Goal: Check status: Check status

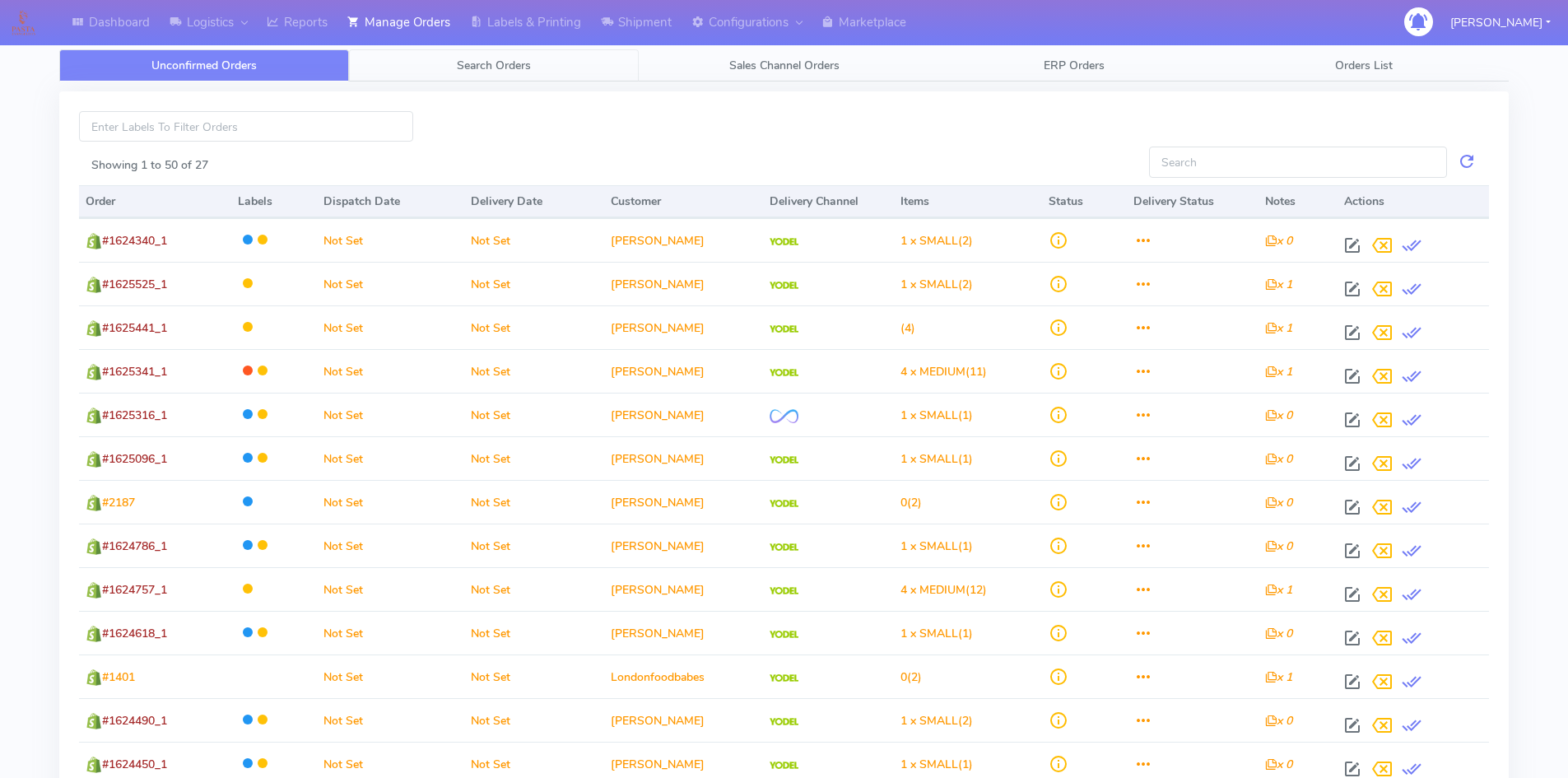
click at [479, 60] on span "Search Orders" at bounding box center [493, 65] width 74 height 16
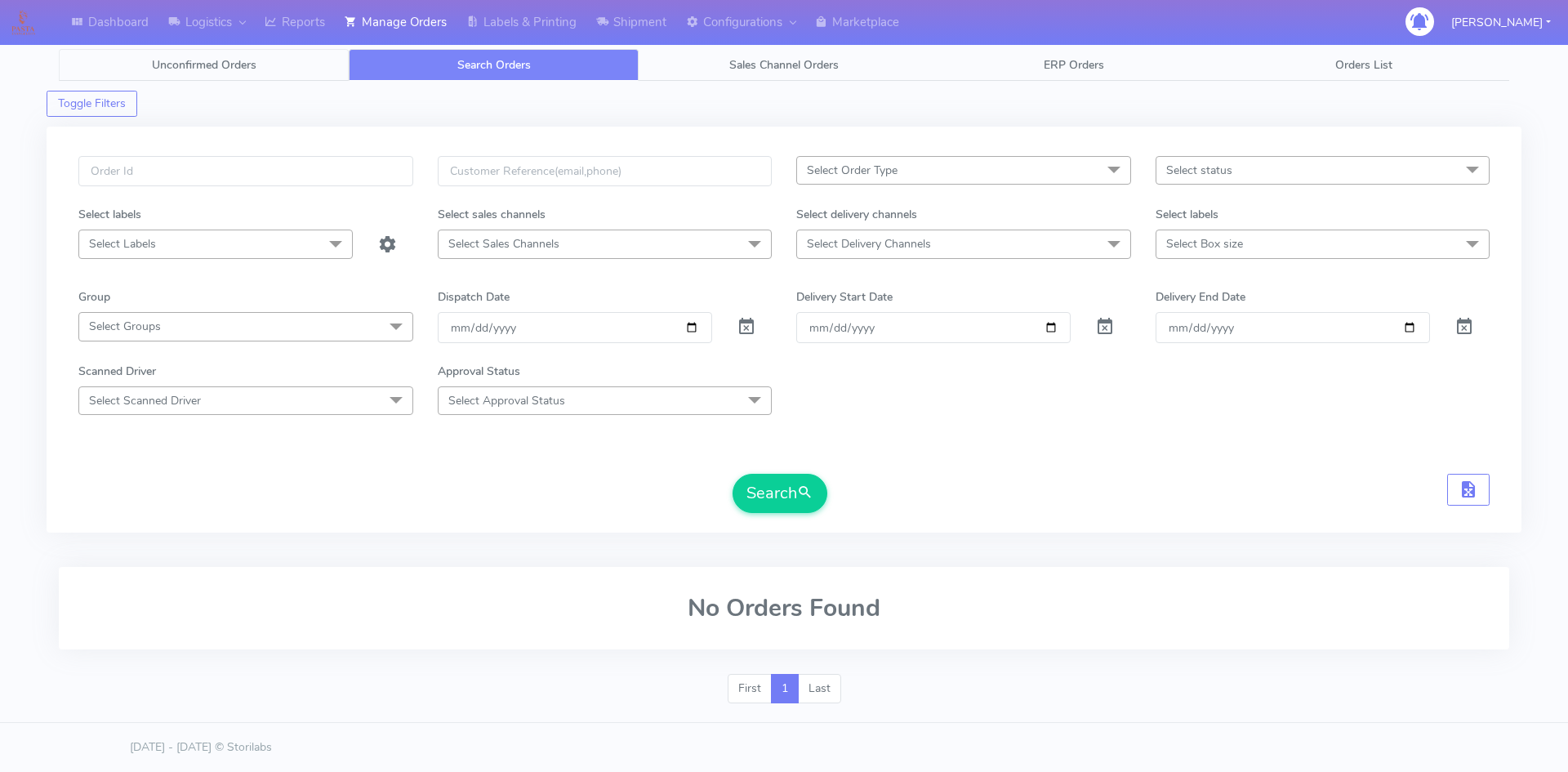
click at [175, 60] on span "Unconfirmed Orders" at bounding box center [204, 64] width 105 height 16
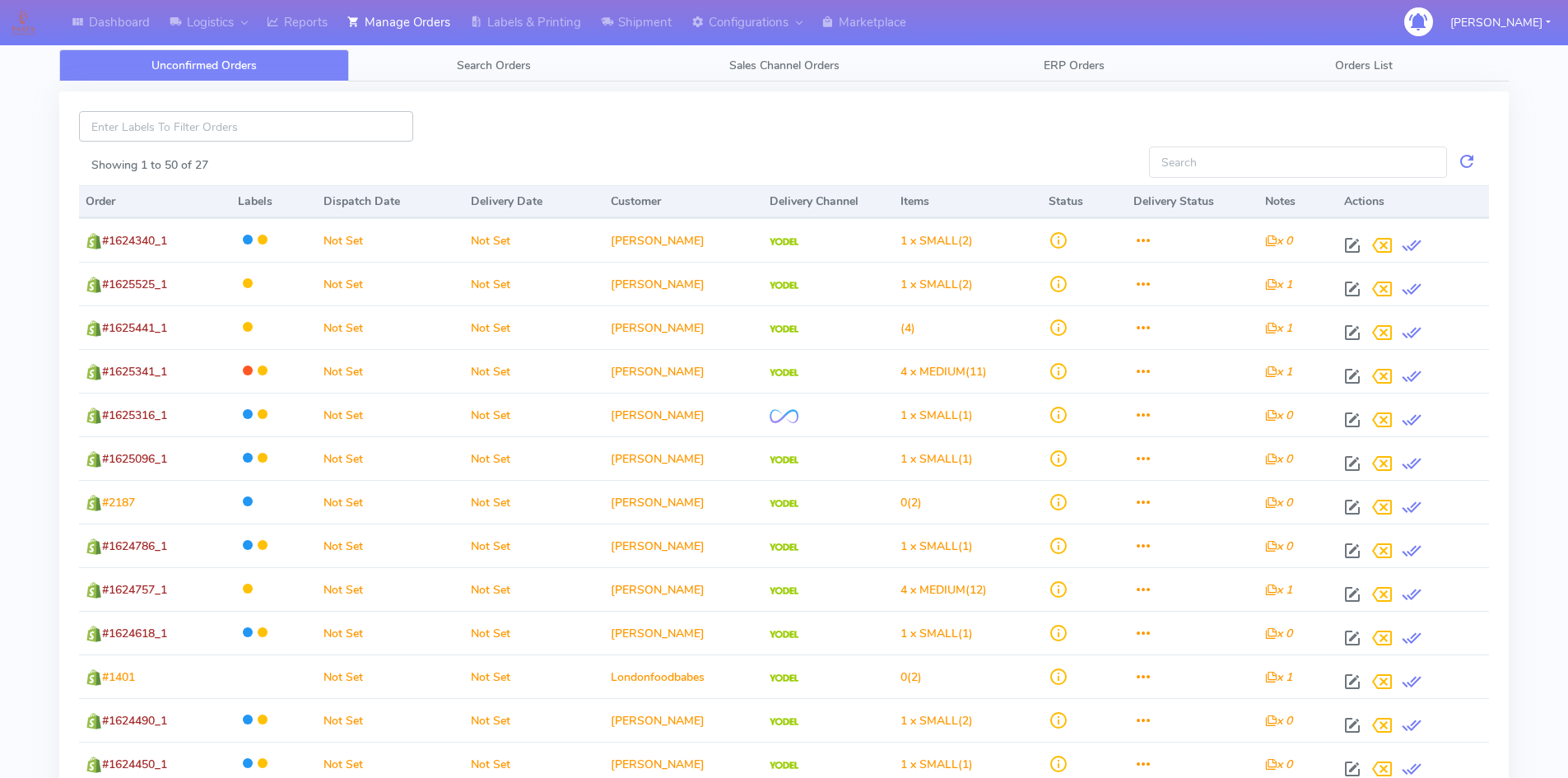
click at [168, 121] on input at bounding box center [246, 126] width 334 height 31
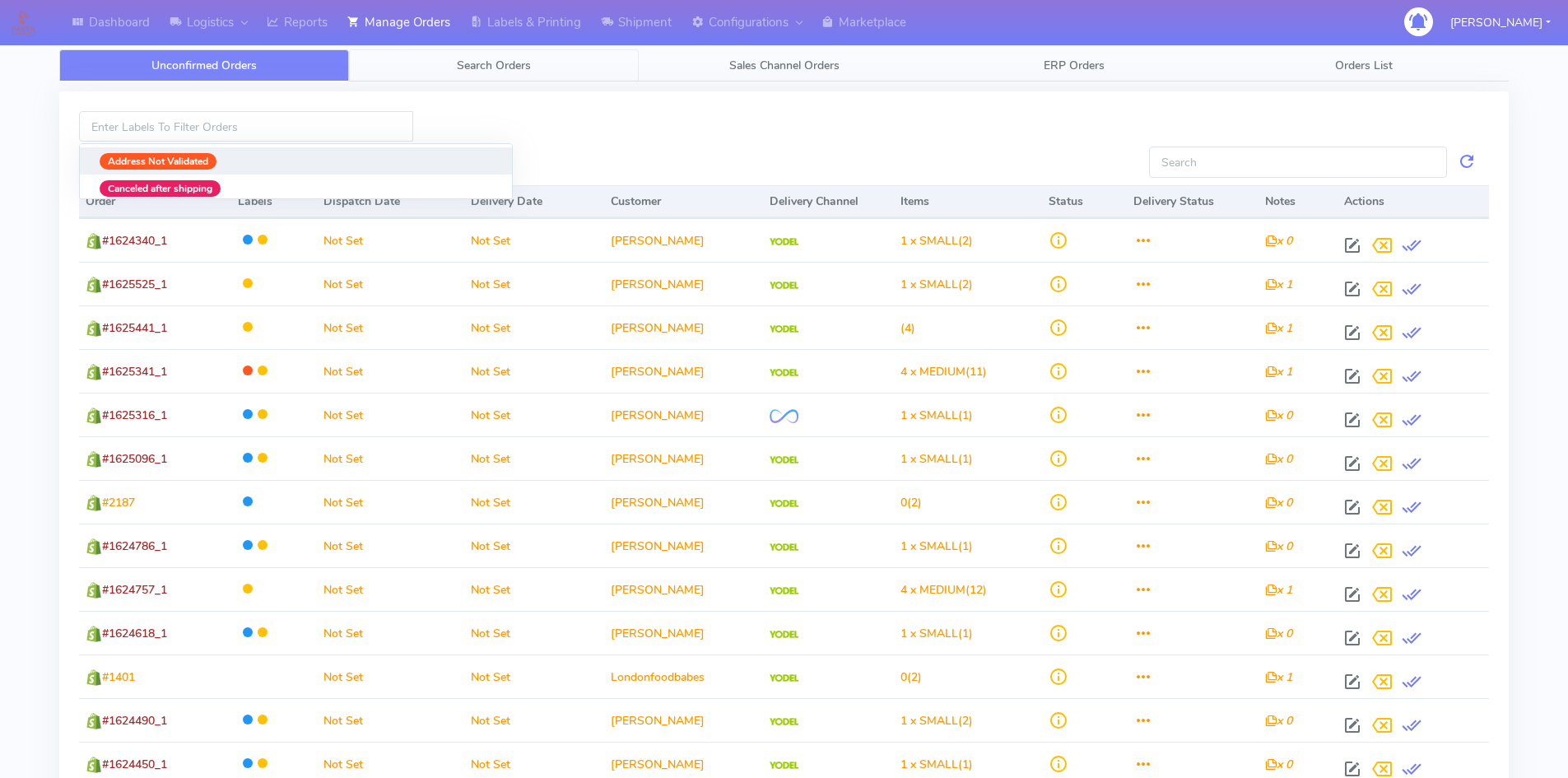
click at [503, 65] on span "Search Orders" at bounding box center [493, 65] width 74 height 16
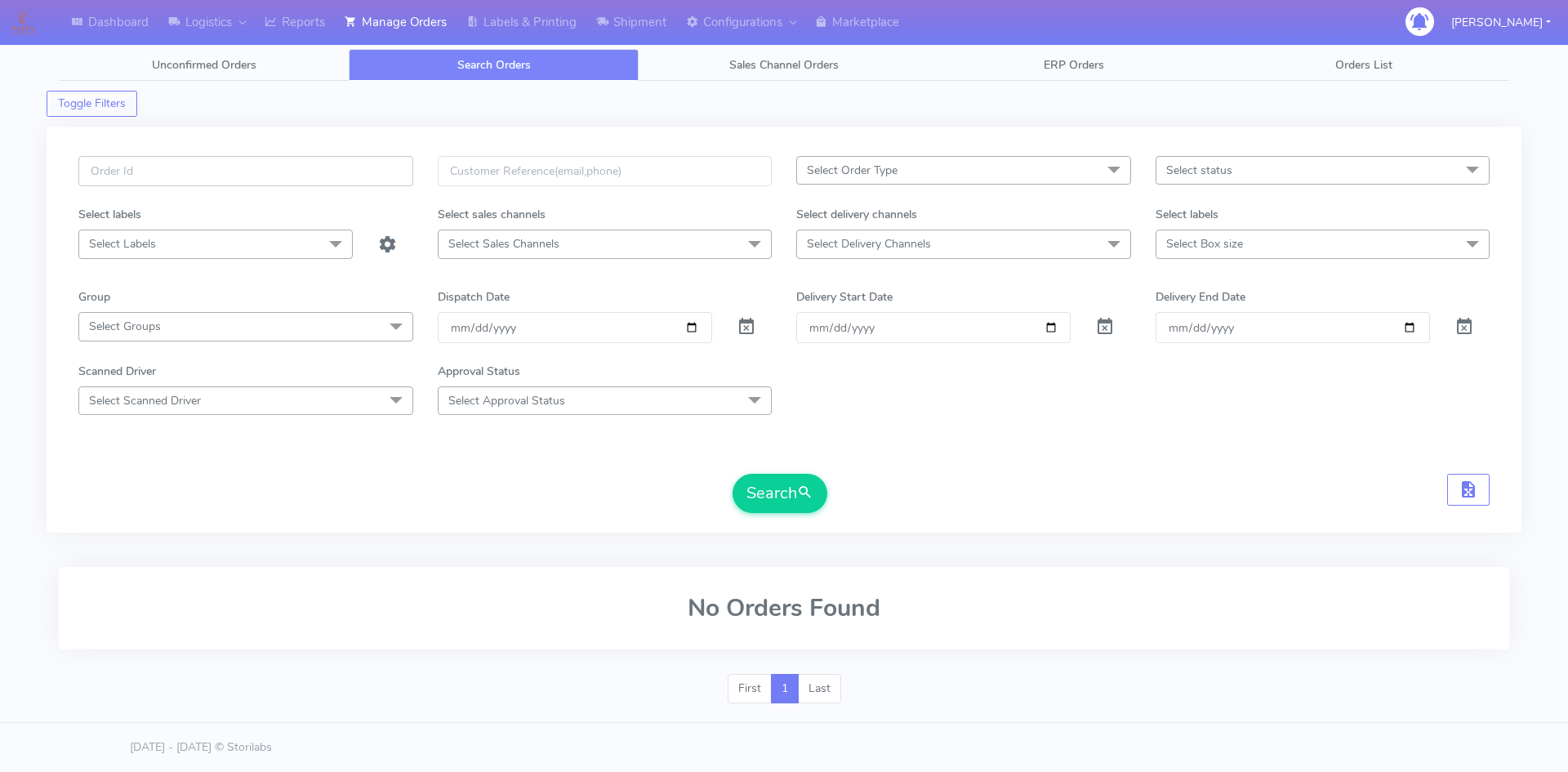
click at [180, 161] on input "text" at bounding box center [246, 171] width 335 height 31
paste input "3VZKJ2D8"
click at [733, 474] on button "Search" at bounding box center [780, 493] width 95 height 39
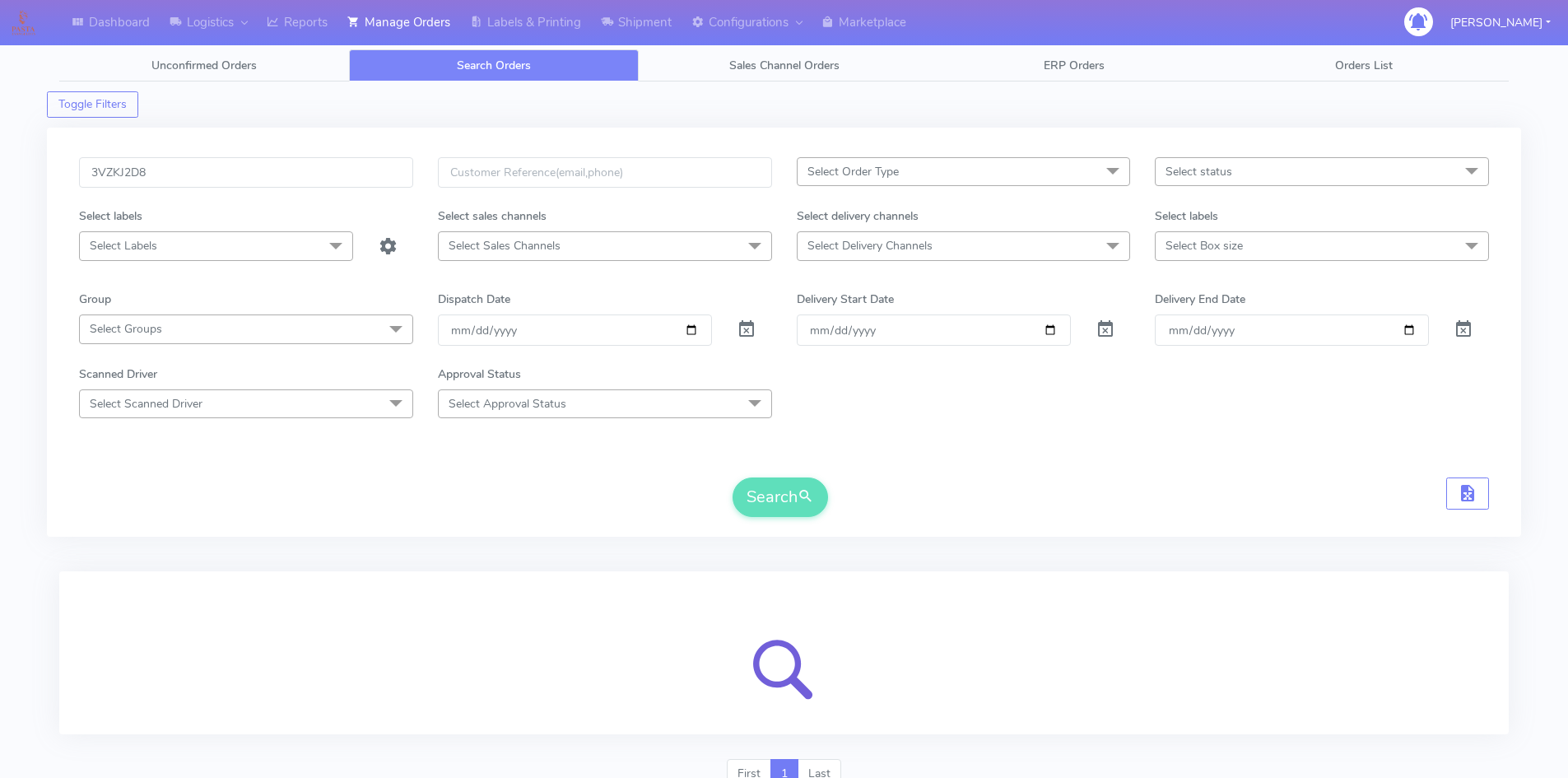
click at [240, 191] on div "3VZKJ2D8" at bounding box center [245, 182] width 359 height 50
click at [230, 176] on input "3VZKJ2D8" at bounding box center [246, 172] width 334 height 31
type input "3VZKJ2D8"
click at [318, 27] on link "Reports" at bounding box center [297, 22] width 81 height 45
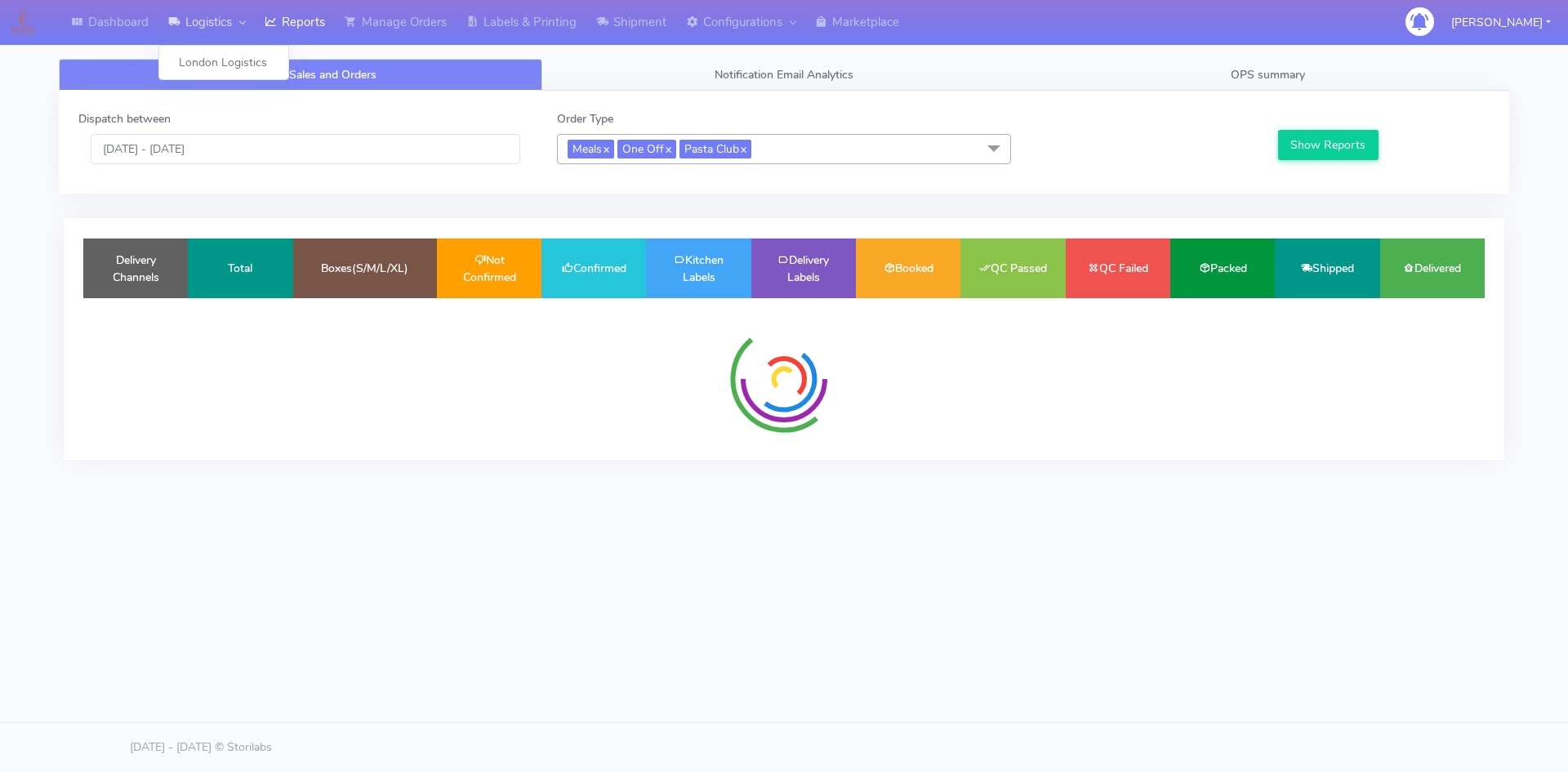
click at [230, 31] on link "Logistics" at bounding box center [206, 22] width 97 height 45
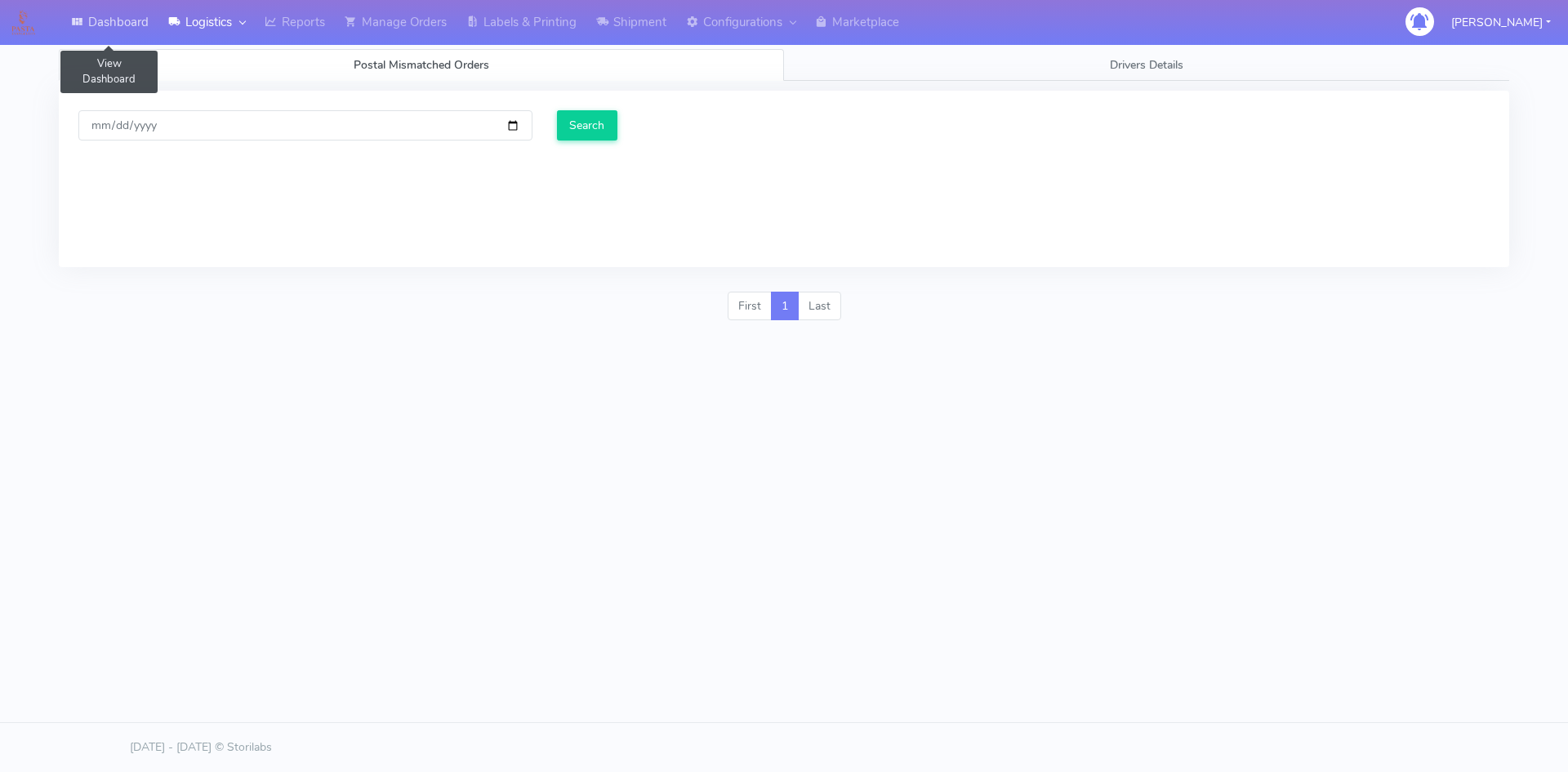
click at [95, 32] on link "Dashboard" at bounding box center [110, 22] width 97 height 45
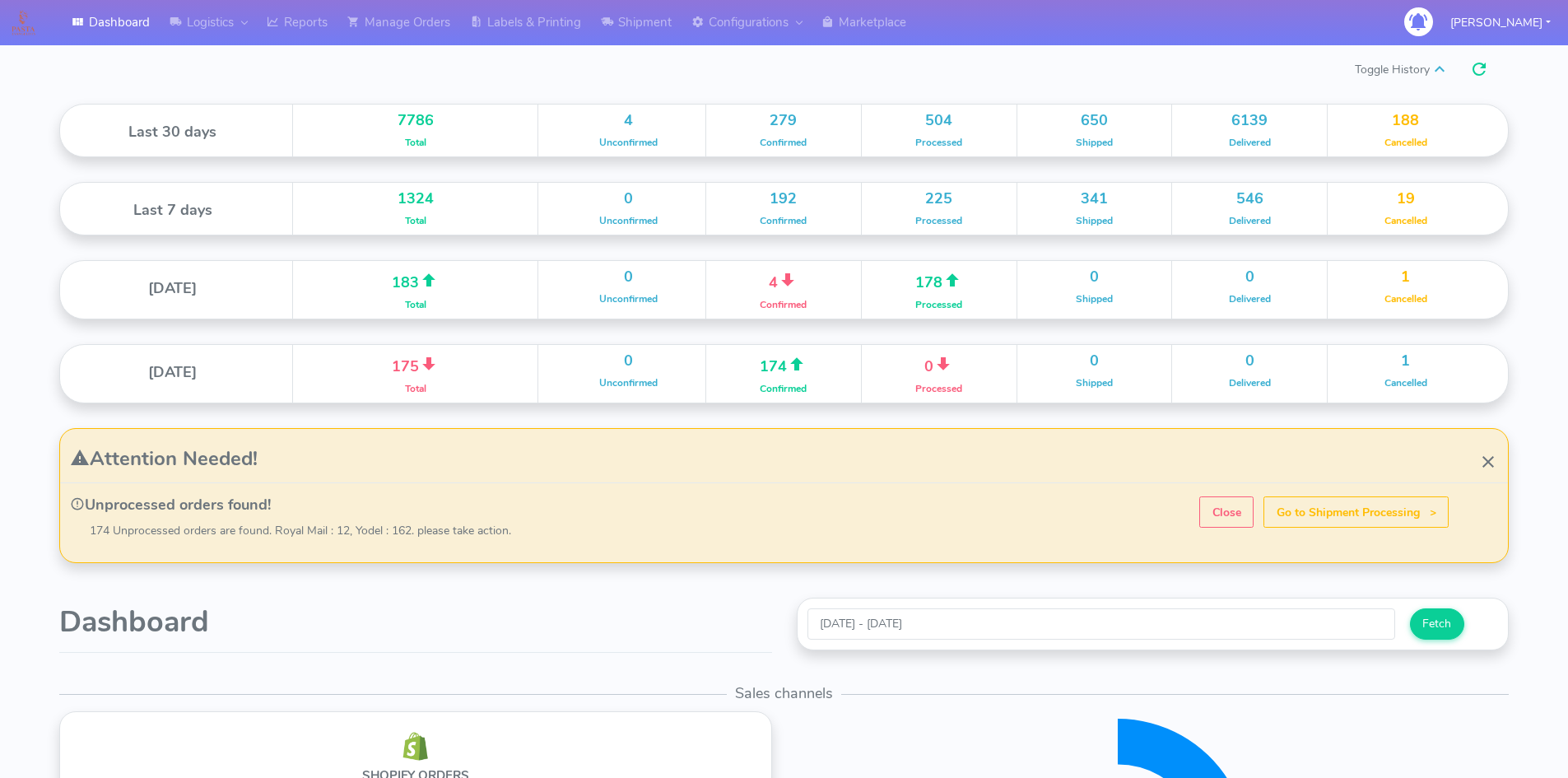
scroll to position [292, 725]
click at [235, 26] on link "Logistics" at bounding box center [208, 22] width 97 height 45
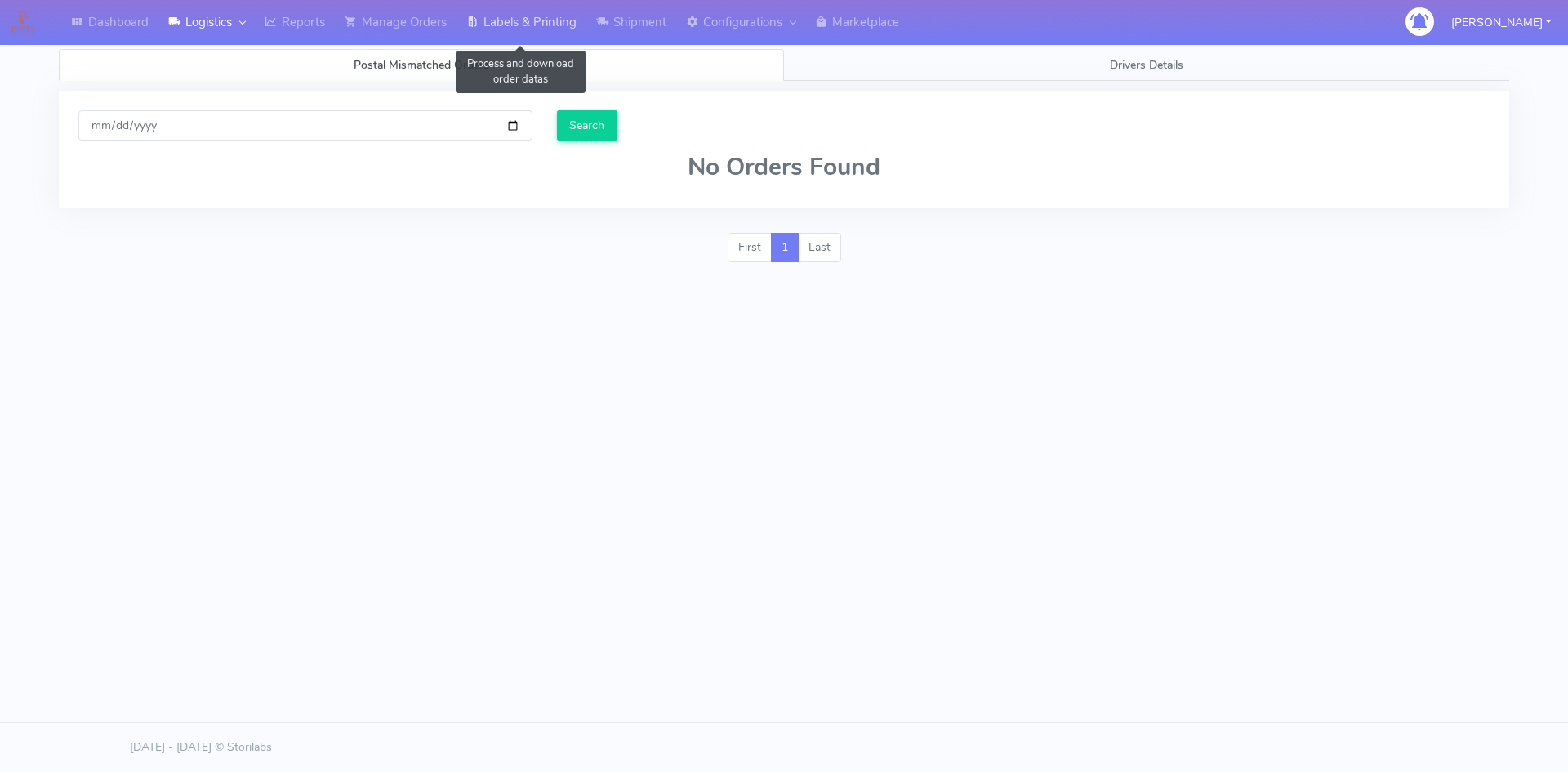
click at [574, 24] on link "Labels & Printing" at bounding box center [521, 22] width 130 height 45
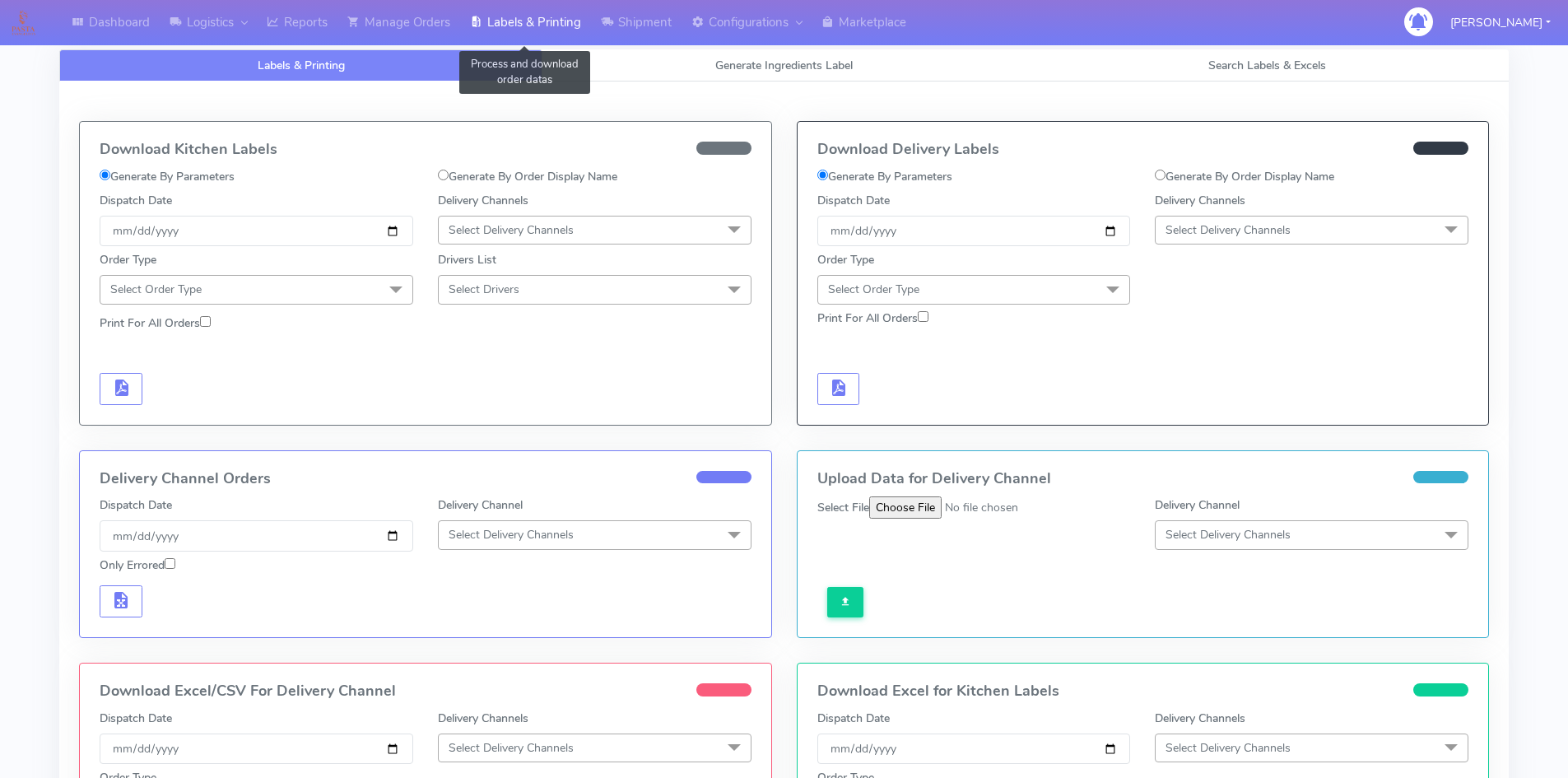
click at [471, 24] on link "Labels & Printing" at bounding box center [525, 22] width 131 height 45
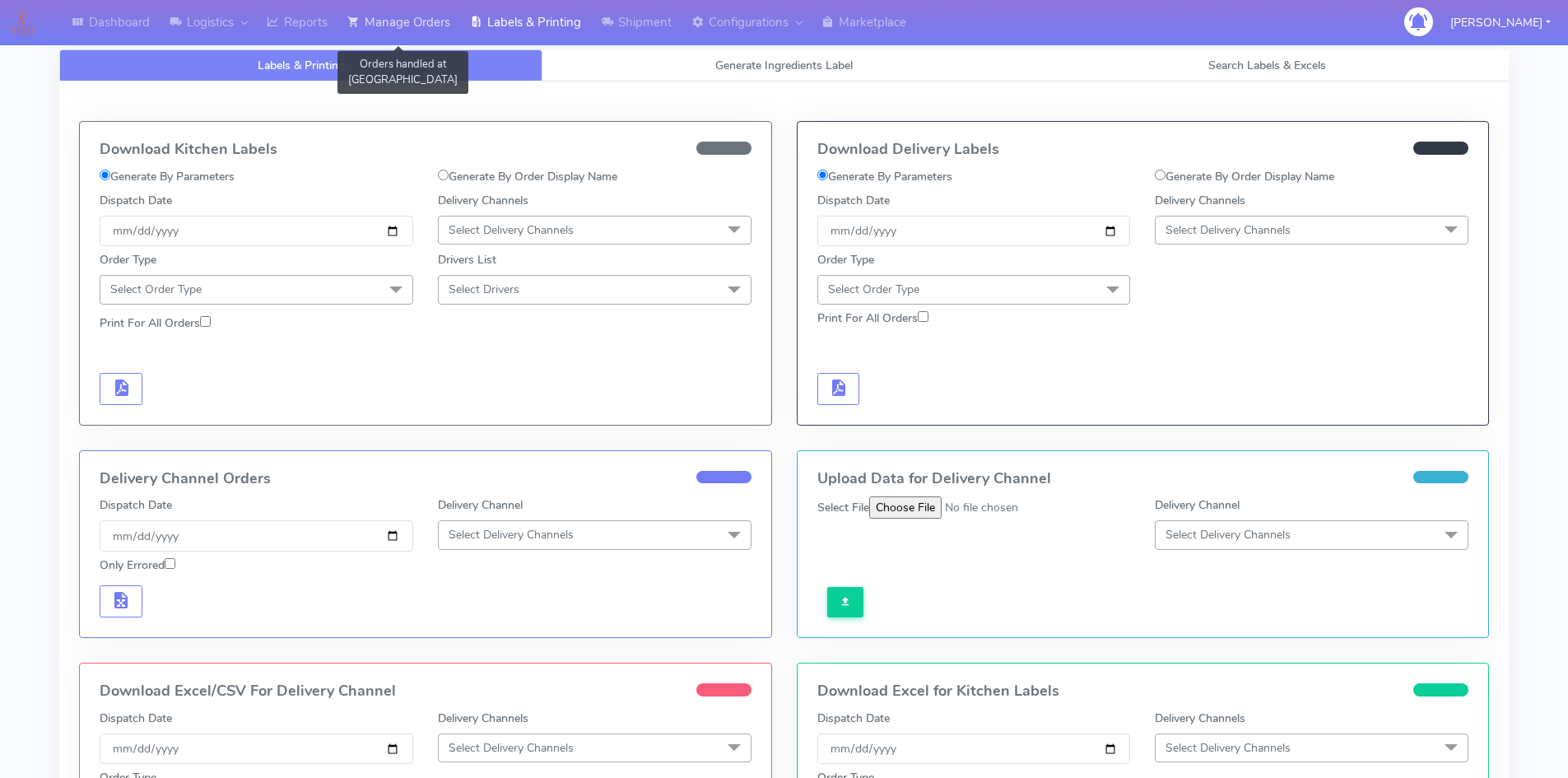
click at [391, 23] on link "Manage Orders" at bounding box center [398, 22] width 122 height 45
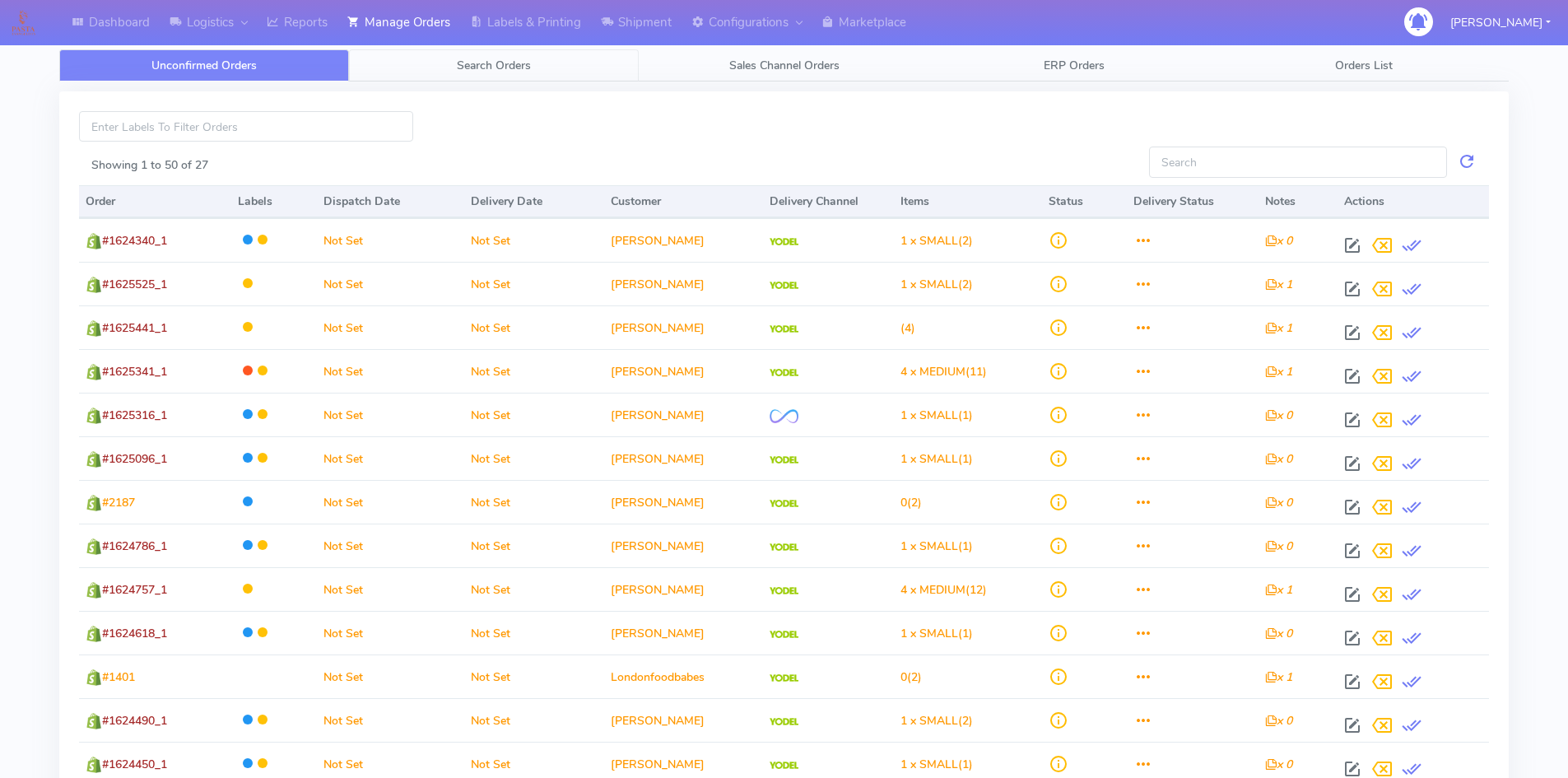
click at [479, 71] on span "Search Orders" at bounding box center [493, 65] width 74 height 16
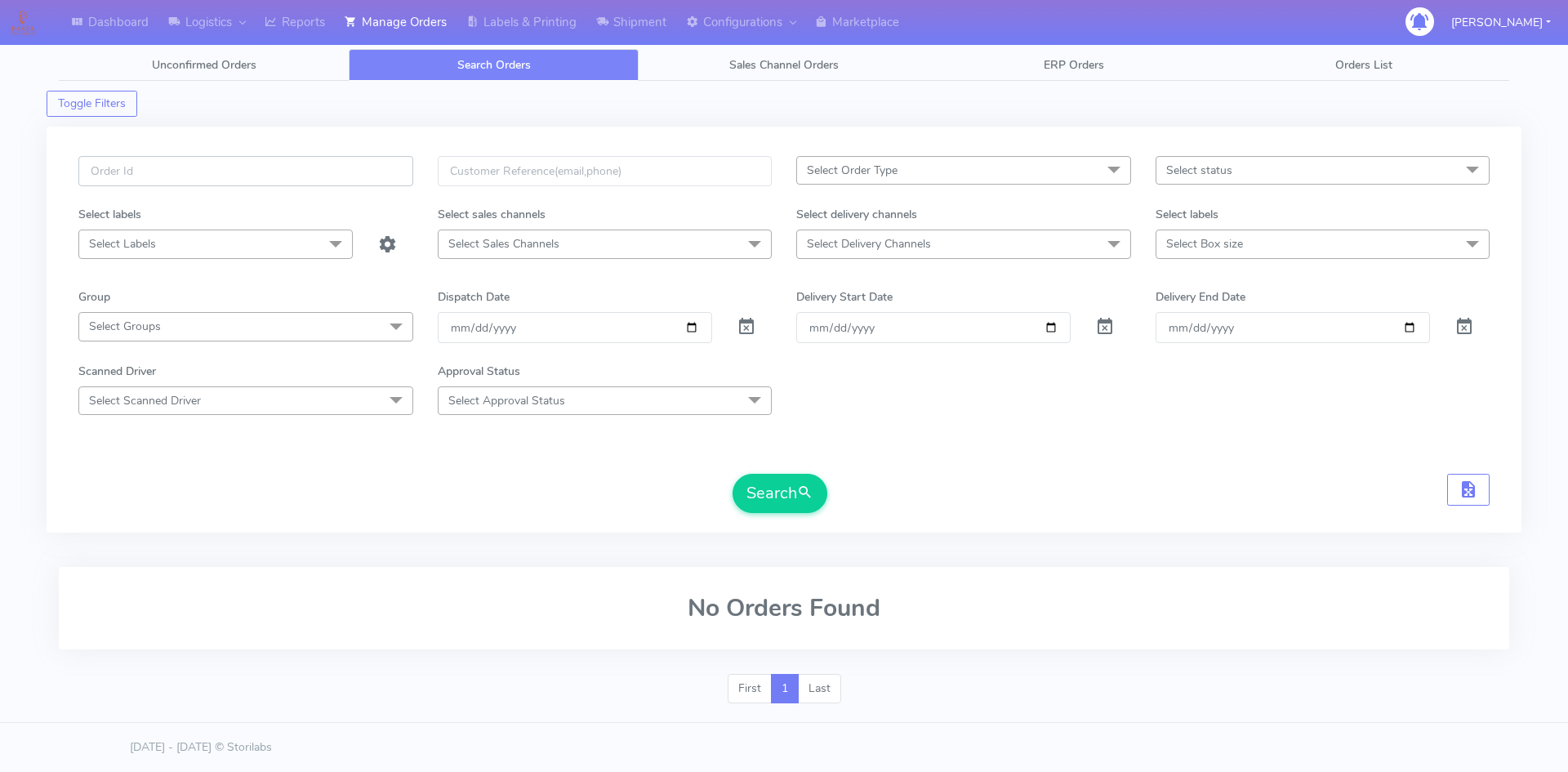
click at [177, 183] on input "text" at bounding box center [246, 171] width 335 height 31
type input "3VZKJ2D8"
click at [528, 174] on input "text" at bounding box center [605, 171] width 335 height 31
paste input "[EMAIL_ADDRESS][DOMAIN_NAME]"
type input "[EMAIL_ADDRESS][DOMAIN_NAME]"
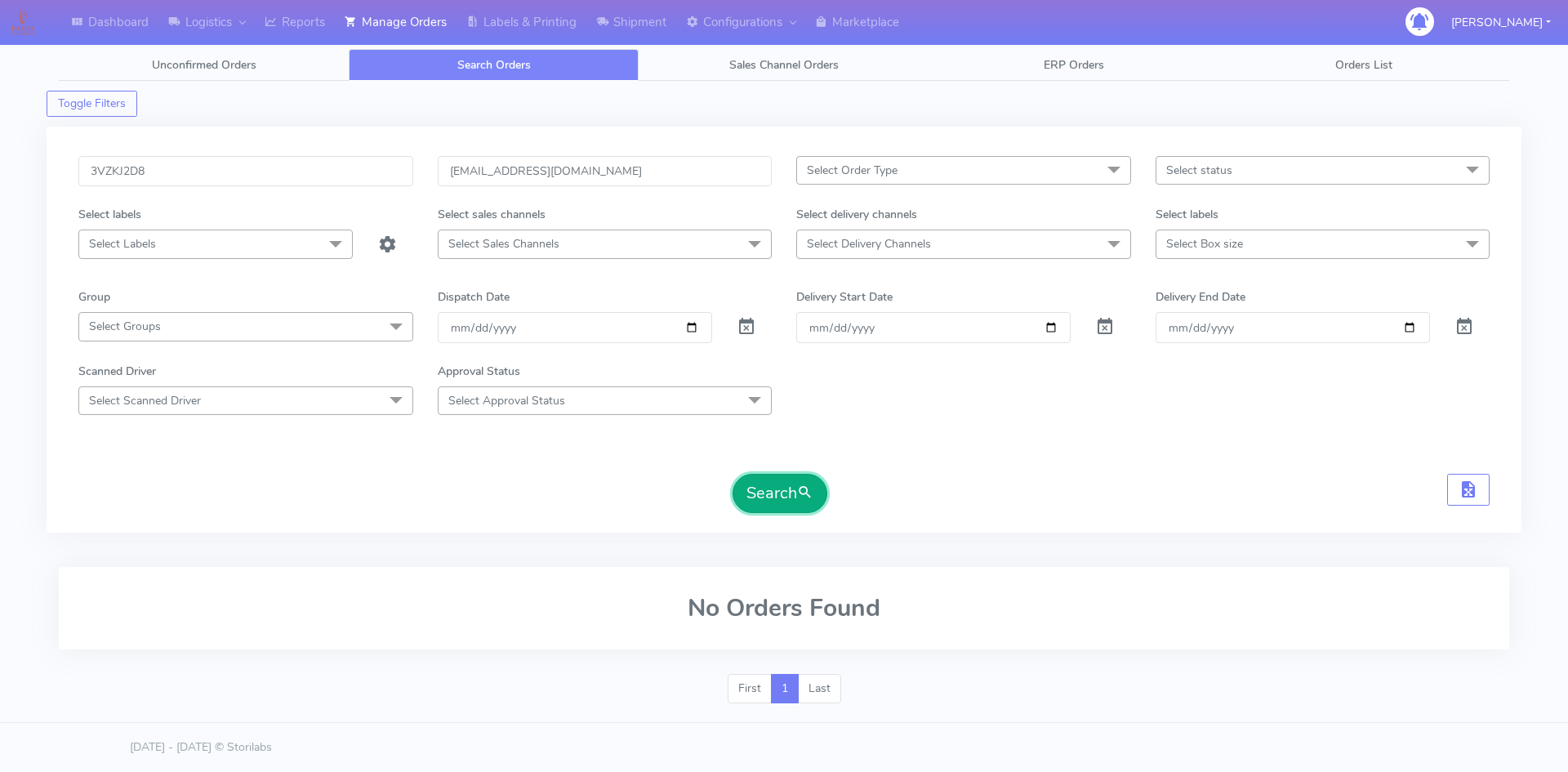
click at [782, 498] on button "Search" at bounding box center [780, 493] width 95 height 39
click at [811, 692] on li "Last" at bounding box center [819, 689] width 42 height 30
click at [821, 685] on li "Last" at bounding box center [819, 689] width 42 height 30
click at [785, 685] on link "1" at bounding box center [785, 689] width 28 height 30
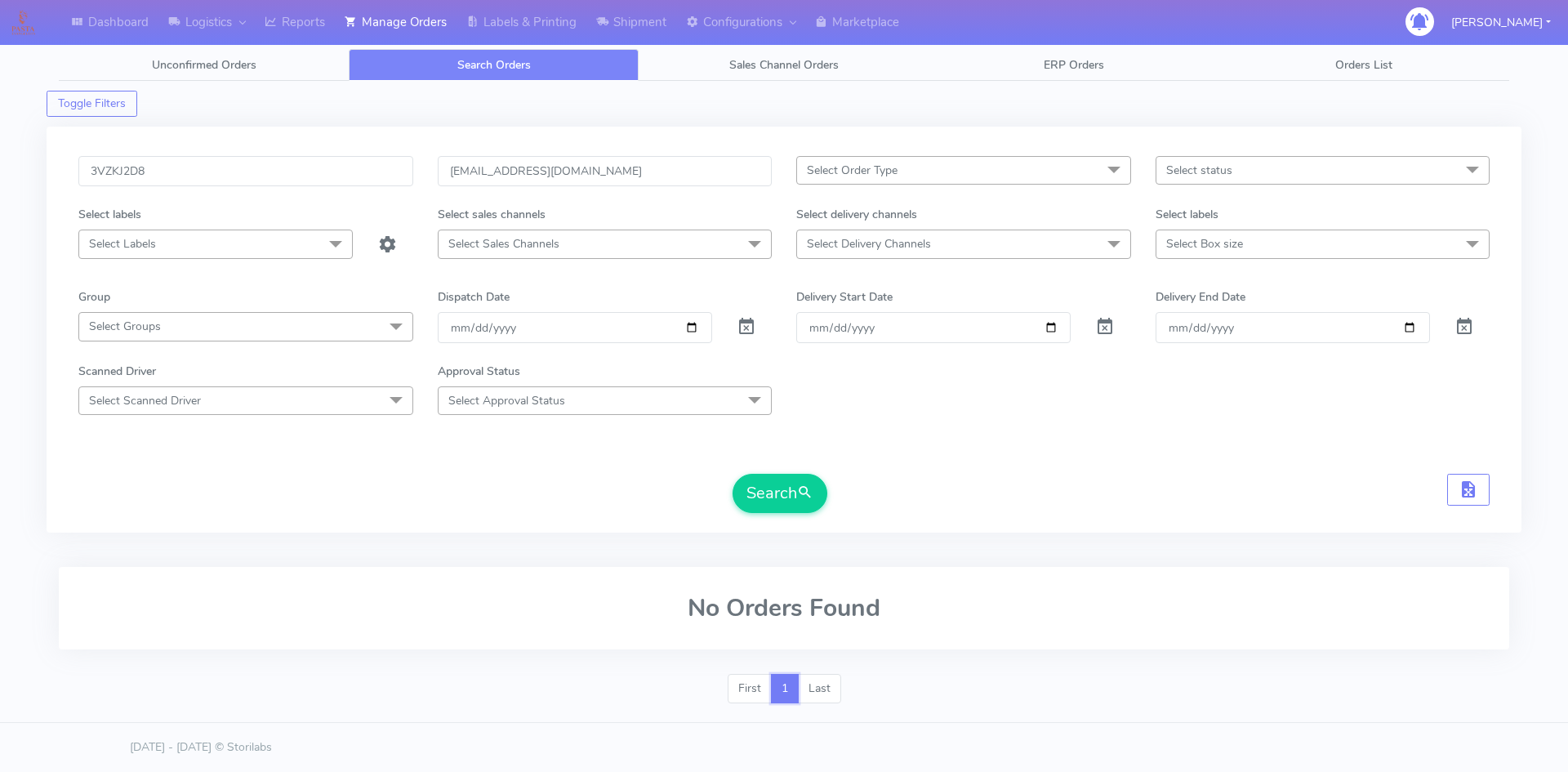
click at [786, 683] on link "1" at bounding box center [785, 689] width 28 height 30
click at [763, 687] on li "First" at bounding box center [749, 689] width 44 height 30
click at [744, 688] on li "First" at bounding box center [749, 689] width 44 height 30
click at [749, 686] on li "First" at bounding box center [749, 689] width 44 height 30
click at [777, 689] on link "1" at bounding box center [785, 689] width 28 height 30
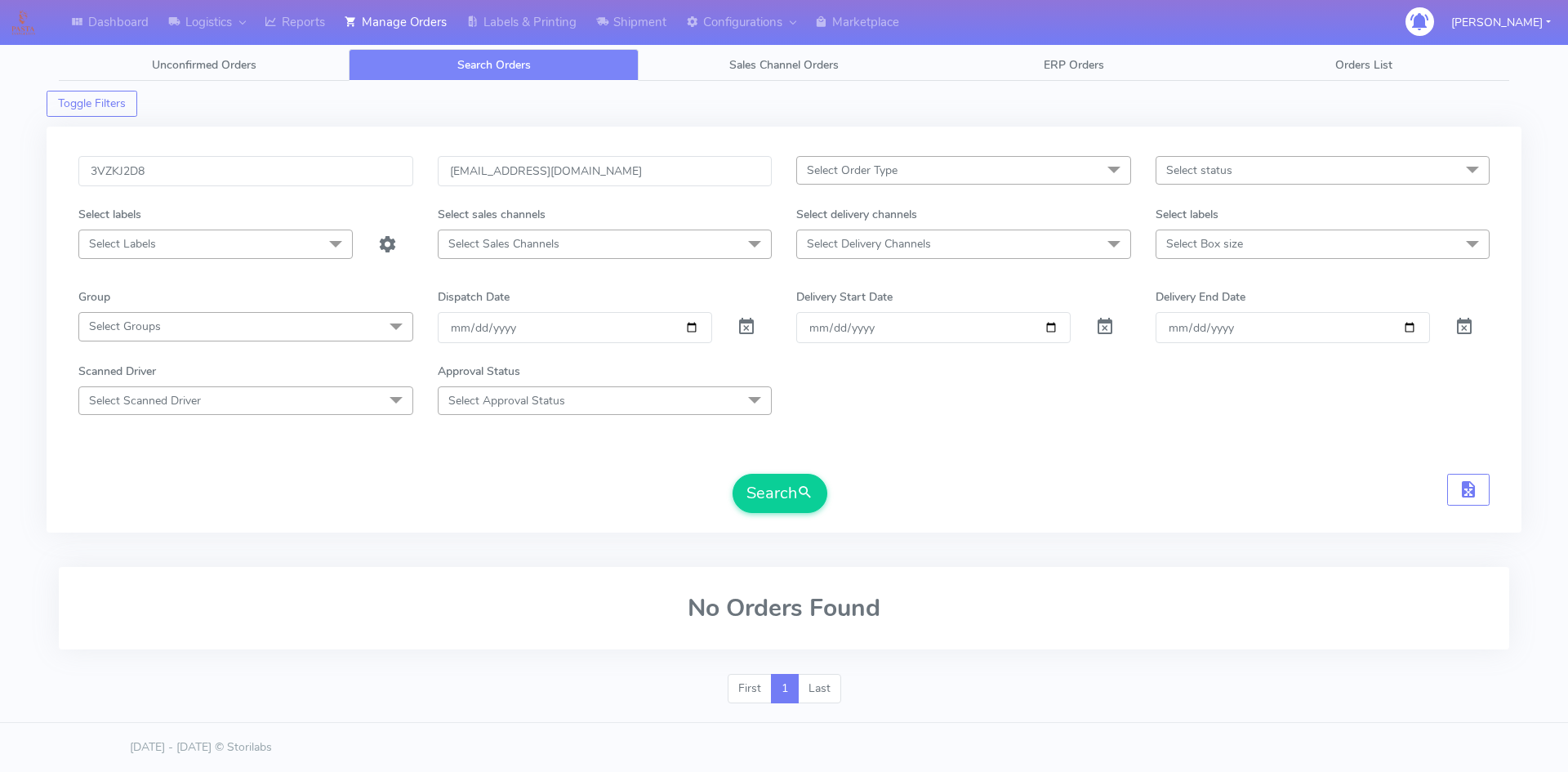
click at [815, 691] on li "Last" at bounding box center [819, 689] width 42 height 30
click at [215, 66] on span "Unconfirmed Orders" at bounding box center [204, 64] width 105 height 16
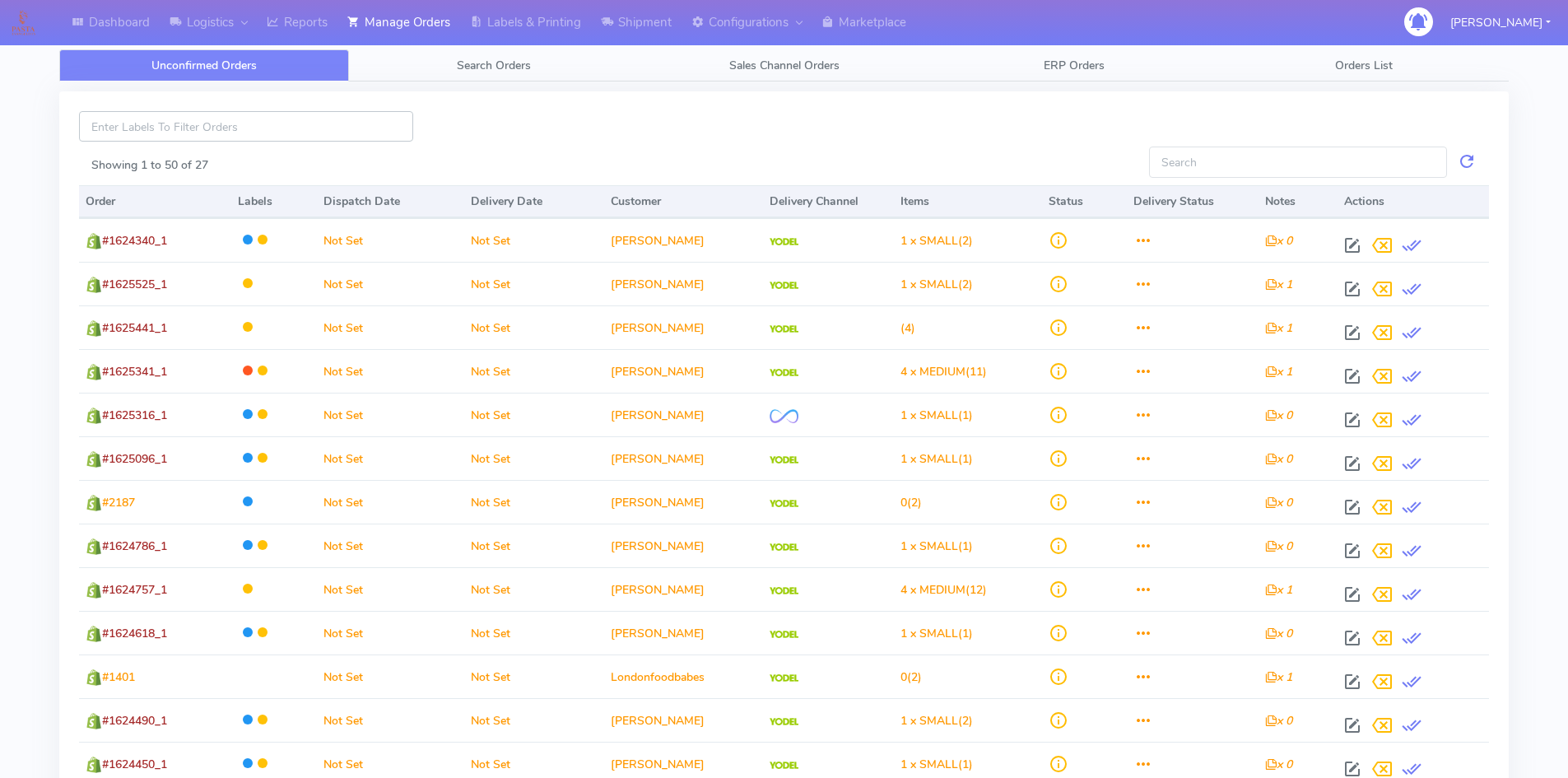
click at [222, 136] on input at bounding box center [246, 126] width 334 height 31
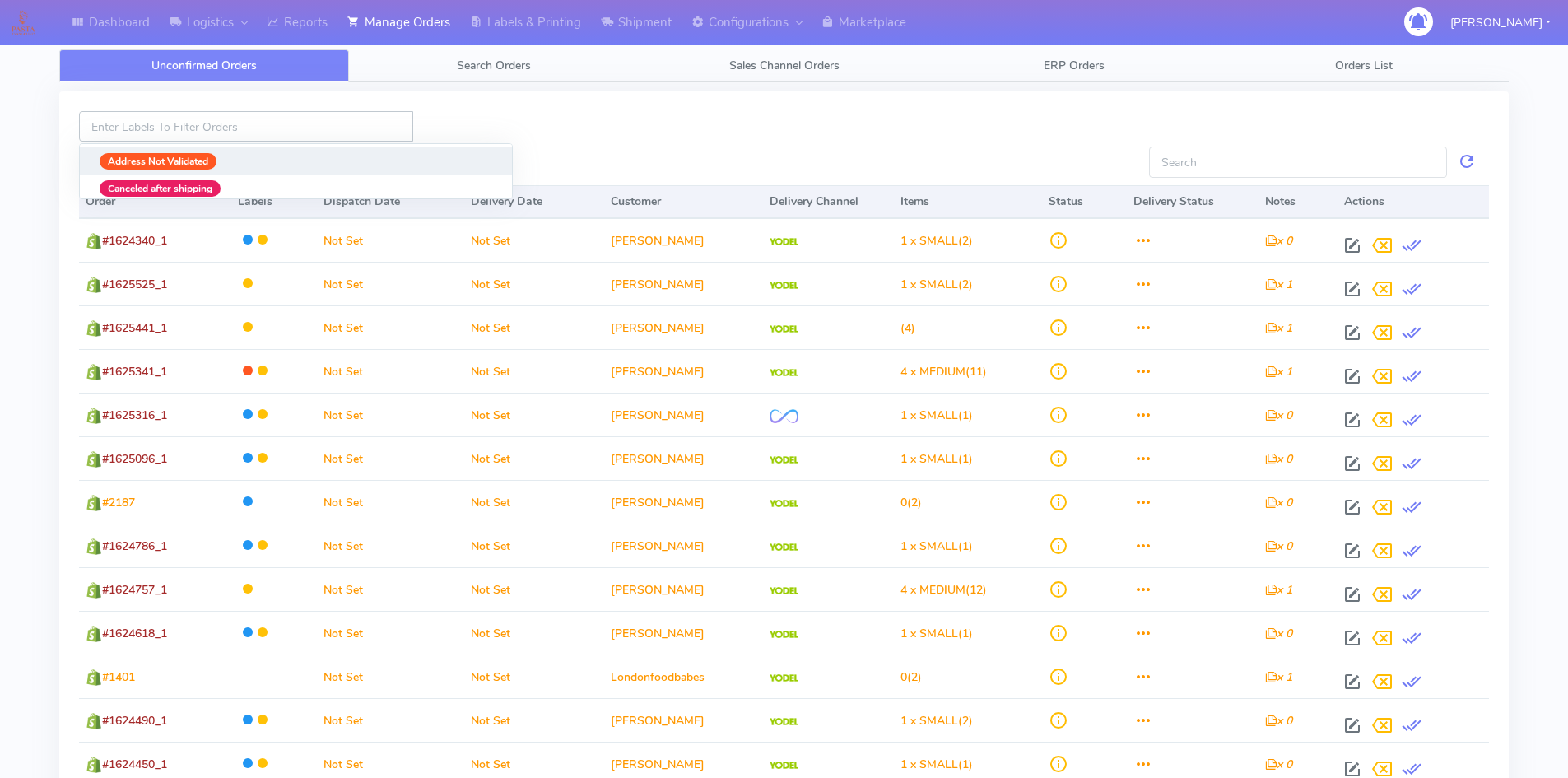
paste input "[EMAIL_ADDRESS][DOMAIN_NAME]"
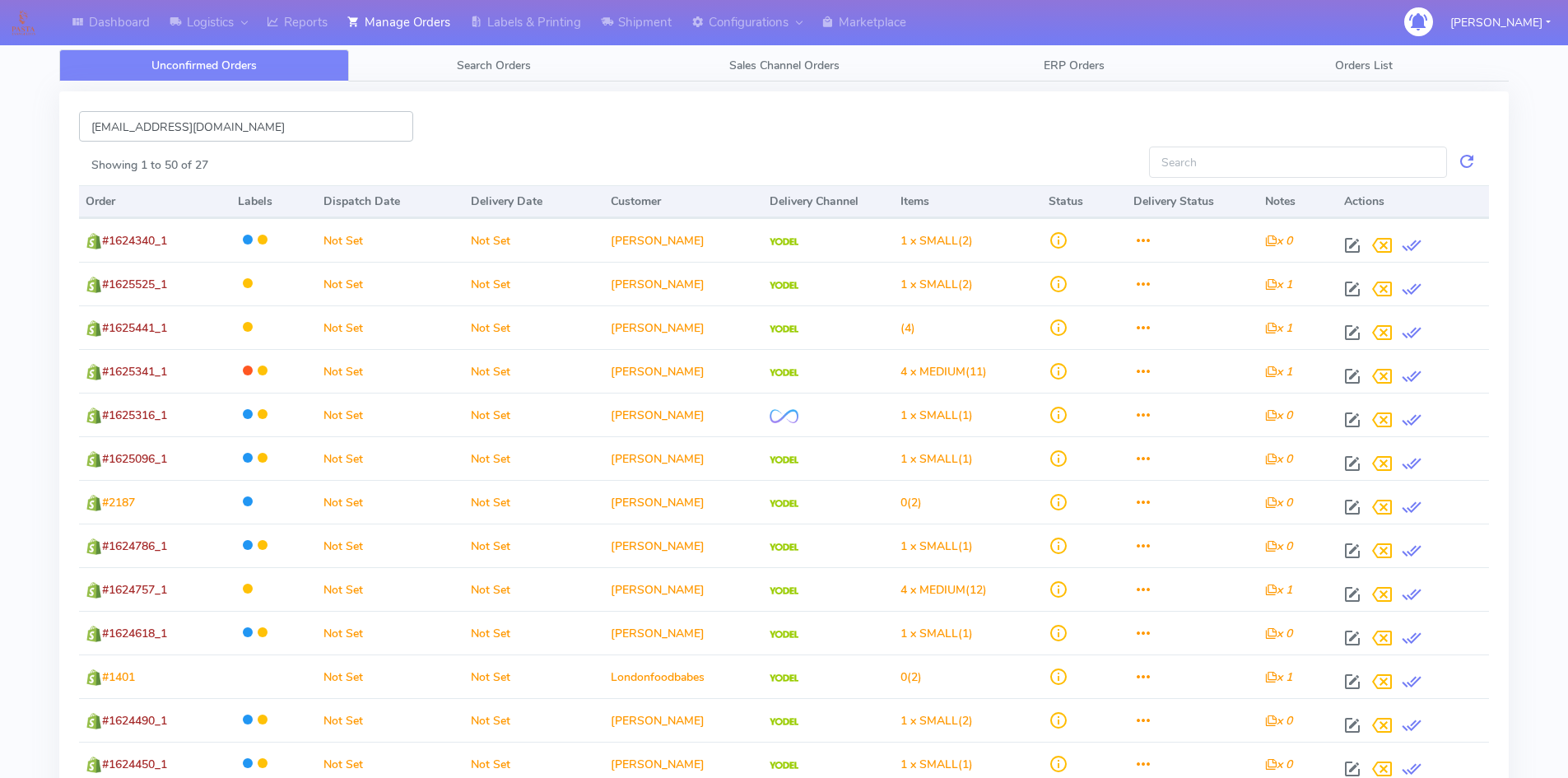
type input "[EMAIL_ADDRESS][DOMAIN_NAME]"
drag, startPoint x: 271, startPoint y: 122, endPoint x: 0, endPoint y: 147, distance: 272.2
click at [0, 147] on div "Dashboard Logistics London Logistics Reports Manage Orders Labels & Printing Sh…" at bounding box center [784, 759] width 1568 height 1459
click at [524, 77] on link "Search Orders" at bounding box center [494, 65] width 289 height 32
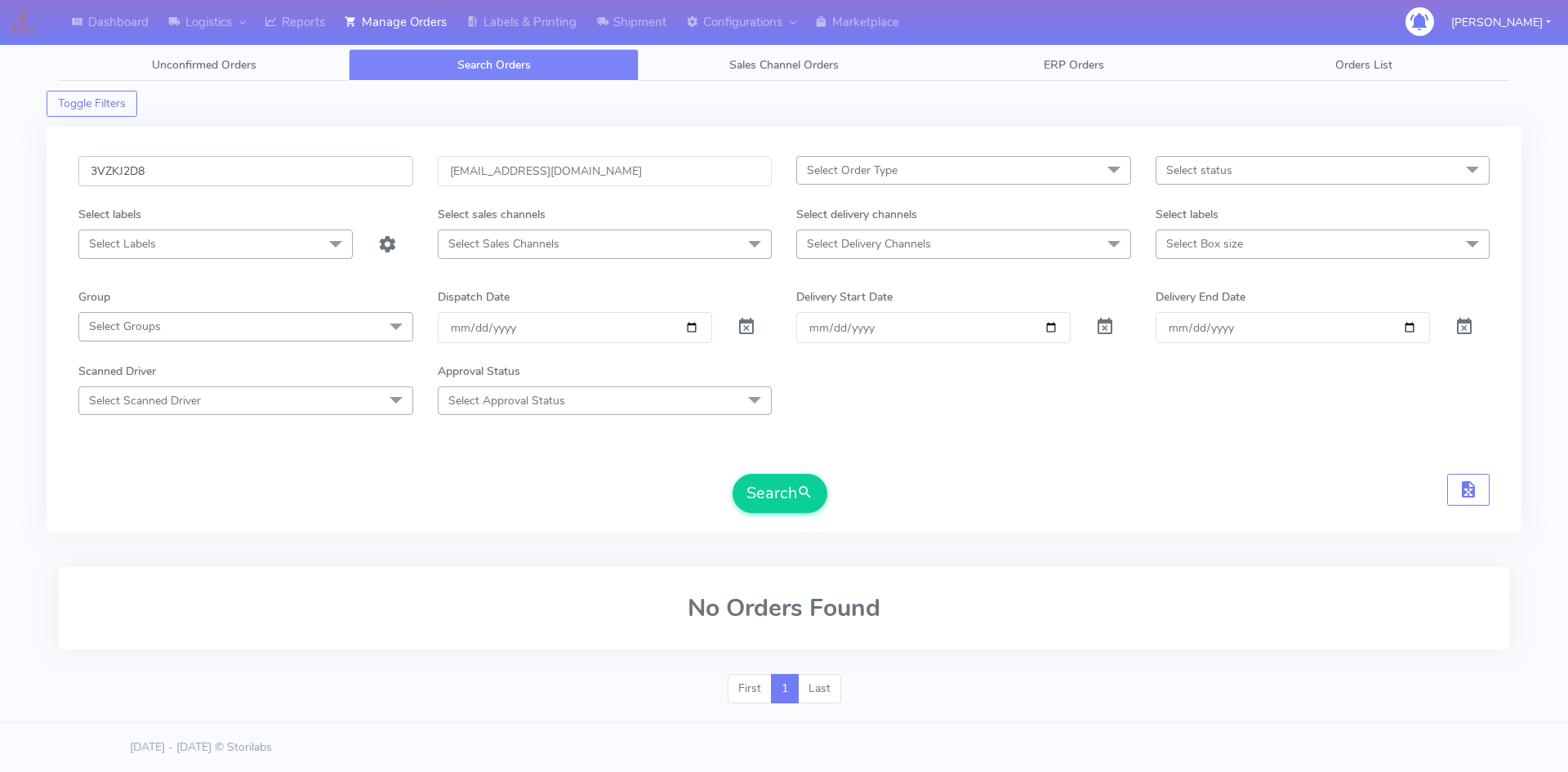
drag, startPoint x: 220, startPoint y: 179, endPoint x: 17, endPoint y: 178, distance: 203.0
click at [17, 178] on div "Dashboard Logistics London Logistics Reports Manage Orders Labels & Printing Sh…" at bounding box center [784, 373] width 1568 height 687
paste input "#1621697"
type input "#1621697"
click at [733, 474] on button "Search" at bounding box center [780, 493] width 95 height 39
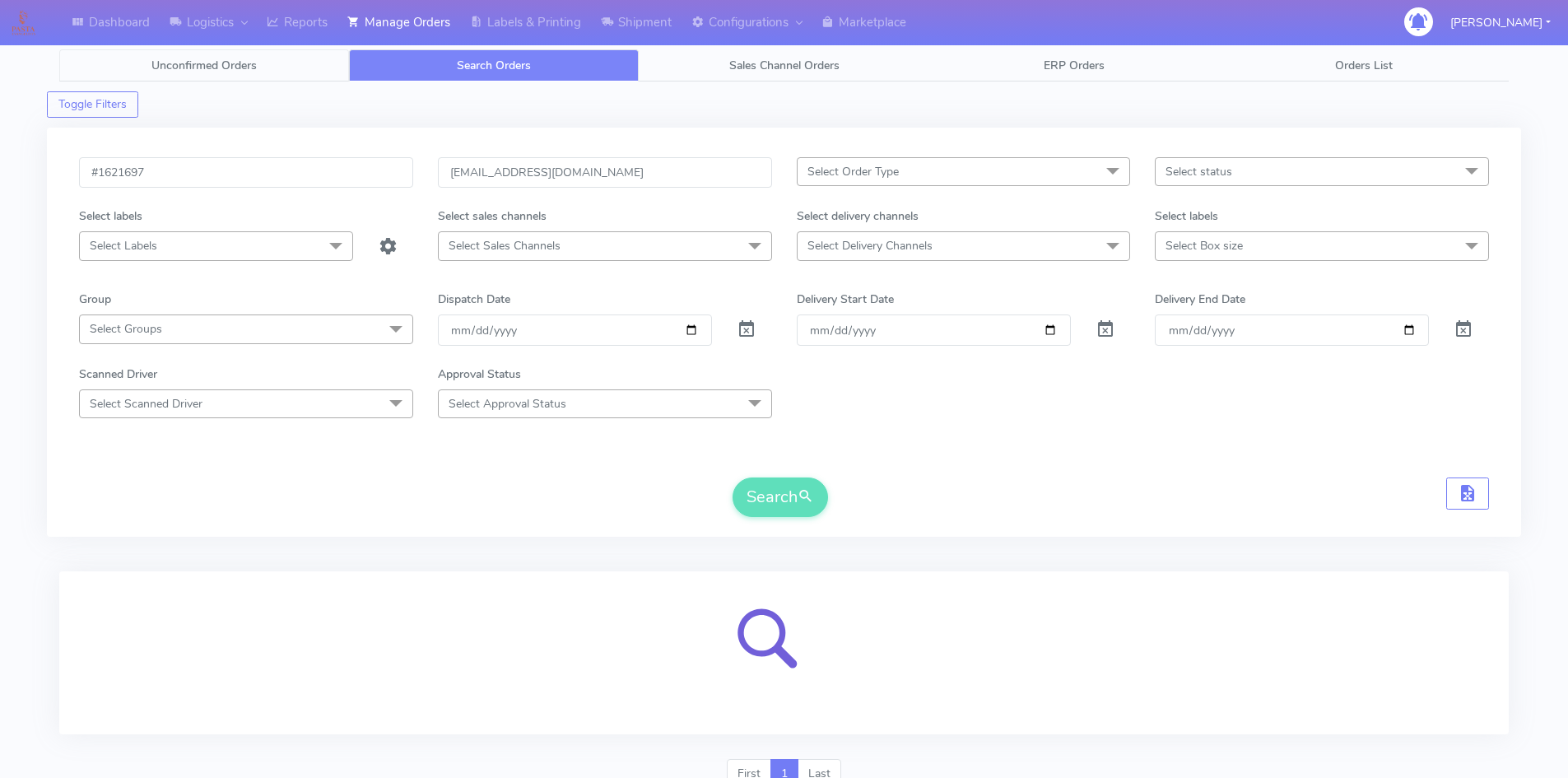
click at [261, 72] on link "Unconfirmed Orders" at bounding box center [204, 65] width 289 height 32
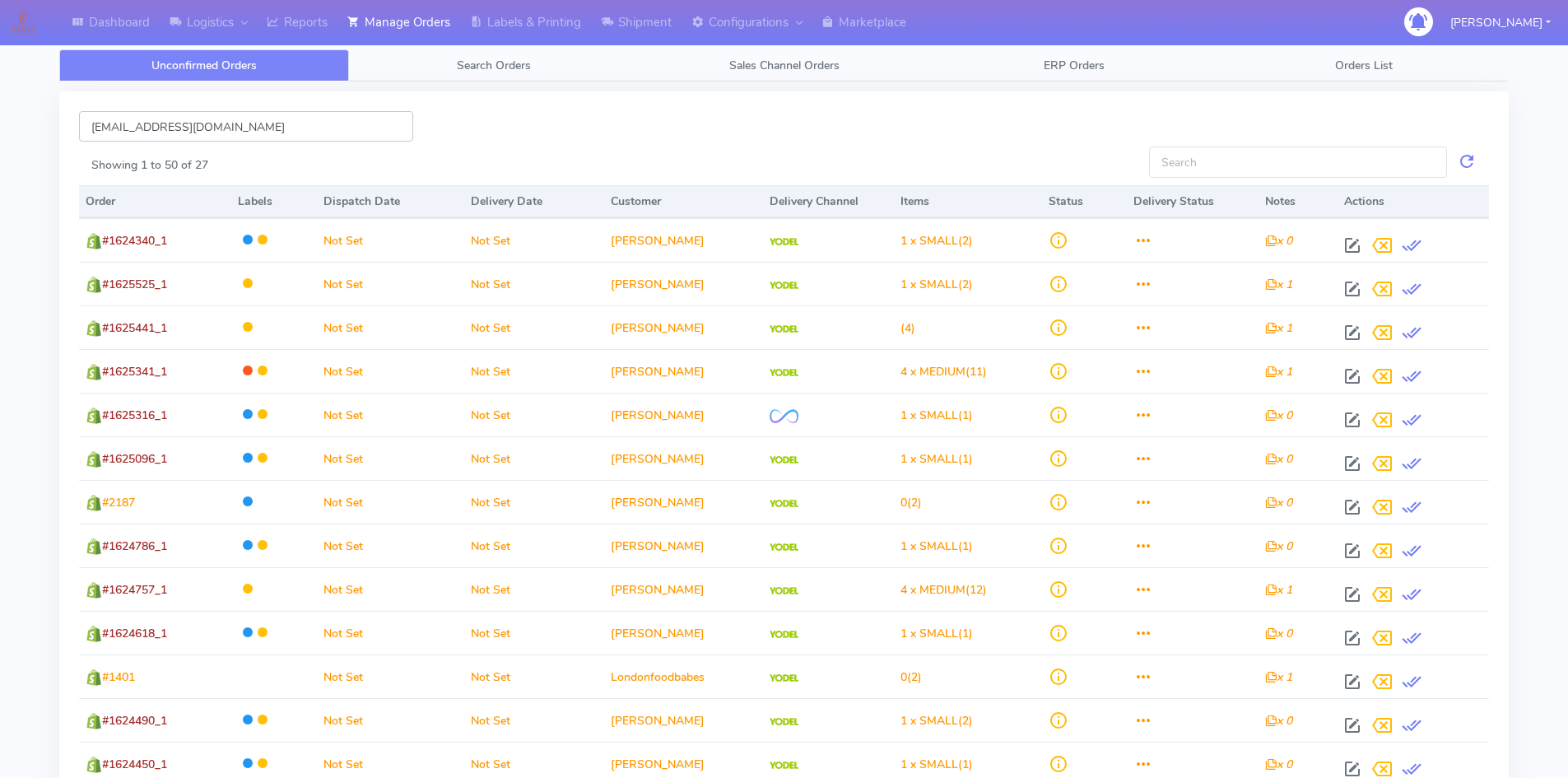
click at [237, 136] on input "[EMAIL_ADDRESS][DOMAIN_NAME]" at bounding box center [246, 126] width 334 height 31
paste input "#1621697"
drag, startPoint x: 200, startPoint y: 129, endPoint x: 0, endPoint y: 297, distance: 261.2
click at [0, 297] on div "Dashboard Logistics London Logistics Reports Manage Orders Labels & Printing Sh…" at bounding box center [784, 759] width 1568 height 1459
click at [97, 131] on input "#1621697" at bounding box center [246, 126] width 334 height 31
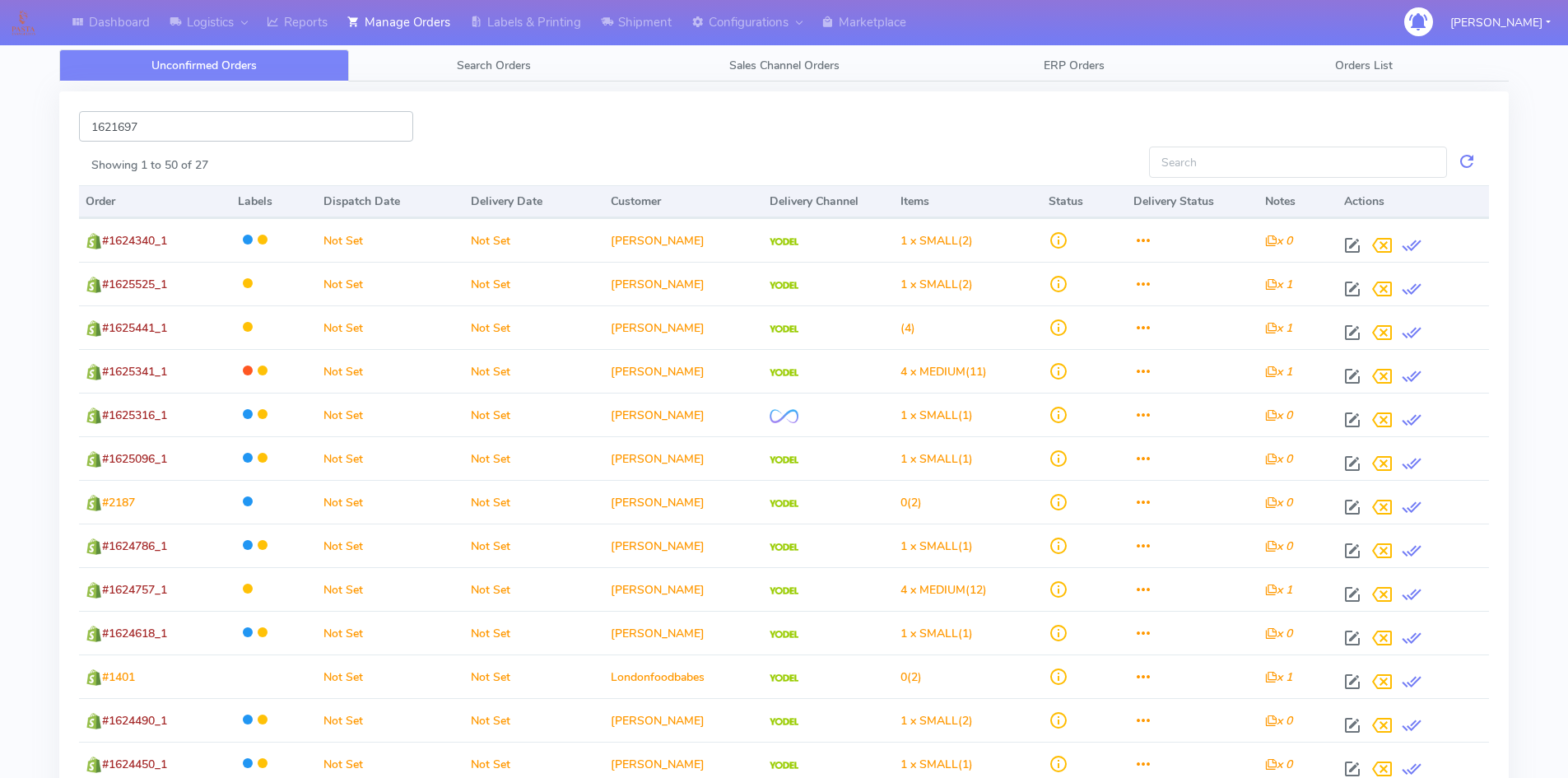
type input "1621697"
click at [184, 129] on input "1621697" at bounding box center [246, 126] width 334 height 31
click at [445, 53] on link "Search Orders" at bounding box center [494, 65] width 289 height 32
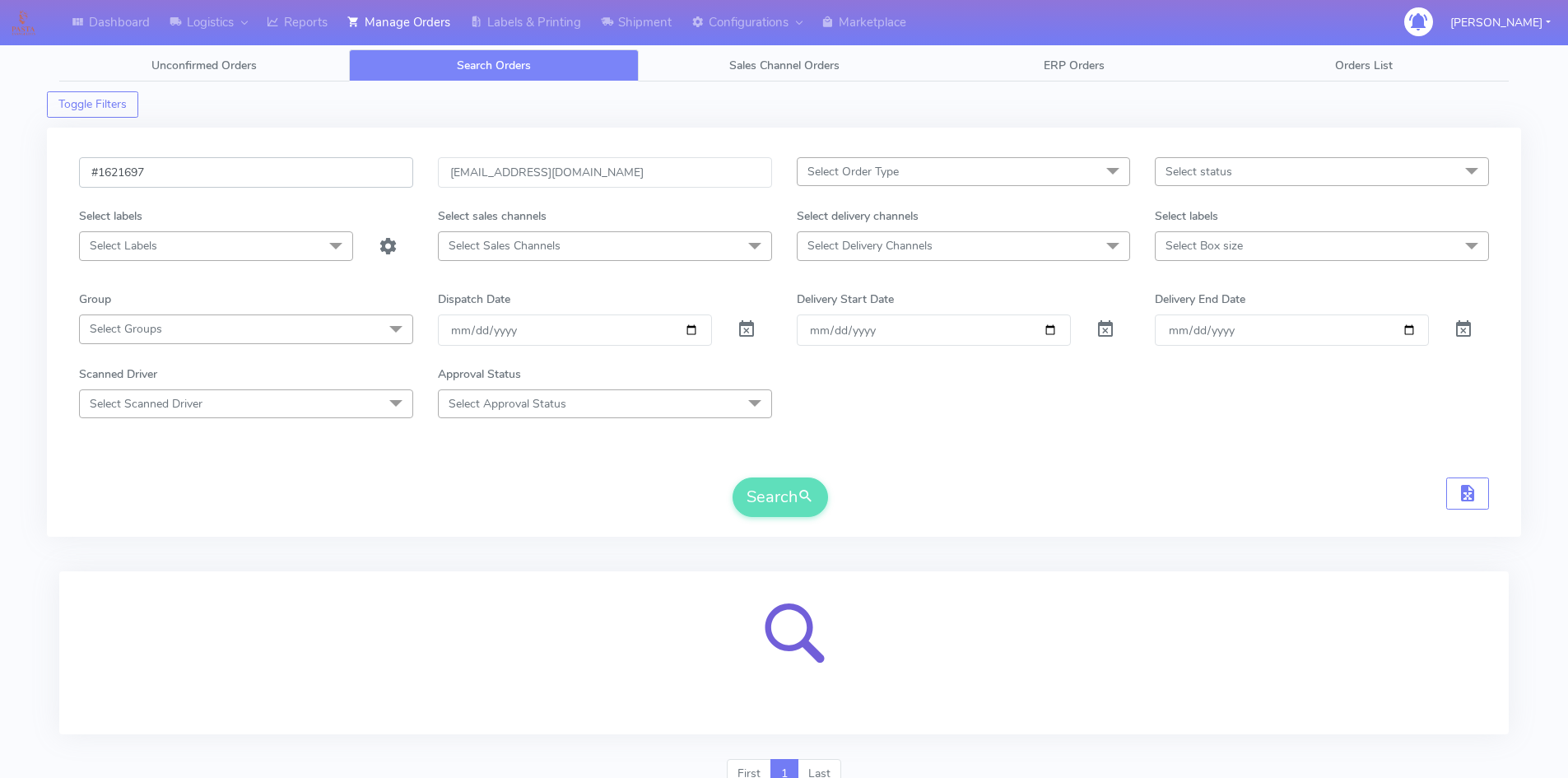
click at [101, 181] on input "#1621697" at bounding box center [246, 172] width 334 height 31
type input "1621697"
click at [556, 76] on link "Search Orders" at bounding box center [494, 65] width 289 height 32
click at [302, 75] on link "Unconfirmed Orders" at bounding box center [204, 65] width 289 height 32
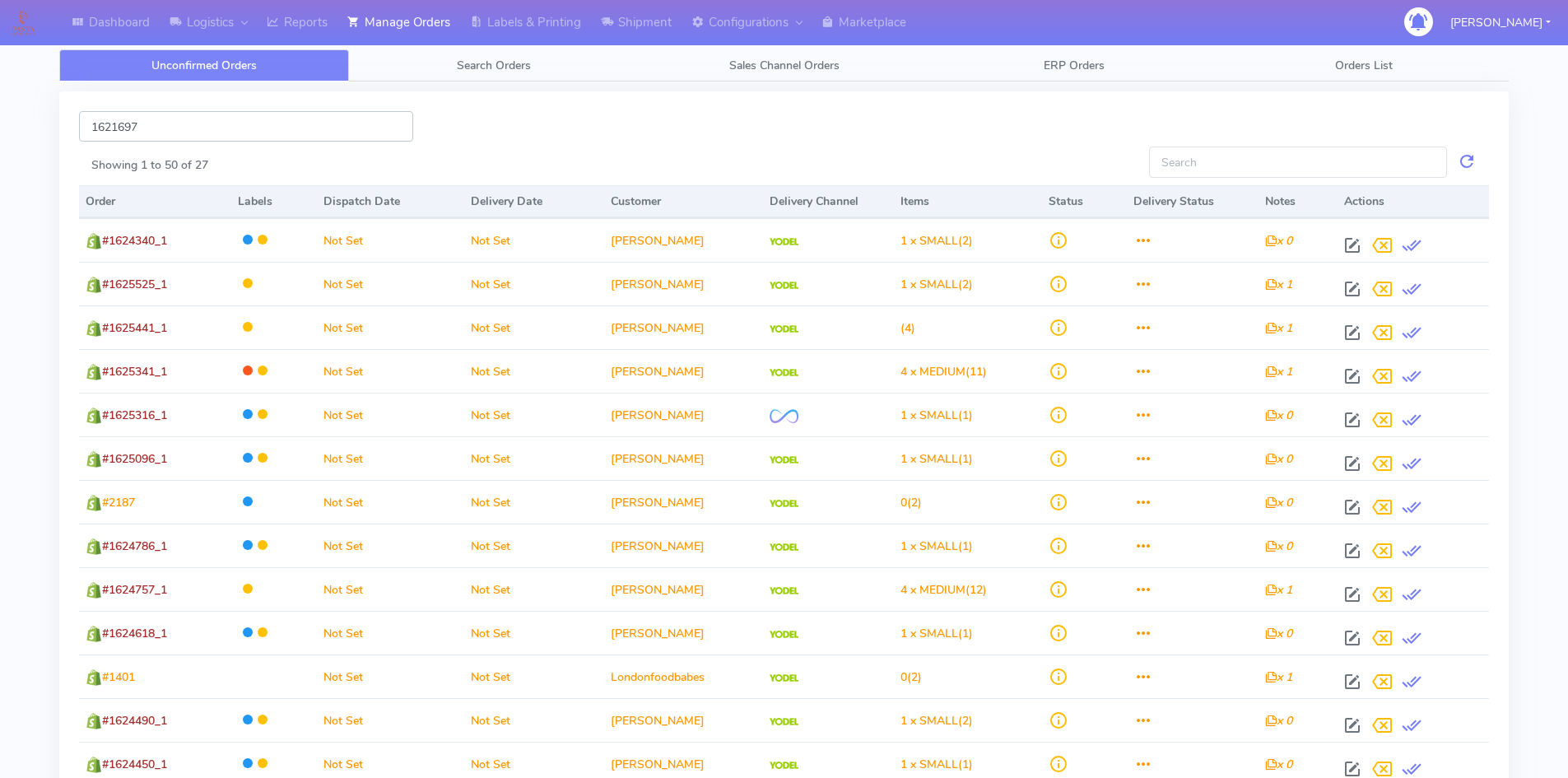
drag, startPoint x: 321, startPoint y: 122, endPoint x: 0, endPoint y: 249, distance: 345.2
click at [0, 249] on div "Dashboard Logistics London Logistics Reports Manage Orders Labels & Printing Sh…" at bounding box center [784, 759] width 1568 height 1459
paste input "[EMAIL_ADDRESS][DOMAIN_NAME]"
type input "[EMAIL_ADDRESS][DOMAIN_NAME]"
drag, startPoint x: 250, startPoint y: 129, endPoint x: 0, endPoint y: 181, distance: 255.4
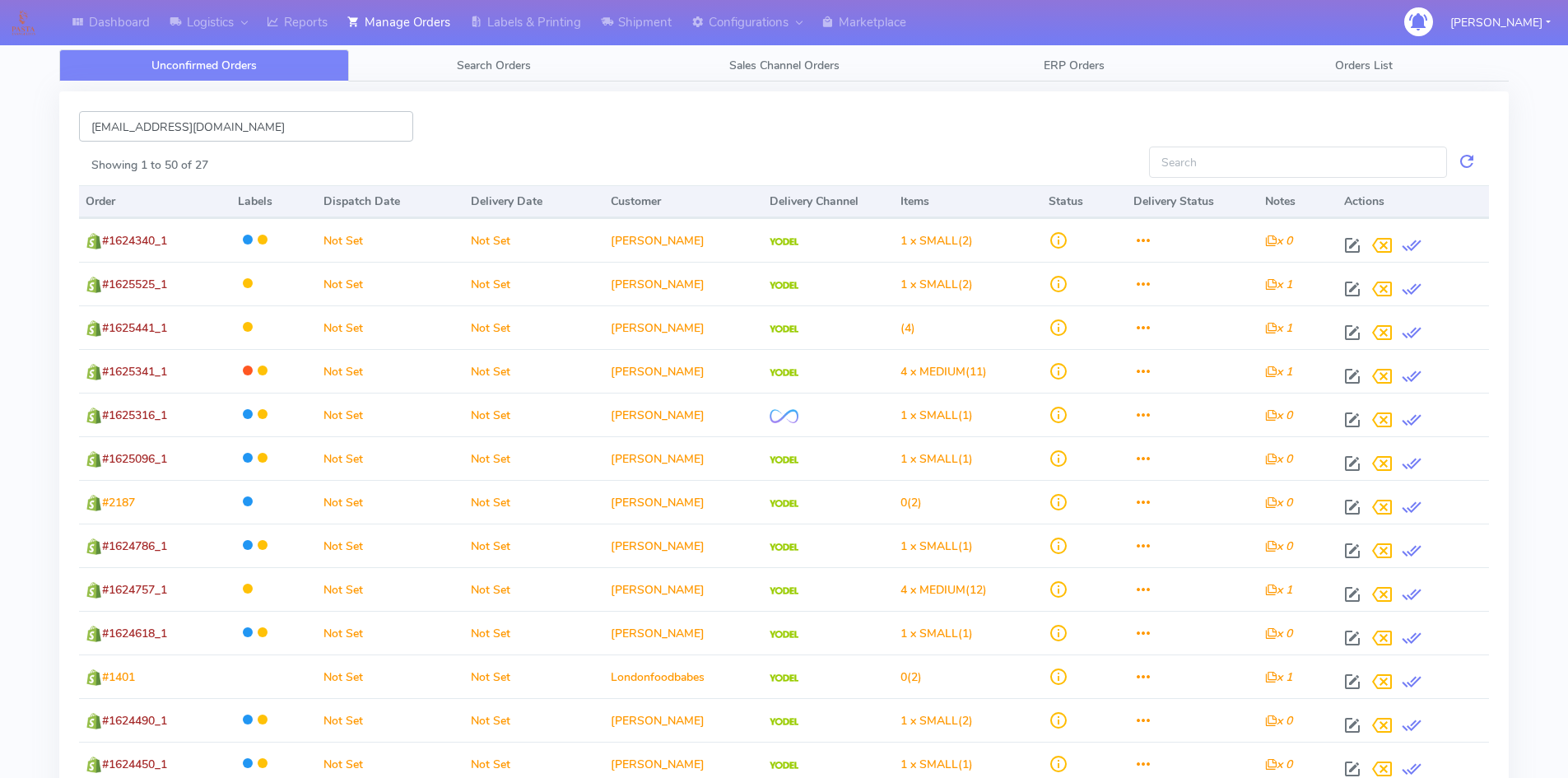
click at [0, 181] on div "Dashboard Logistics London Logistics Reports Manage Orders Labels & Printing Sh…" at bounding box center [784, 759] width 1568 height 1459
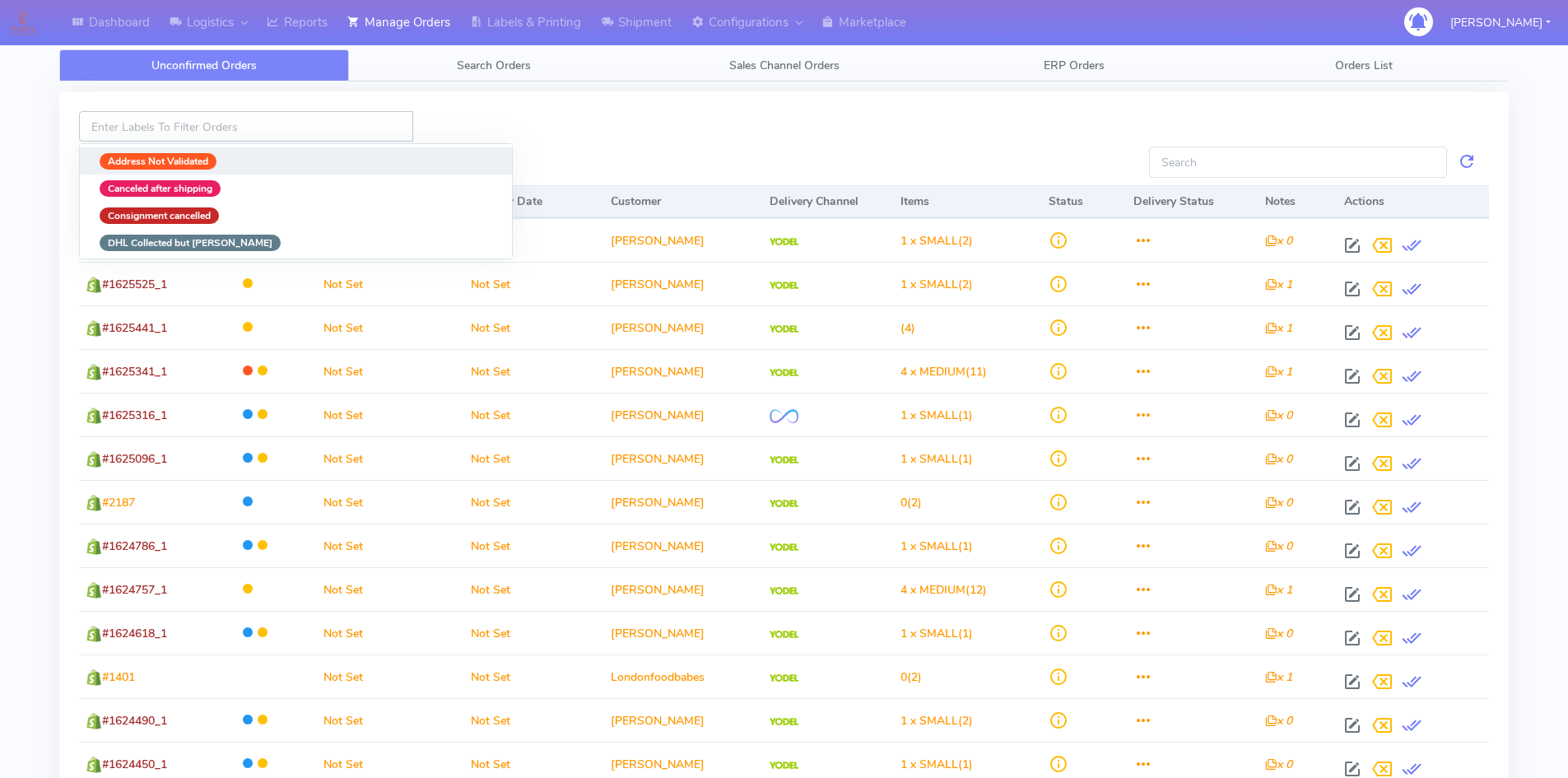
paste input "#1621697"
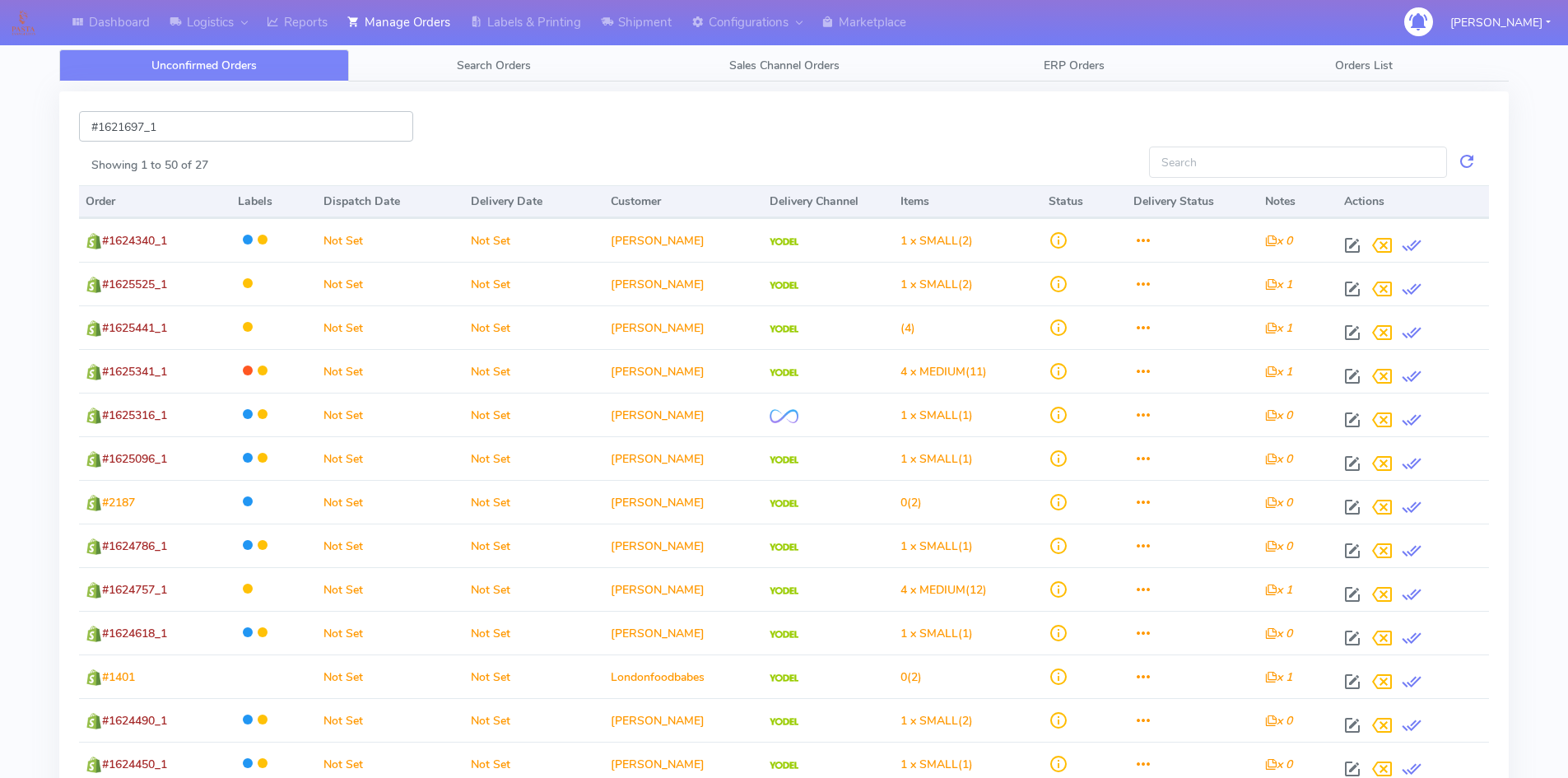
type input "#1621697_1"
click at [1306, 168] on input "Showing 1 to 50 of 27" at bounding box center [1298, 161] width 298 height 31
paste input "#1621697"
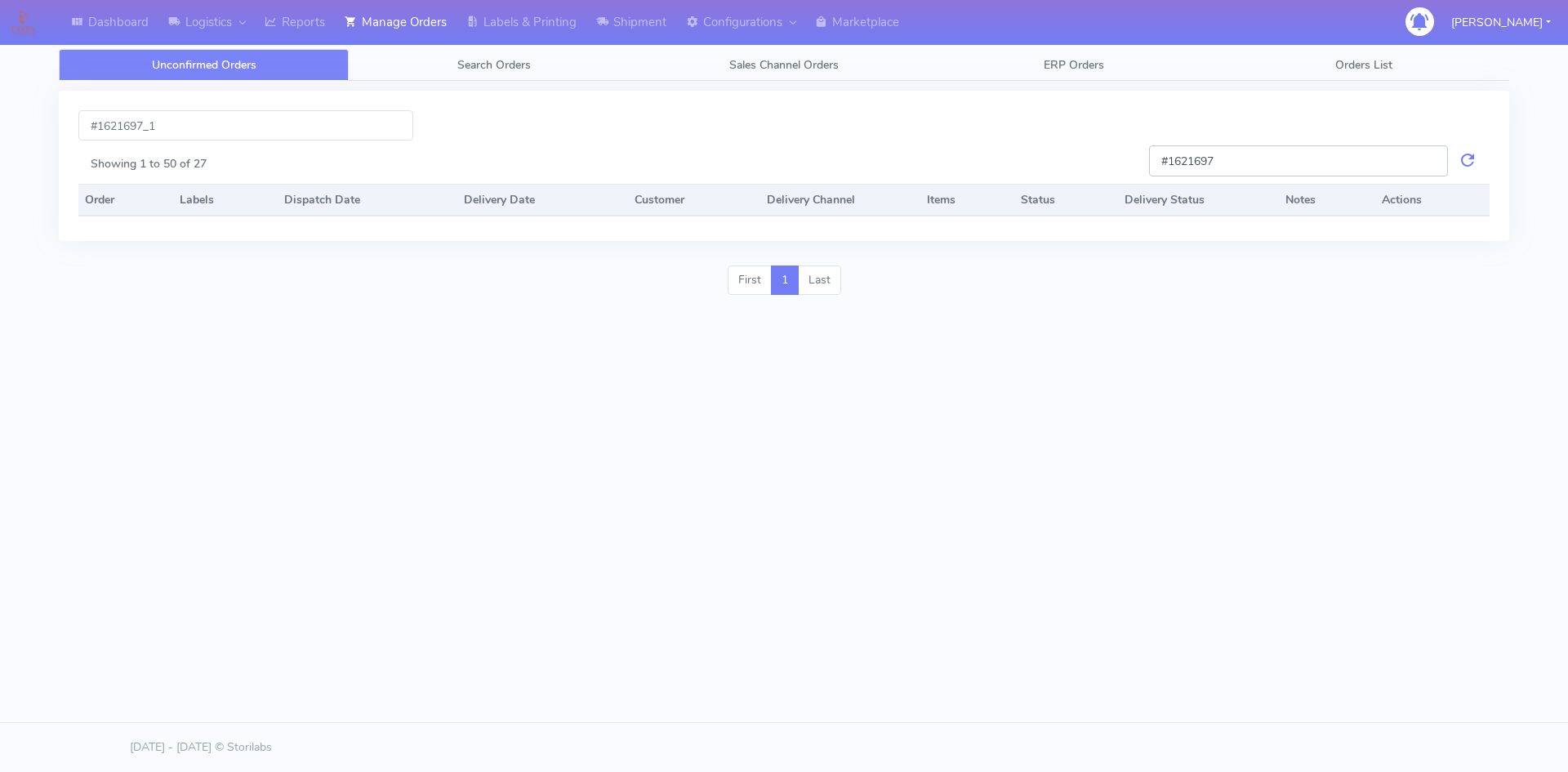
type input "#1621697"
click at [1463, 156] on link at bounding box center [1467, 160] width 20 height 31
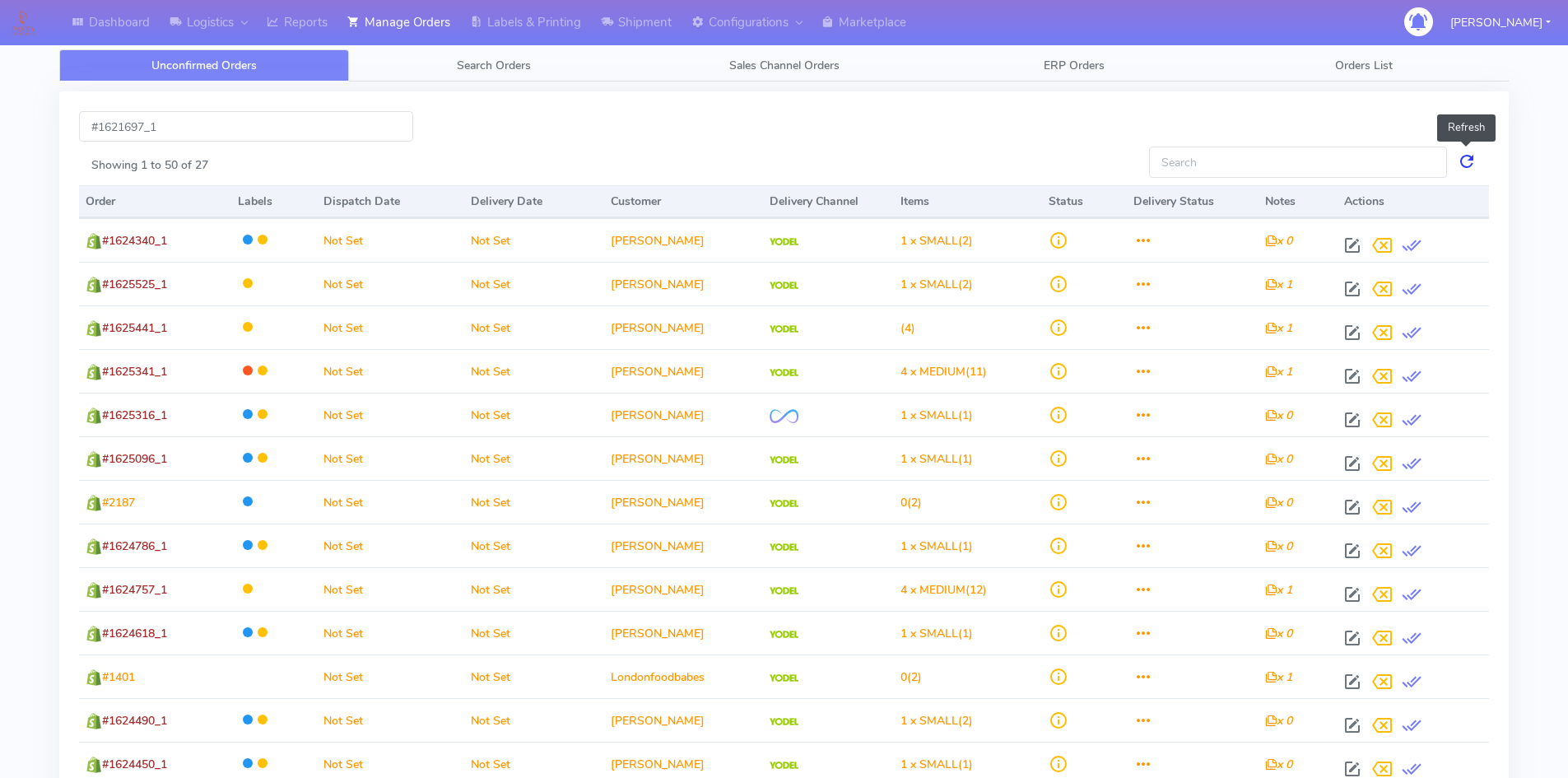
click at [1465, 159] on link at bounding box center [1467, 161] width 20 height 31
click at [1328, 165] on input "Showing 1 to 50 of 27" at bounding box center [1298, 161] width 298 height 31
paste input "#1621697"
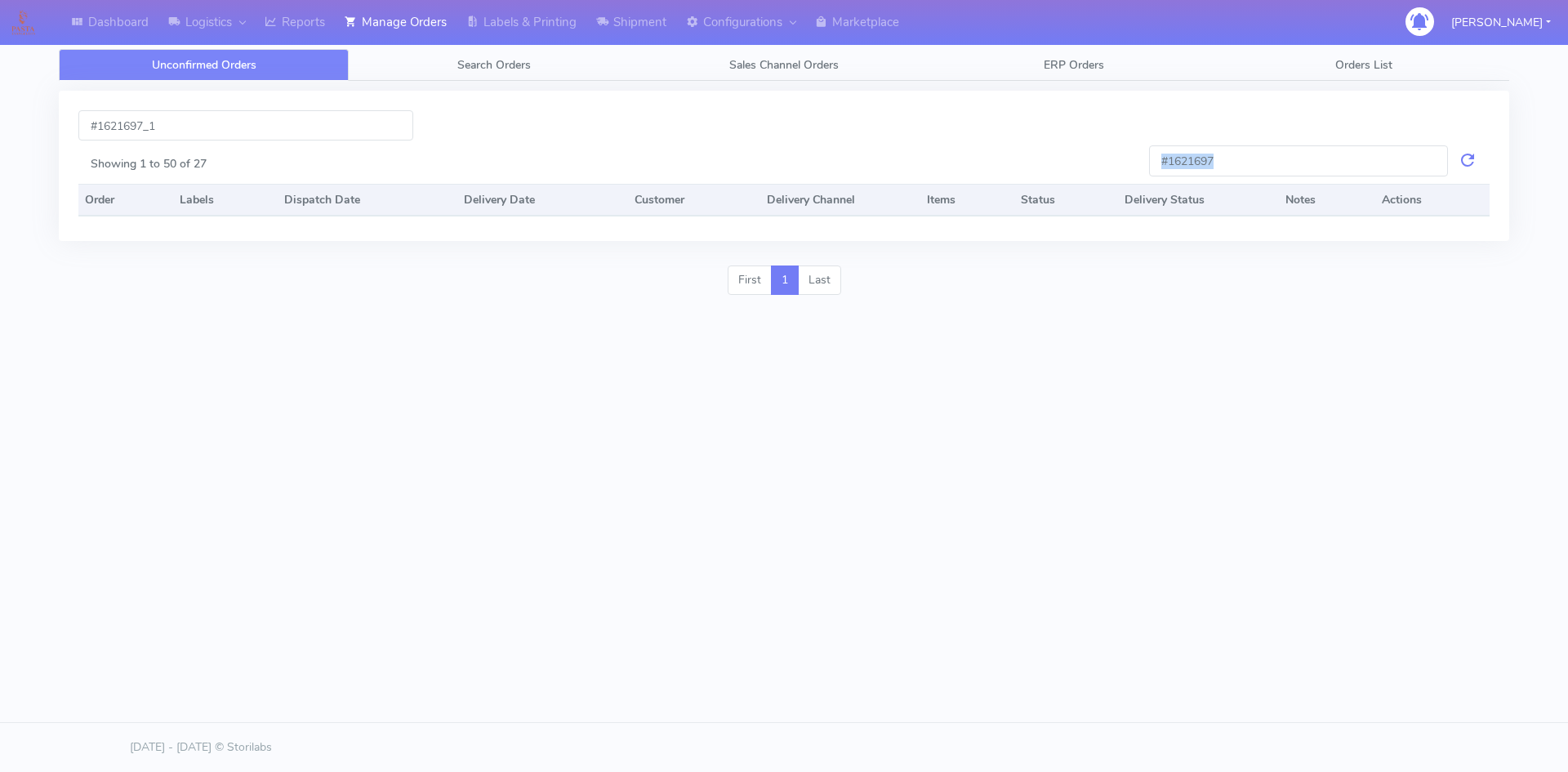
drag, startPoint x: 1468, startPoint y: 163, endPoint x: 1363, endPoint y: 163, distance: 105.0
click at [1363, 163] on div "#1621697" at bounding box center [1312, 160] width 352 height 31
click at [1342, 154] on input "#1621697" at bounding box center [1298, 160] width 299 height 31
type input "#1621697_1"
click at [1461, 163] on link at bounding box center [1467, 160] width 20 height 31
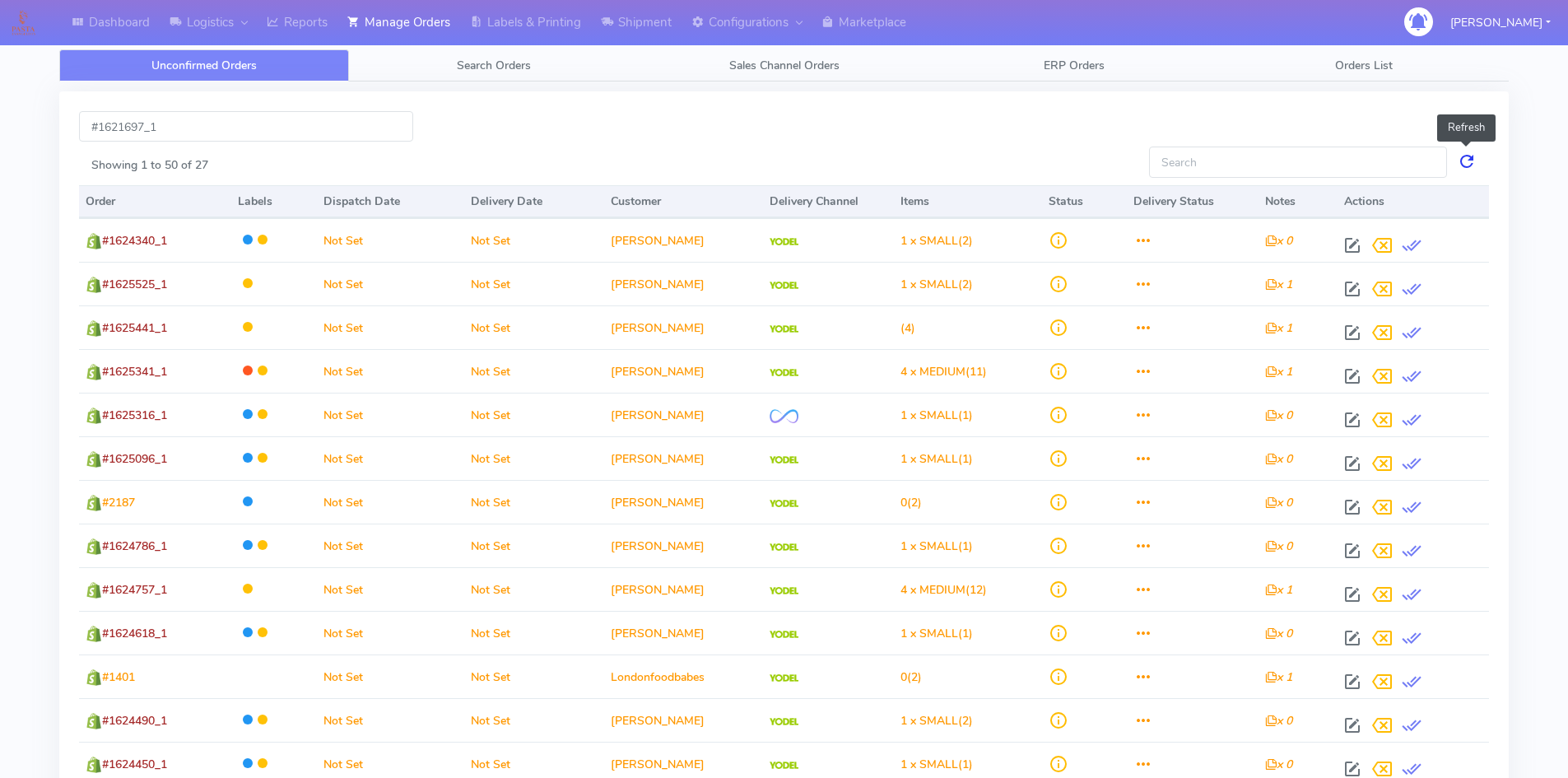
click at [1474, 152] on link at bounding box center [1467, 161] width 20 height 31
click at [509, 64] on span "Search Orders" at bounding box center [493, 65] width 74 height 16
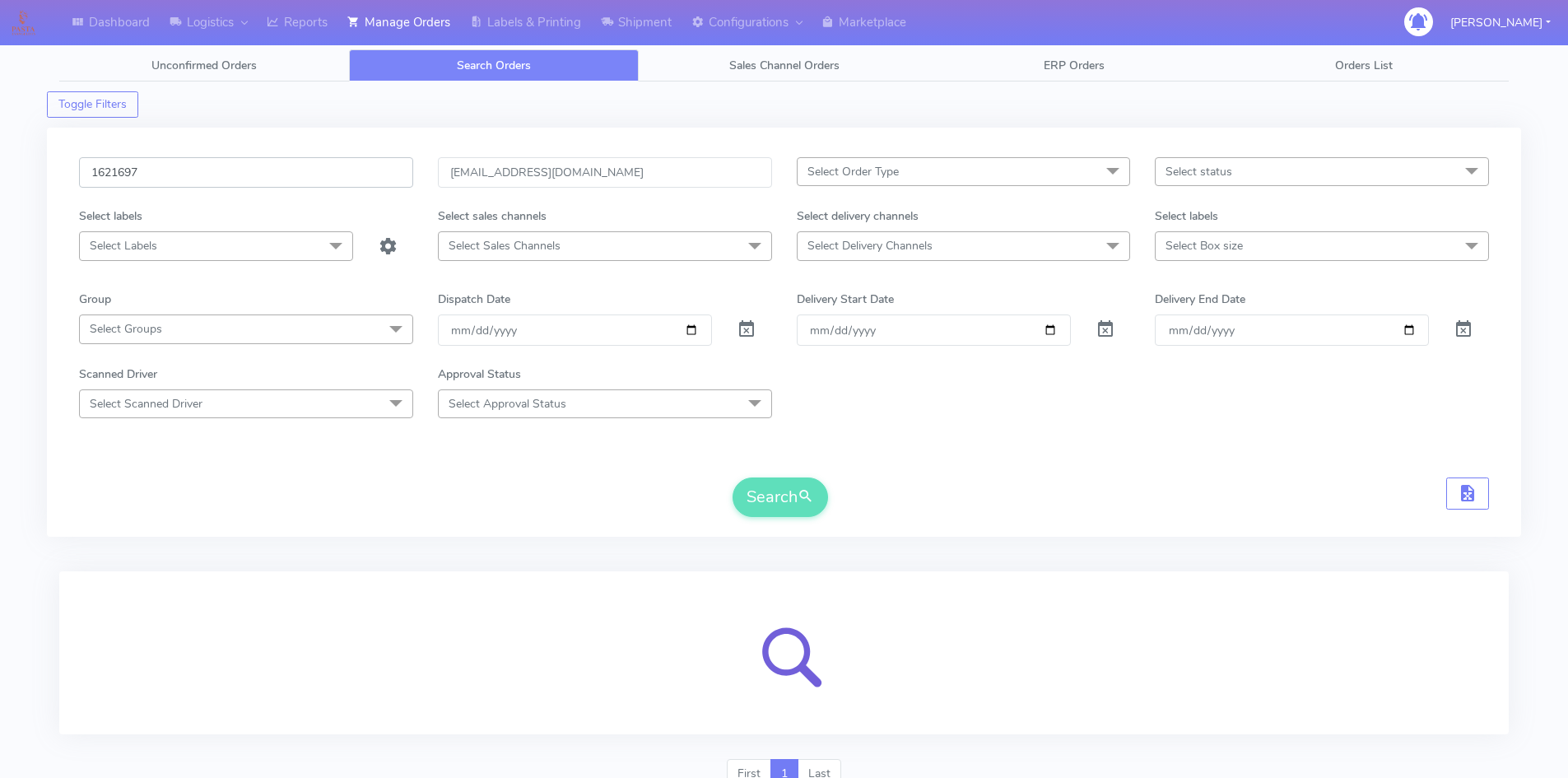
click at [165, 179] on input "1621697" at bounding box center [246, 172] width 334 height 31
click at [93, 176] on input "1621697_1" at bounding box center [246, 172] width 334 height 31
type input "#1621697_1"
click at [802, 530] on div "#1621697_1 satskill@hotmail.com Select Order Type Select All MEALS ATAVI One Of…" at bounding box center [784, 332] width 1474 height 409
drag, startPoint x: 245, startPoint y: 174, endPoint x: 0, endPoint y: 176, distance: 245.0
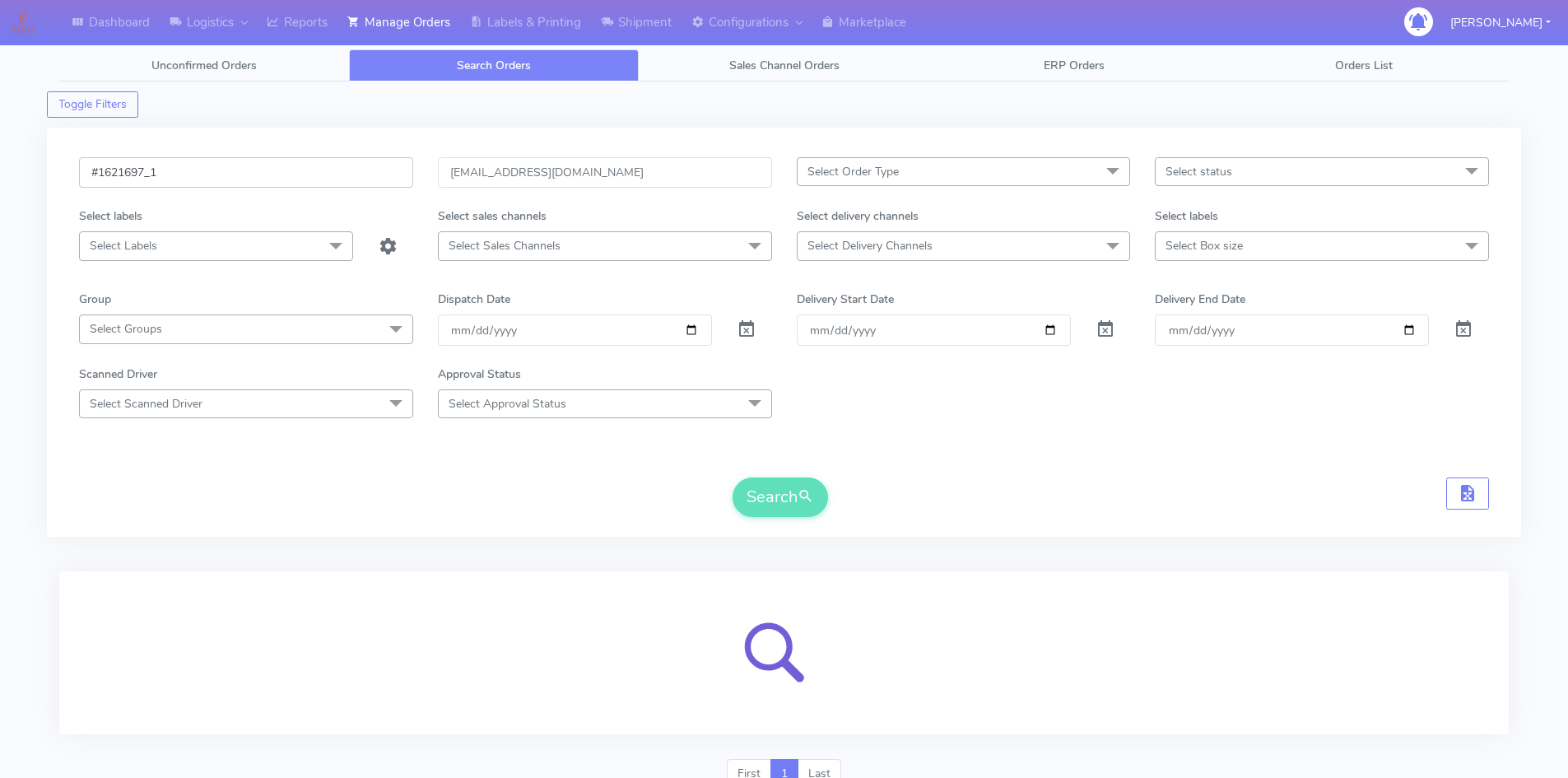
click at [0, 176] on div "Dashboard Logistics London Logistics Reports Manage Orders Labels & Printing Sh…" at bounding box center [784, 416] width 1568 height 772
click at [617, 171] on input "[EMAIL_ADDRESS][DOMAIN_NAME]" at bounding box center [605, 172] width 334 height 31
type input "satskill@hotmail.co"
drag, startPoint x: 631, startPoint y: 171, endPoint x: 38, endPoint y: 195, distance: 593.5
click at [38, 195] on div "Dashboard Logistics London Logistics Reports Manage Orders Labels & Printing Sh…" at bounding box center [784, 416] width 1568 height 772
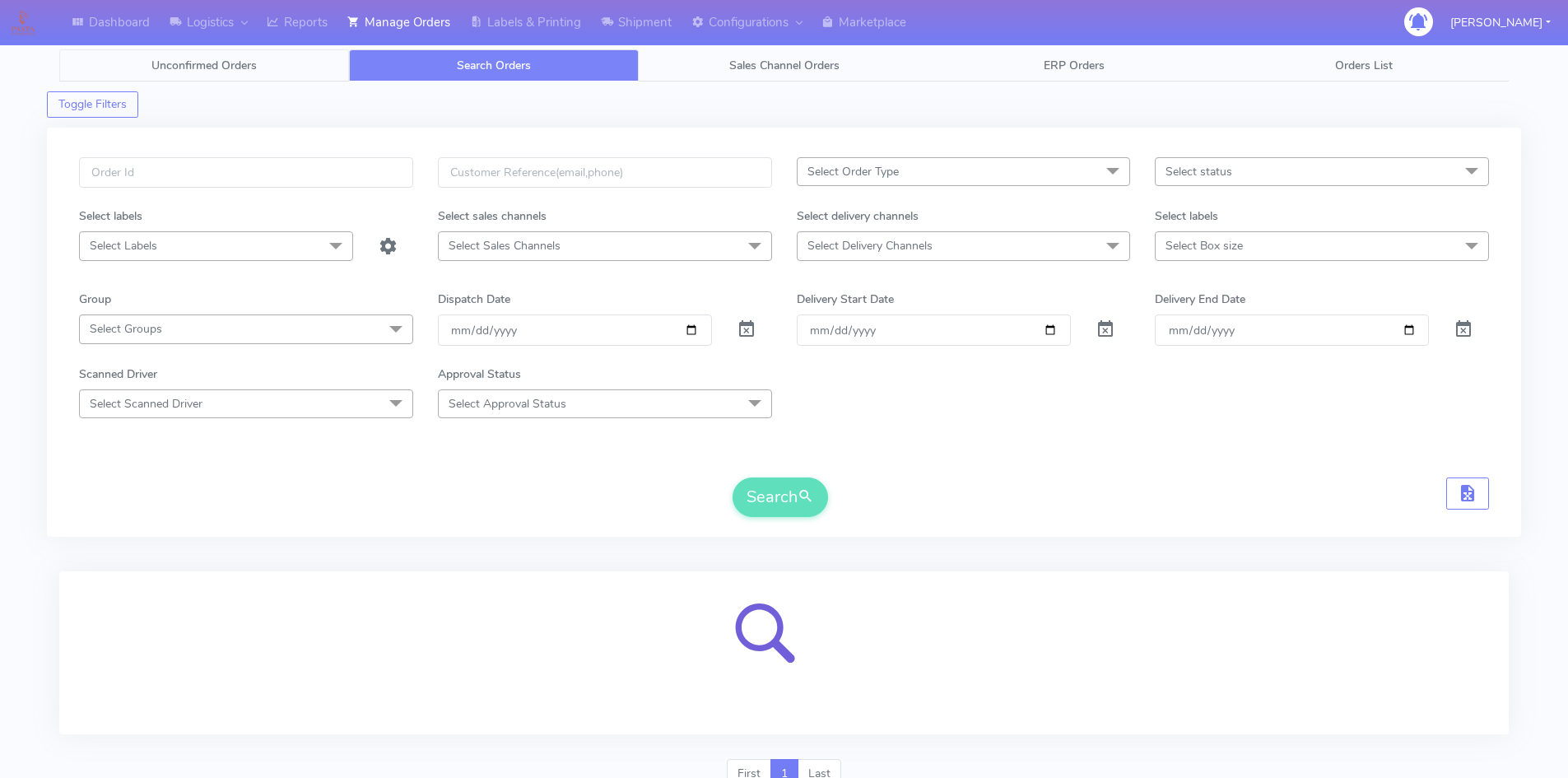
click at [252, 72] on span "Unconfirmed Orders" at bounding box center [204, 65] width 106 height 16
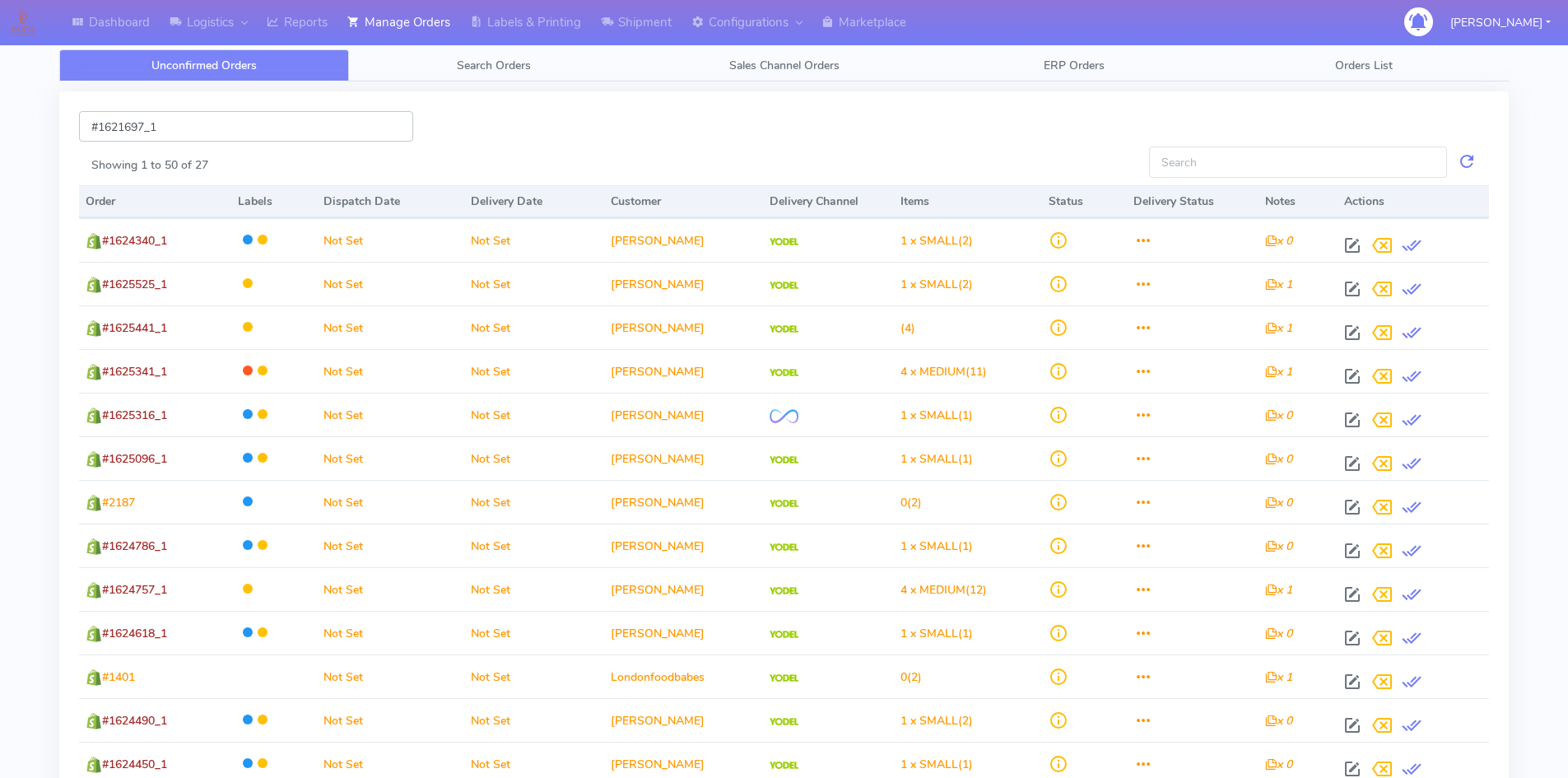
click at [241, 126] on input "#1621697_1" at bounding box center [246, 126] width 334 height 31
type input "#"
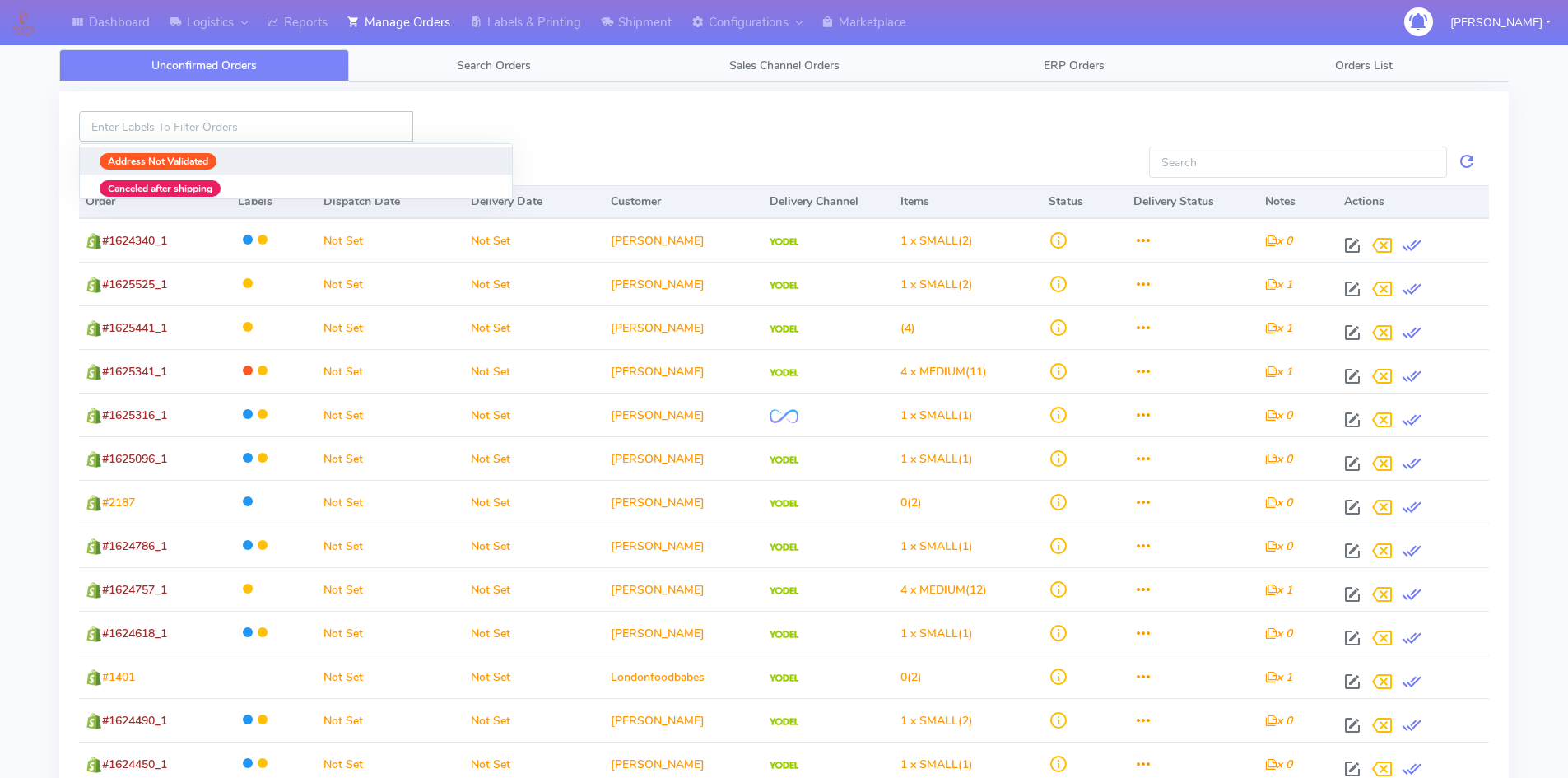
click at [226, 121] on input at bounding box center [246, 126] width 334 height 31
paste input "#1621697"
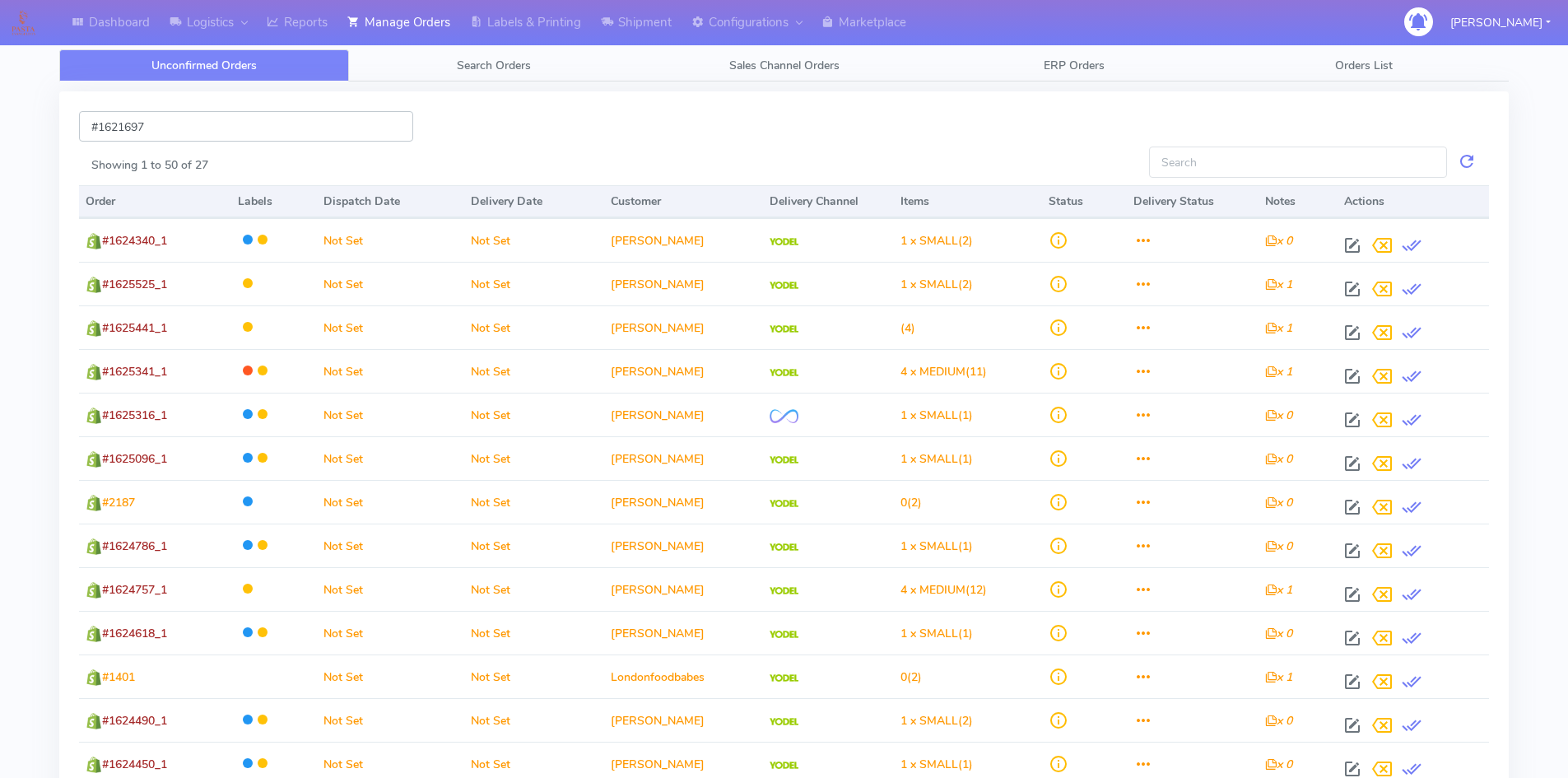
type input "#1621697_1"
click at [217, 152] on div "Showing 1 to 50 of 27" at bounding box center [608, 163] width 1058 height 34
click at [1279, 168] on input "Showing 1 to 50 of 27" at bounding box center [1298, 161] width 298 height 31
paste input "#1621697"
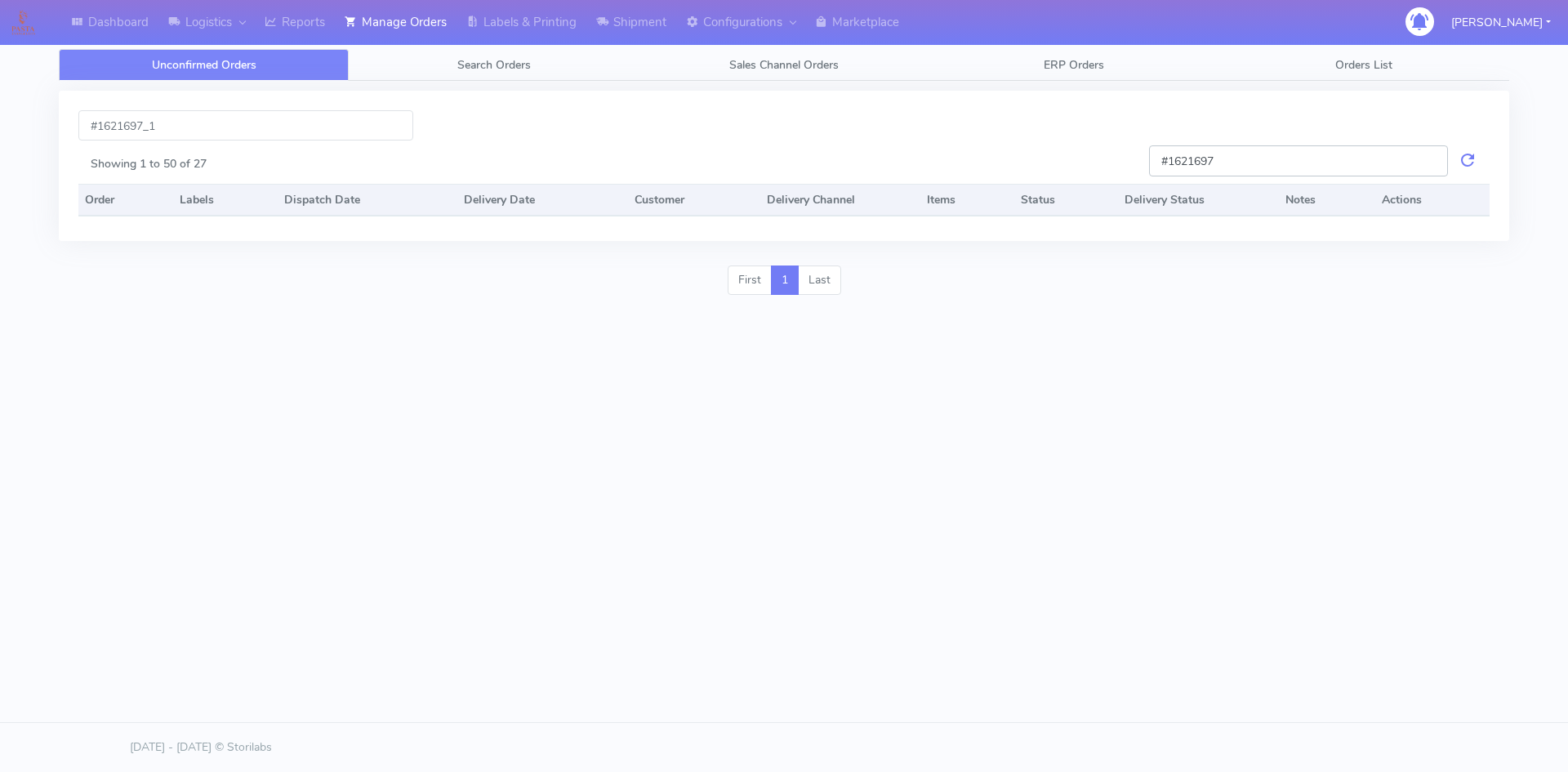
click at [1235, 168] on input "#1621697" at bounding box center [1298, 160] width 299 height 31
drag, startPoint x: 1271, startPoint y: 156, endPoint x: 920, endPoint y: 155, distance: 351.0
click at [920, 155] on div "#1621697_1 #1621697 Showing 1 to 50 of 27 Order Labels Dispatch Date Delivery D…" at bounding box center [783, 166] width 1450 height 150
drag, startPoint x: 1150, startPoint y: 160, endPoint x: 1175, endPoint y: 160, distance: 25.0
click at [1150, 160] on input "#1621697" at bounding box center [1298, 160] width 299 height 31
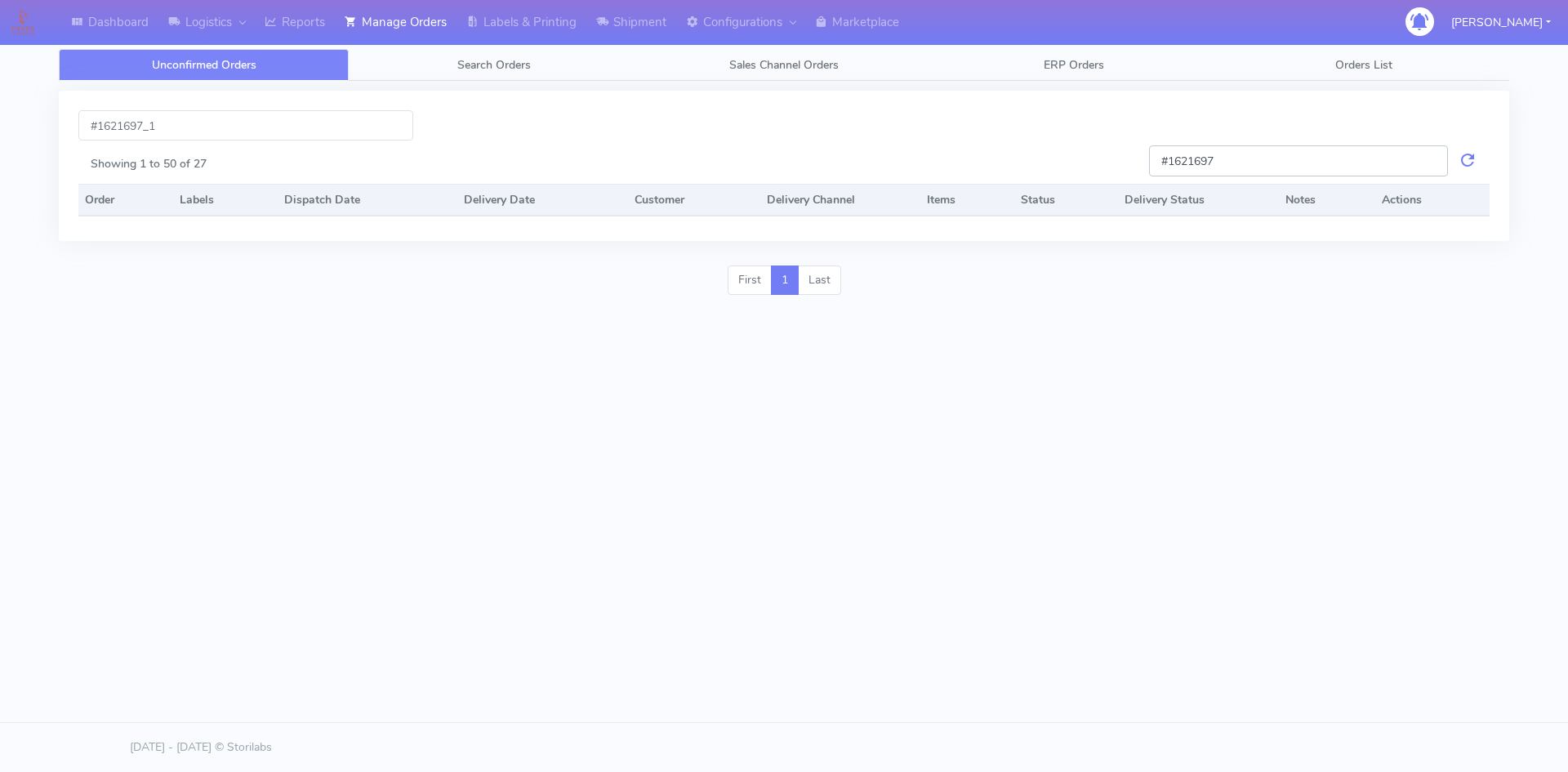
click at [1239, 162] on input "#1621697" at bounding box center [1298, 160] width 299 height 31
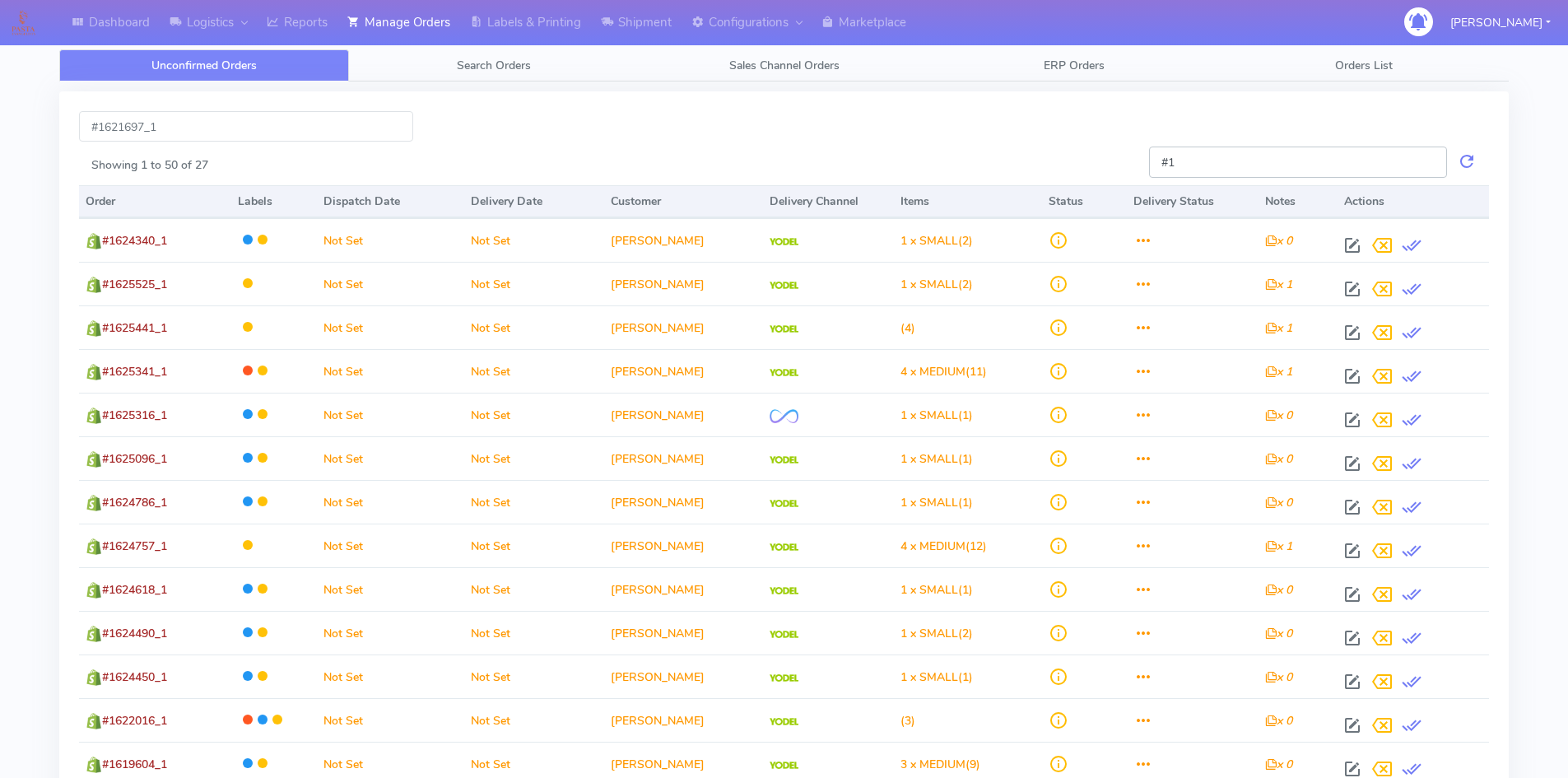
type input "#"
drag, startPoint x: 202, startPoint y: 119, endPoint x: 0, endPoint y: 136, distance: 202.7
click at [0, 136] on div "Dashboard Logistics London Logistics Reports Manage Orders Labels & Printing Sh…" at bounding box center [784, 759] width 1568 height 1459
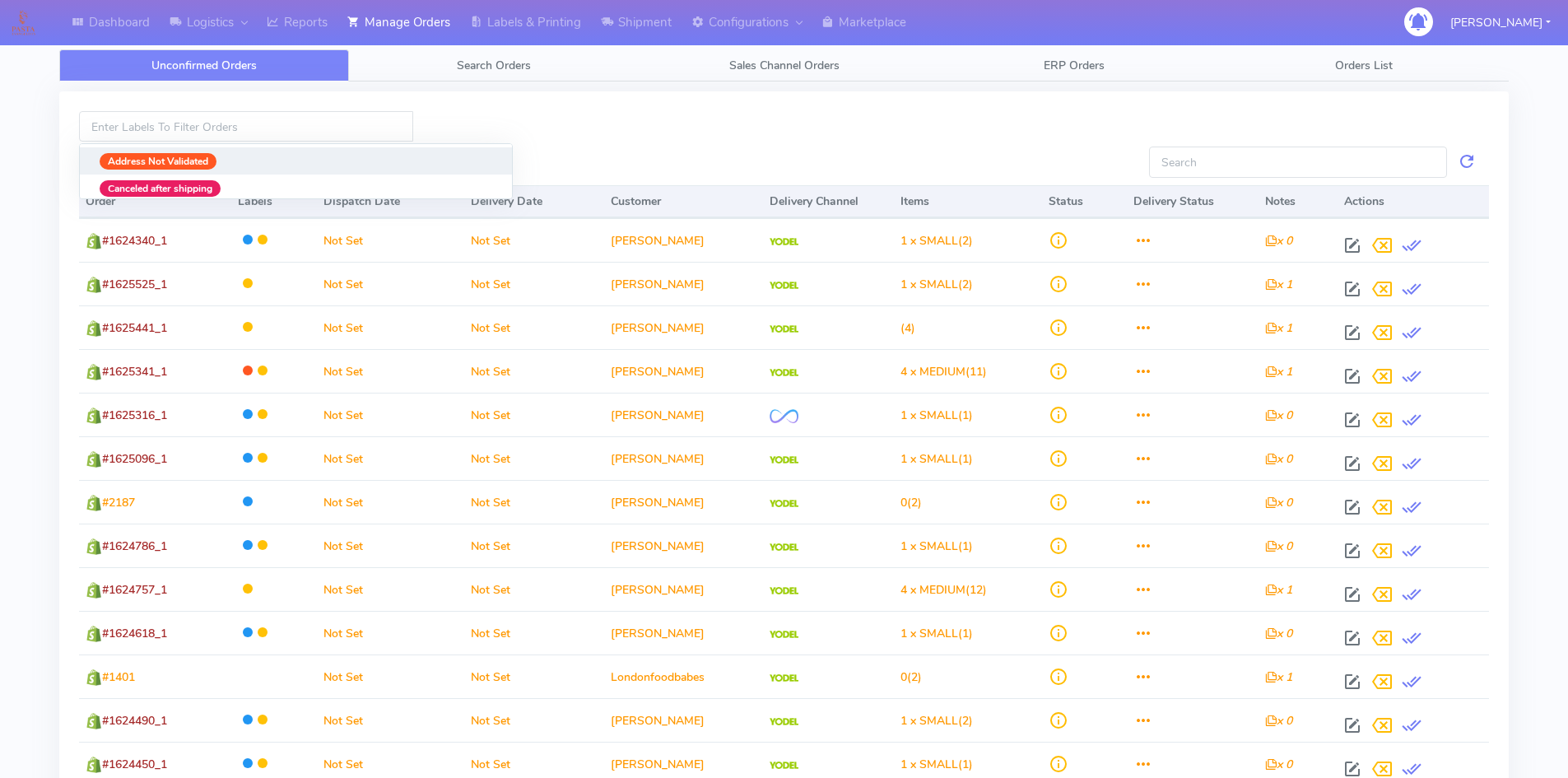
click at [614, 124] on div at bounding box center [784, 126] width 718 height 31
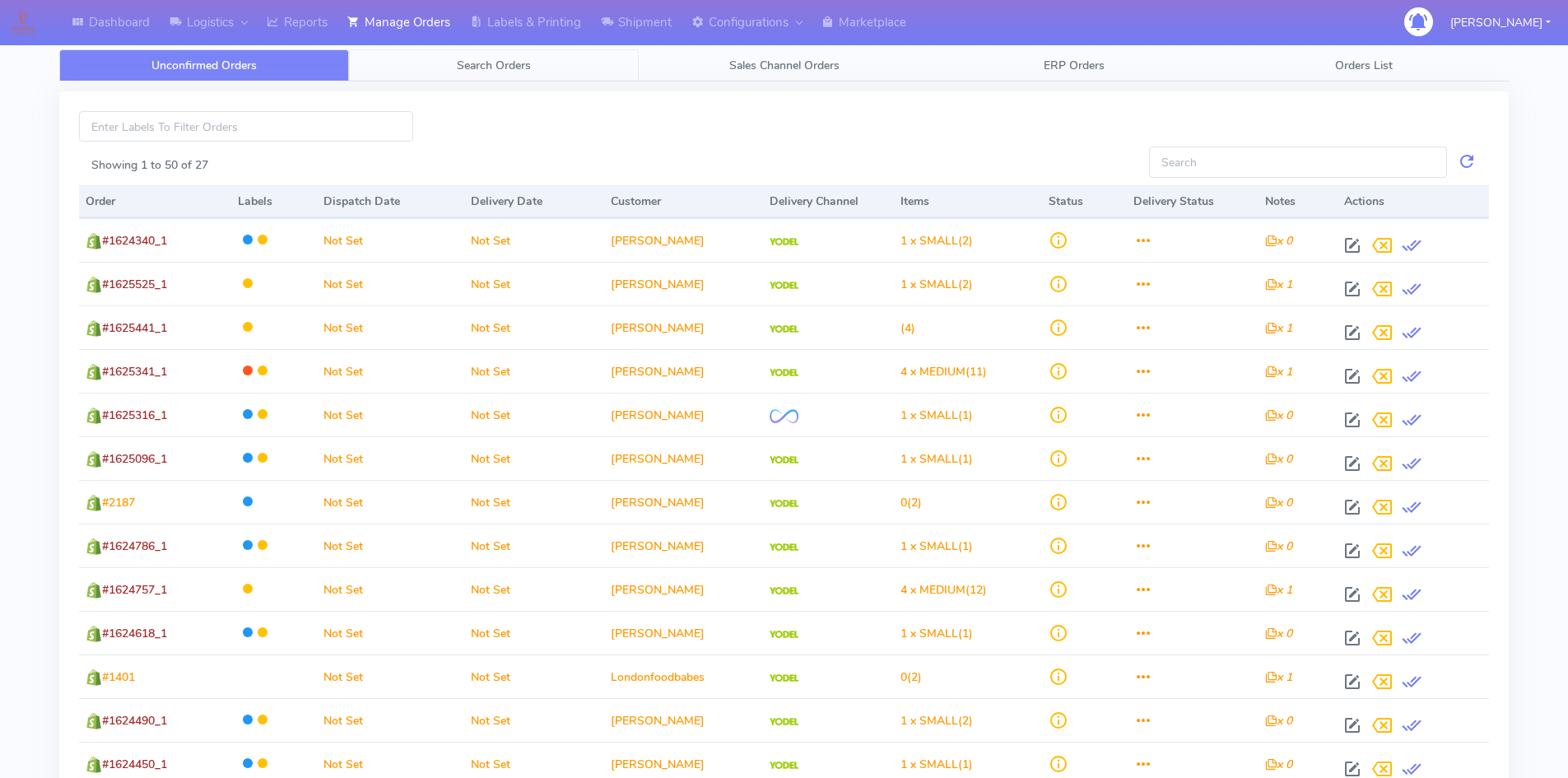
click at [547, 60] on link "Search Orders" at bounding box center [494, 65] width 289 height 32
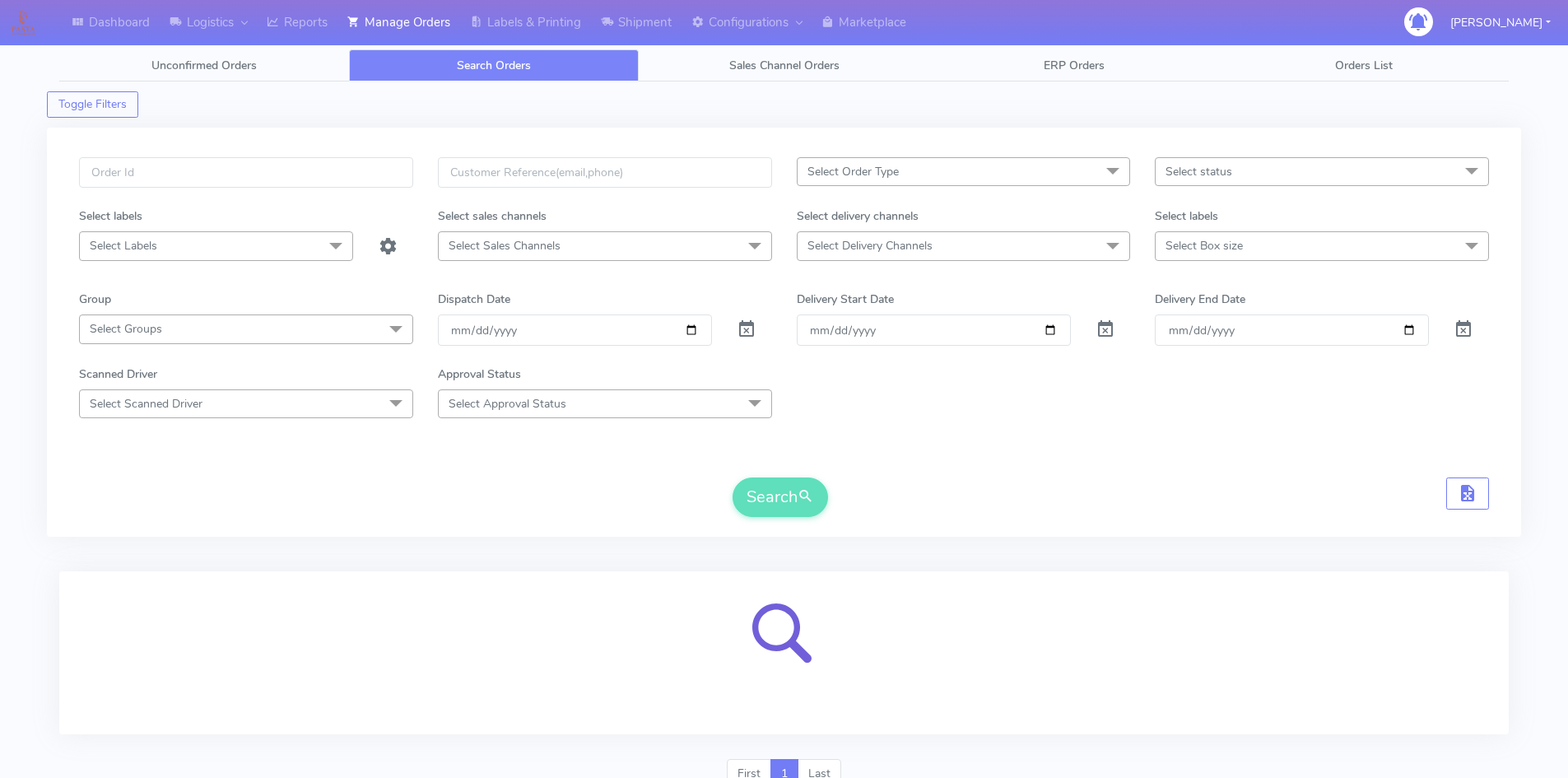
click at [1309, 261] on div "Select labels Select Box size Select All Small Small-PR-1 Medium Large Mega" at bounding box center [1321, 234] width 359 height 53
click at [371, 186] on input "text" at bounding box center [246, 172] width 334 height 31
click at [276, 181] on input "text" at bounding box center [246, 172] width 334 height 31
paste input "689314"
click at [208, 57] on link "Unconfirmed Orders" at bounding box center [204, 65] width 289 height 32
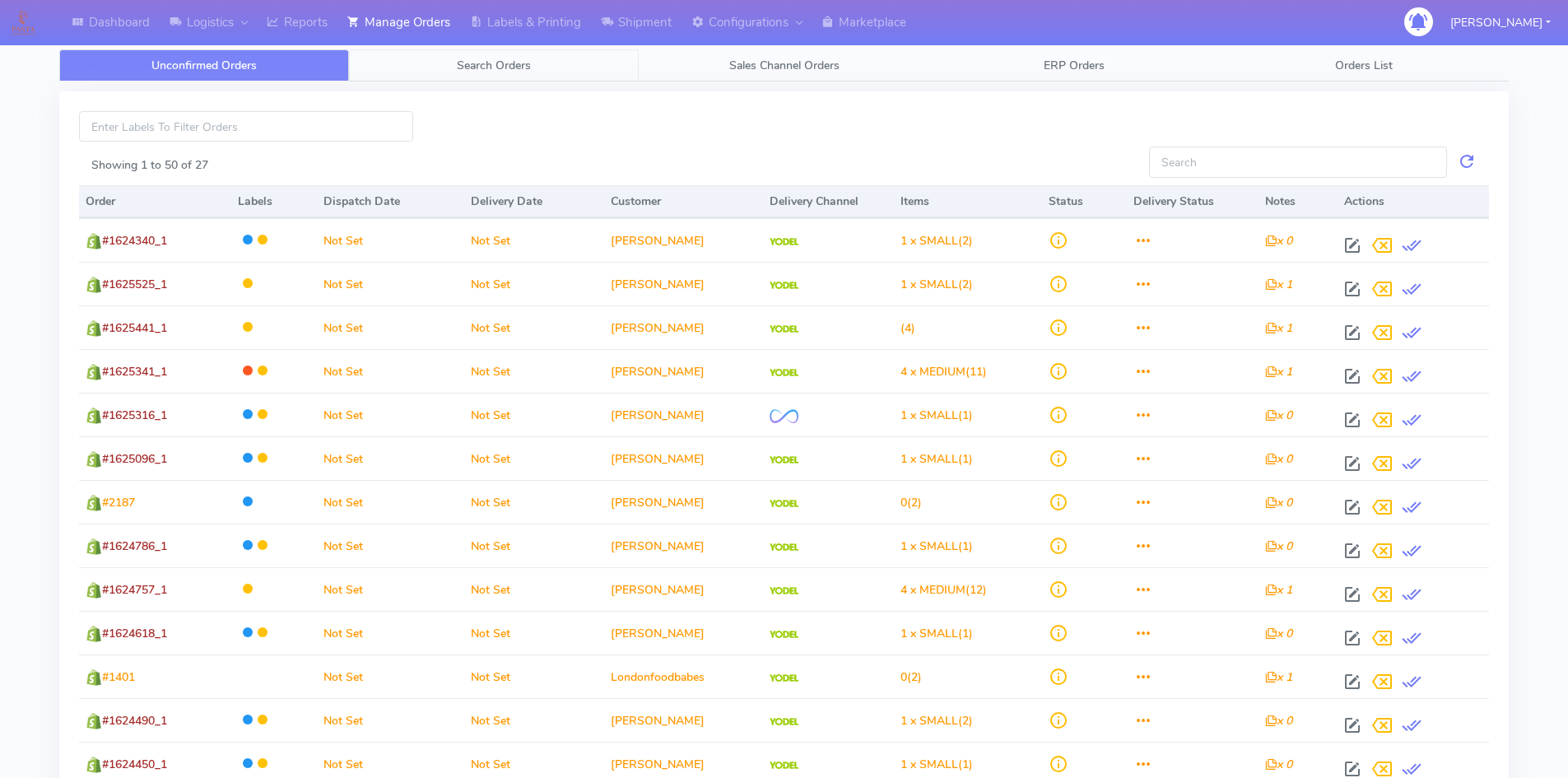
click at [524, 63] on span "Search Orders" at bounding box center [493, 65] width 74 height 16
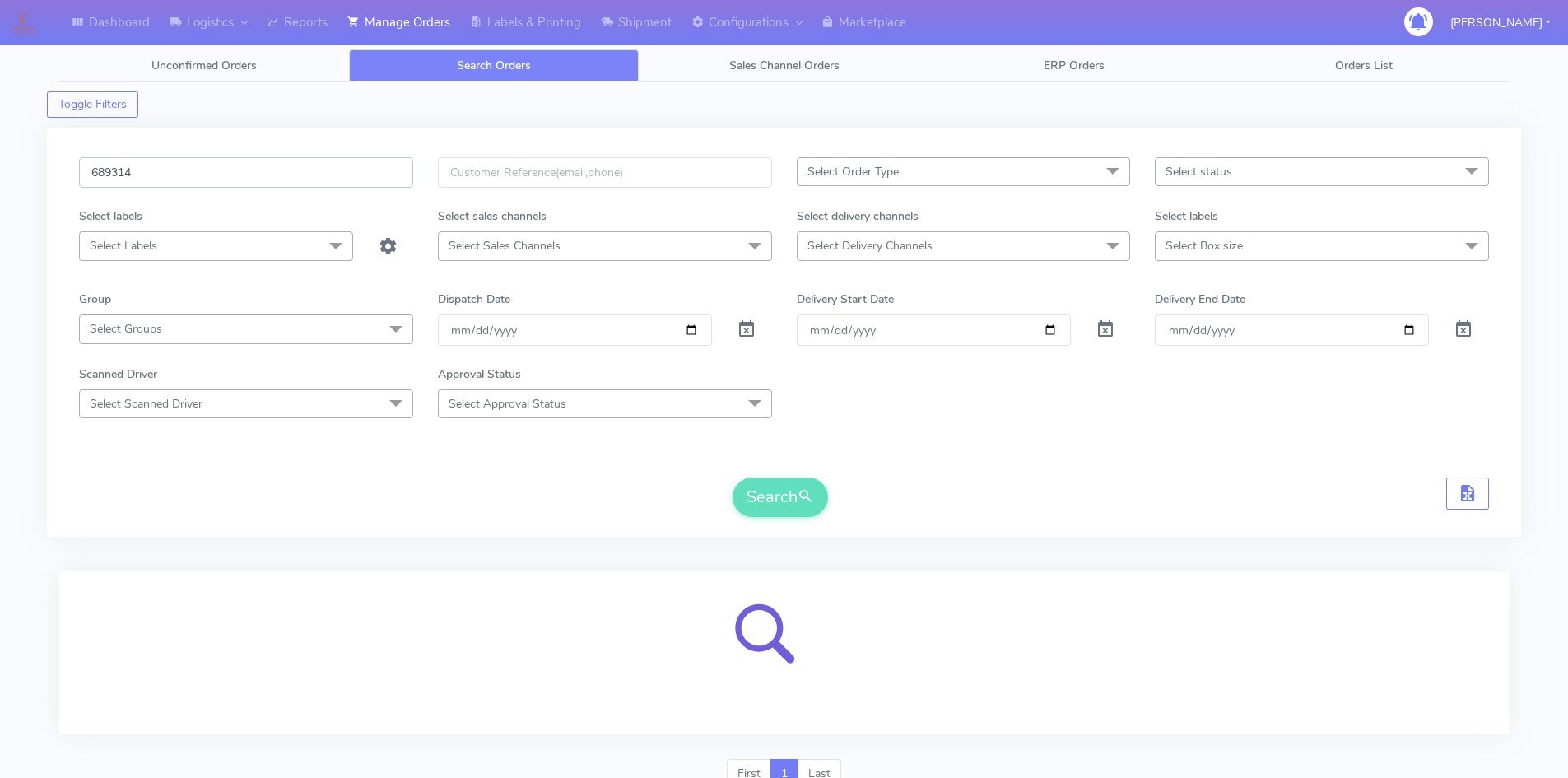
click at [168, 176] on input "689314" at bounding box center [246, 172] width 334 height 31
drag, startPoint x: 168, startPoint y: 176, endPoint x: 0, endPoint y: 178, distance: 168.0
click at [0, 178] on div "Dashboard Logistics London Logistics Reports Manage Orders Labels & Printing Sh…" at bounding box center [784, 416] width 1568 height 772
paste input "1621697"
type input "1621697"
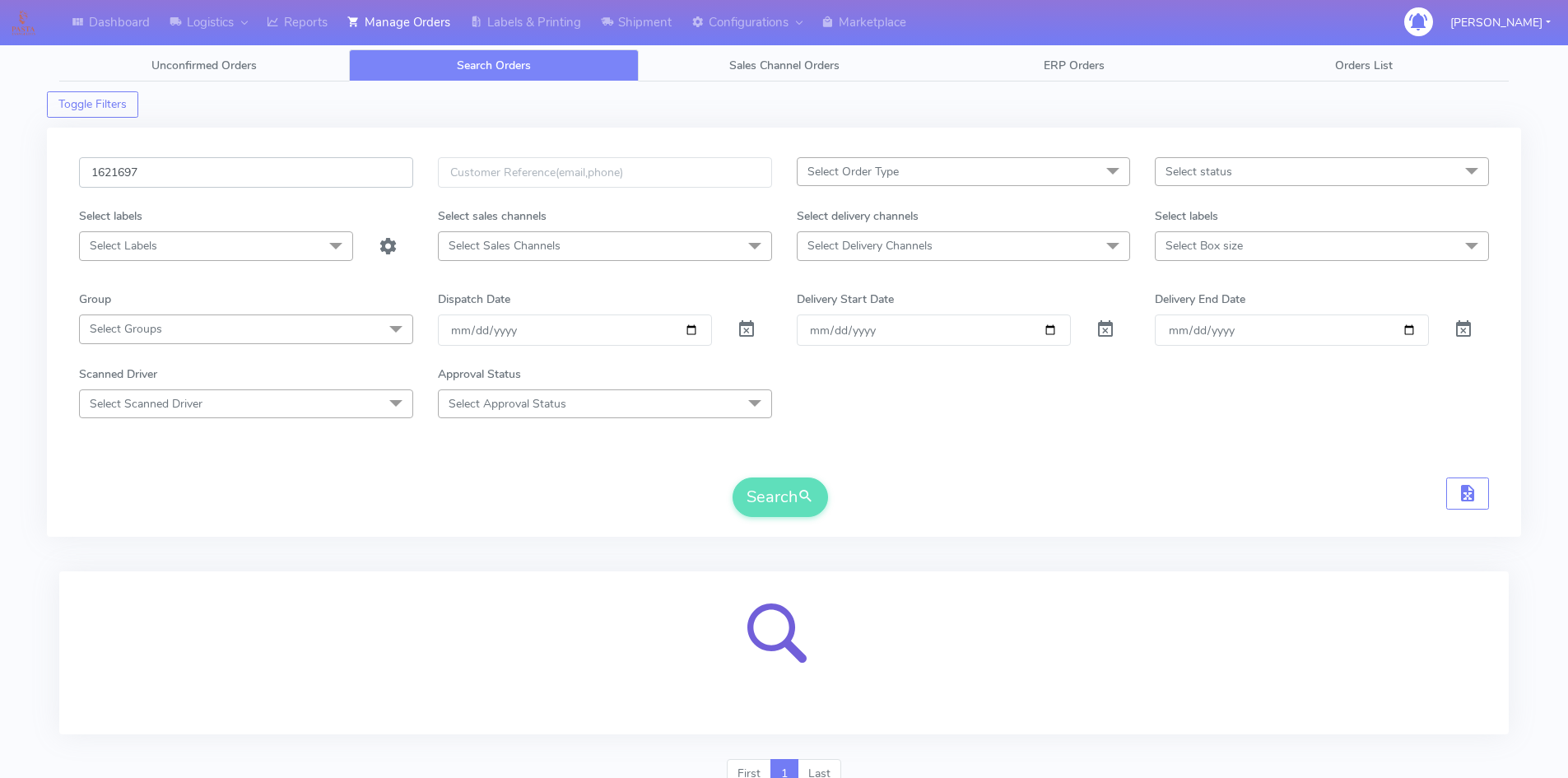
click at [299, 179] on input "1621697" at bounding box center [246, 172] width 334 height 31
drag, startPoint x: 374, startPoint y: 169, endPoint x: 0, endPoint y: 164, distance: 374.0
click at [0, 164] on div "Dashboard Logistics London Logistics Reports Manage Orders Labels & Printing Sh…" at bounding box center [784, 416] width 1568 height 772
click at [303, 173] on input "text" at bounding box center [246, 172] width 334 height 31
paste input "1621697"
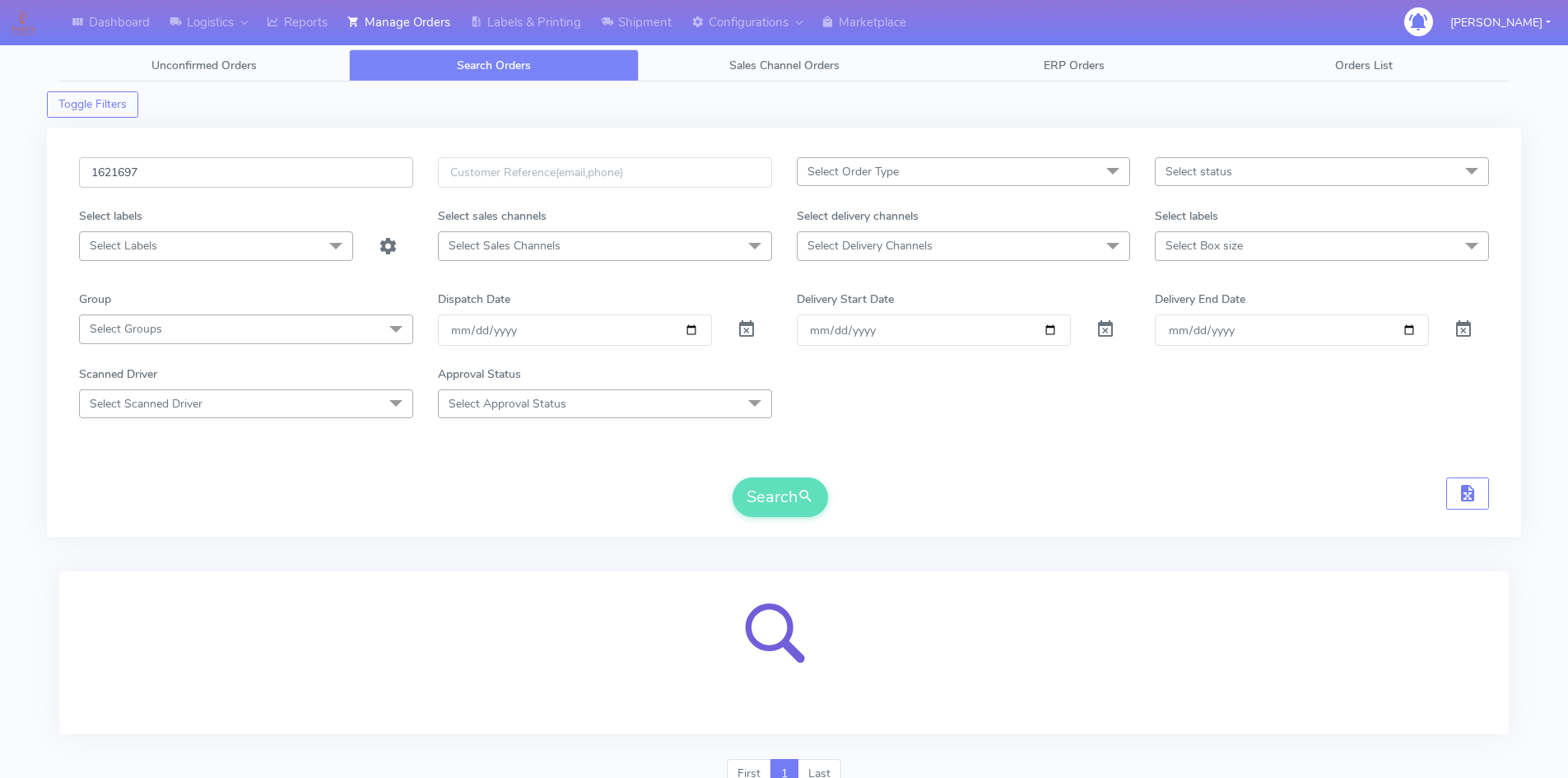
type input "1621697"
click at [790, 521] on div "1621697 Select Order Type Select All MEALS ATAVI One Off Pasta Club Gift Kit Ev…" at bounding box center [784, 342] width 1435 height 369
click at [202, 171] on input "1621697" at bounding box center [246, 172] width 334 height 31
click at [690, 329] on input "[DATE]" at bounding box center [575, 330] width 275 height 31
click at [744, 336] on span at bounding box center [747, 333] width 20 height 16
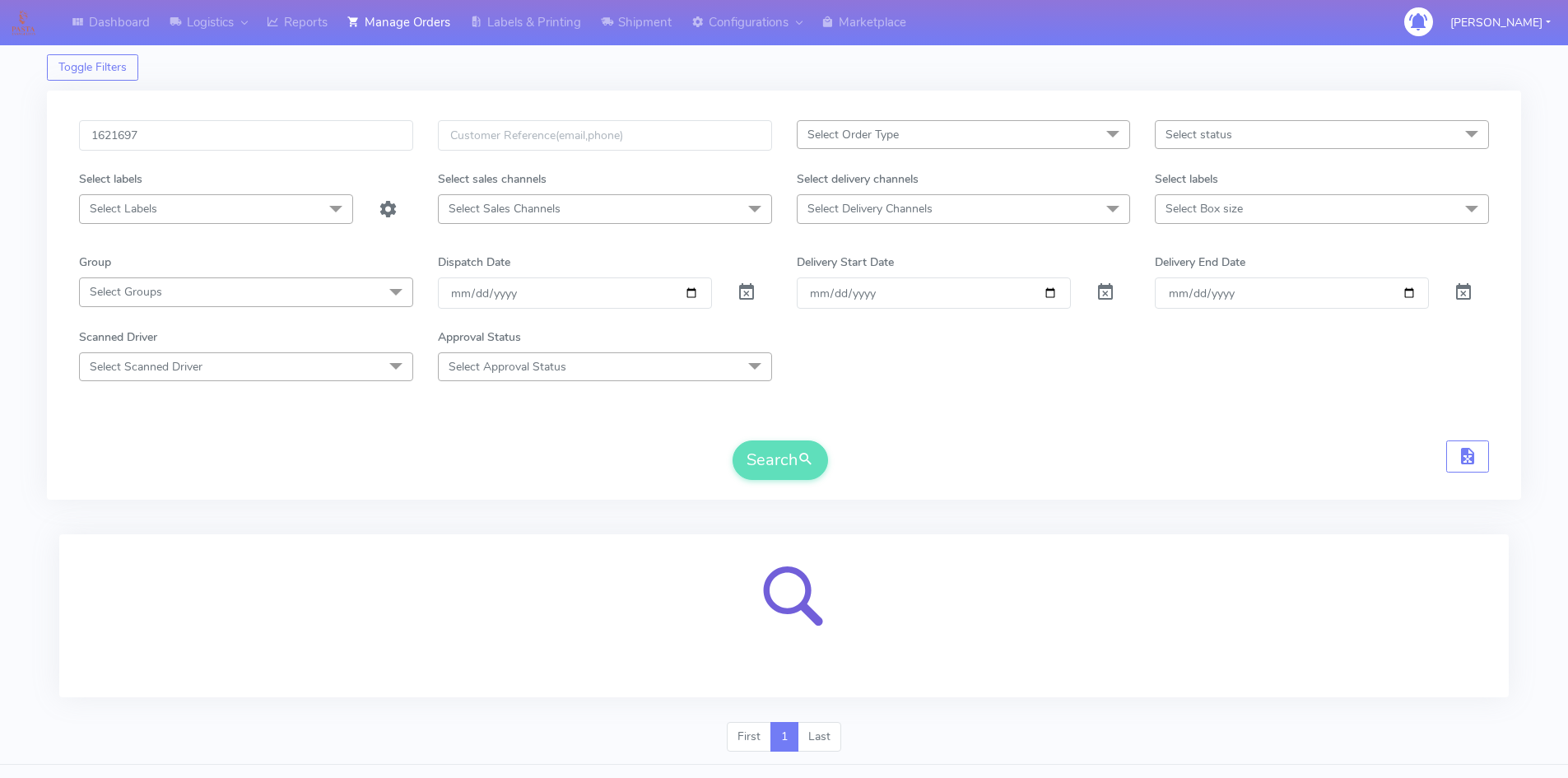
scroll to position [73, 0]
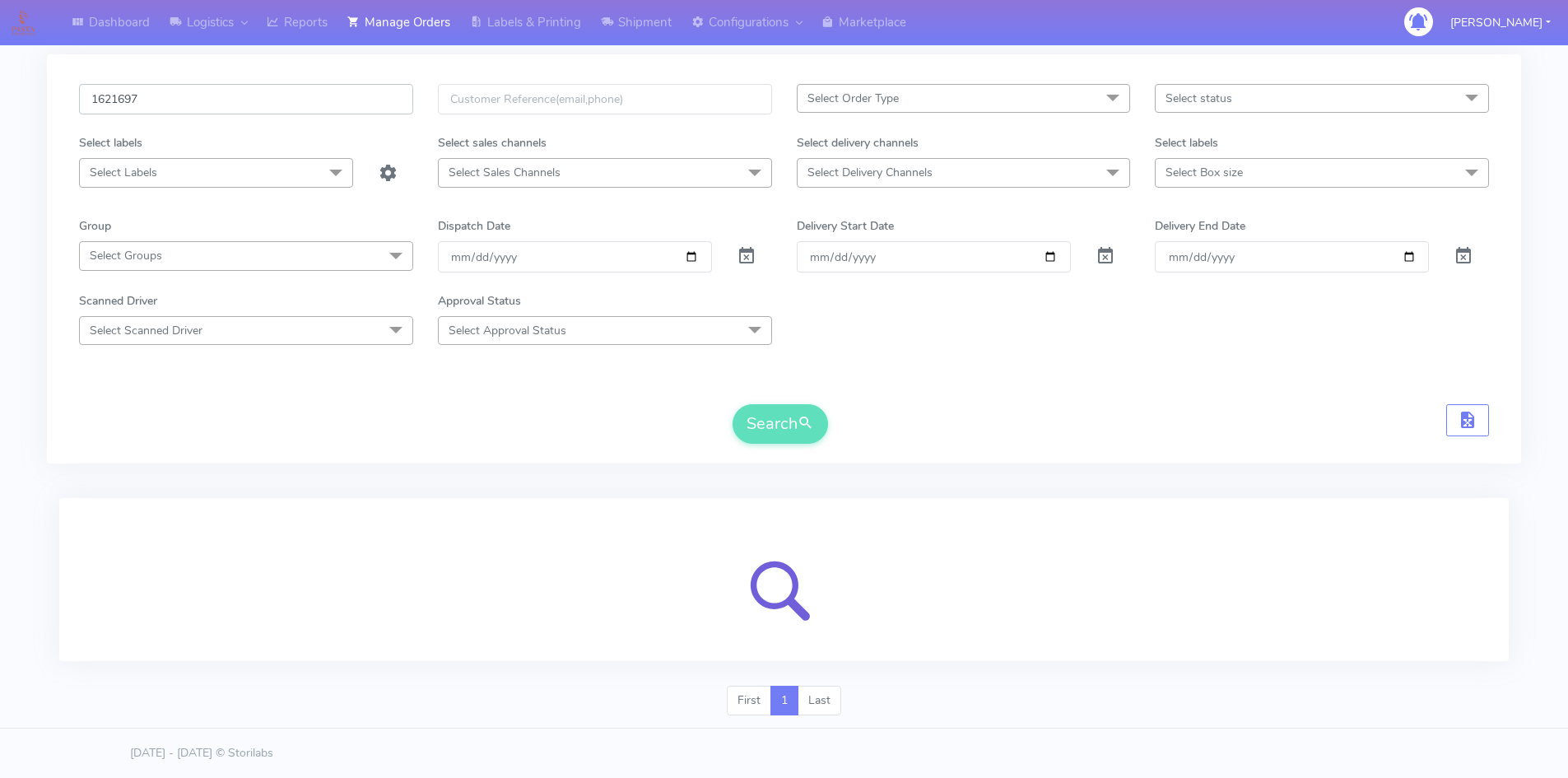
click at [346, 100] on input "1621697" at bounding box center [246, 99] width 334 height 31
drag, startPoint x: 314, startPoint y: 95, endPoint x: 0, endPoint y: 101, distance: 314.1
click at [0, 101] on div "Dashboard Logistics London Logistics Reports Manage Orders Labels & Printing Sh…" at bounding box center [784, 343] width 1568 height 772
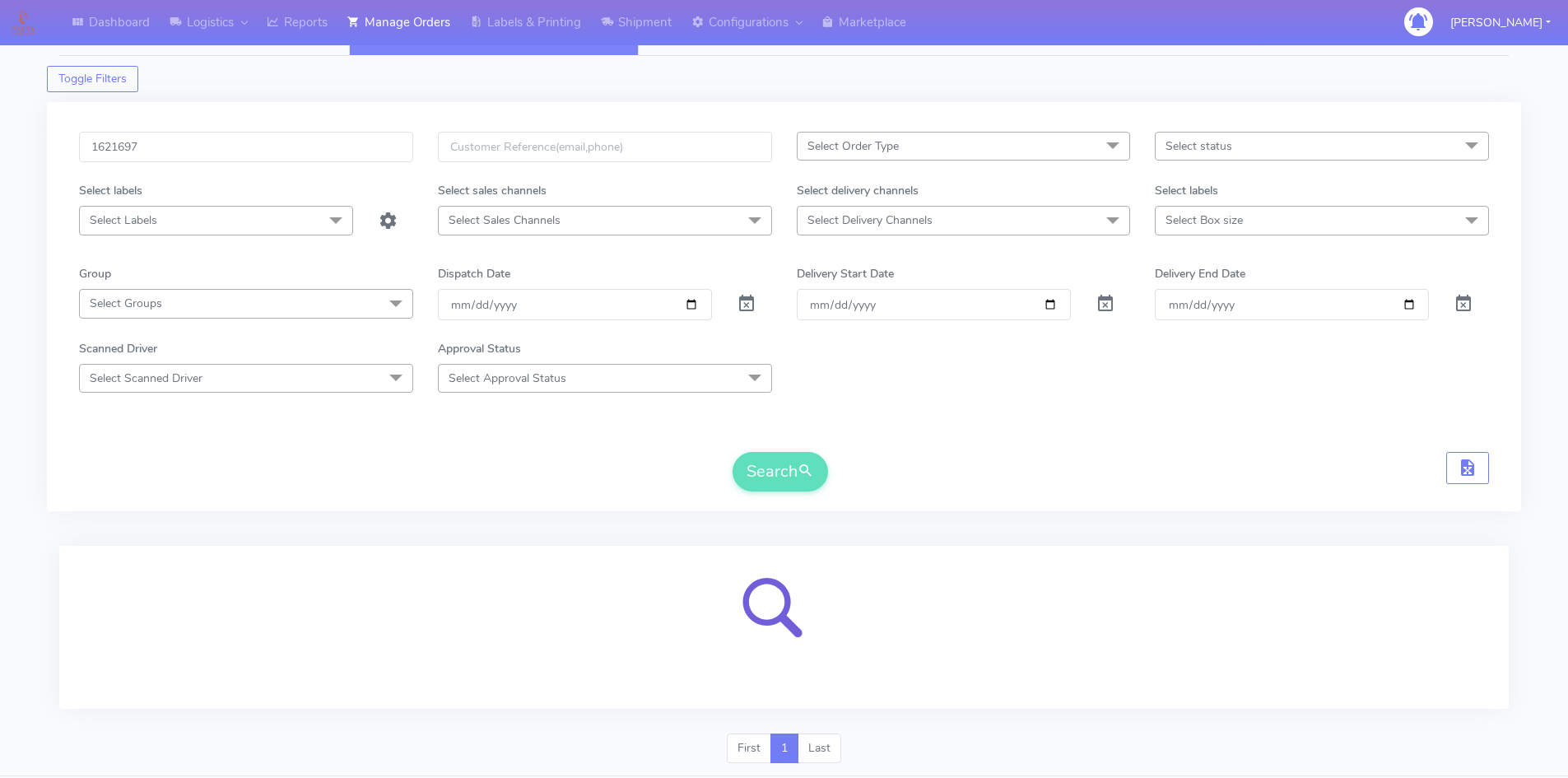
scroll to position [0, 0]
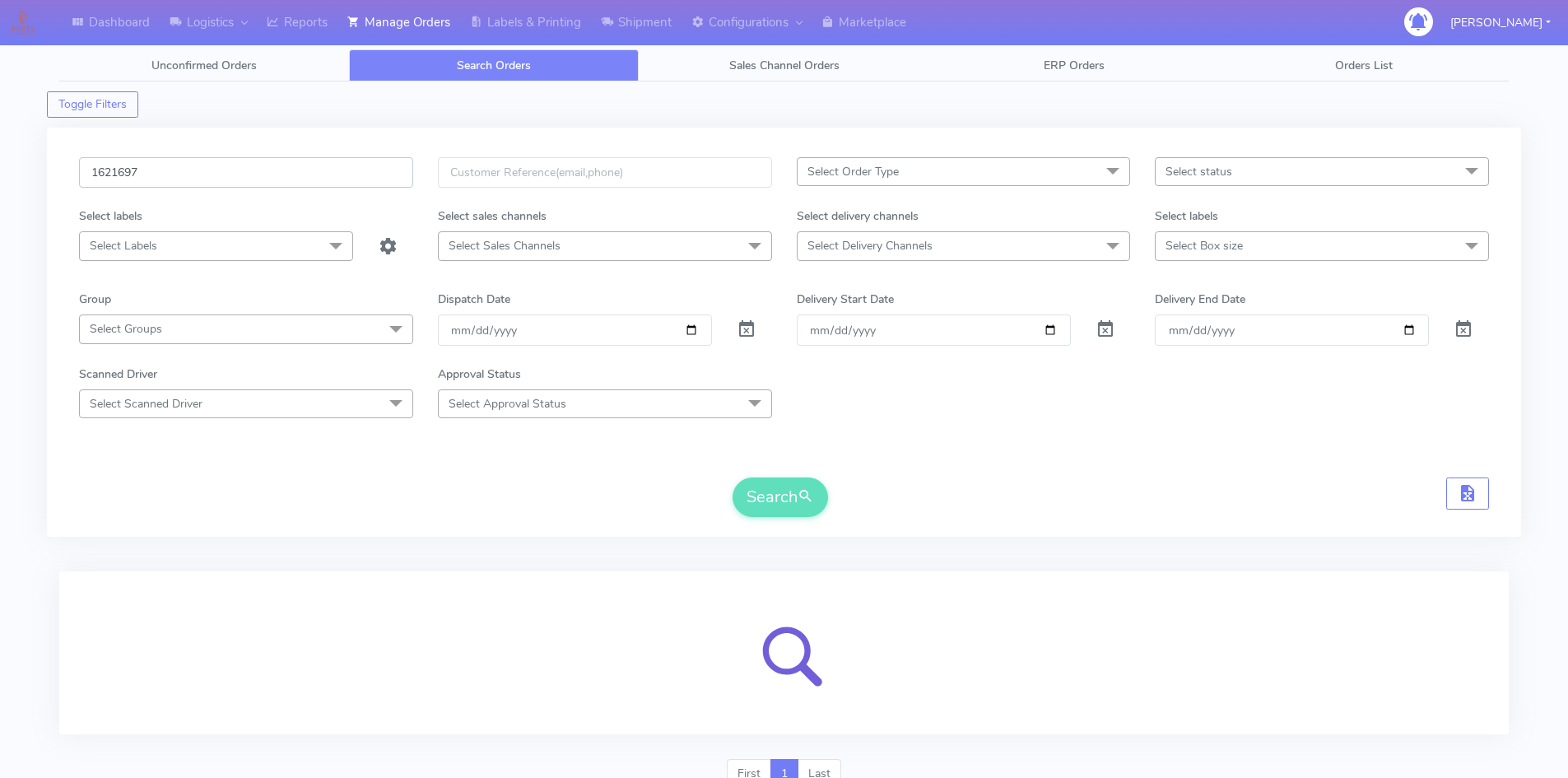
click at [181, 163] on input "1621697" at bounding box center [246, 172] width 334 height 31
click at [994, 107] on div "Toggle Filters" at bounding box center [784, 100] width 1474 height 37
click at [194, 176] on input "1621697" at bounding box center [246, 172] width 334 height 31
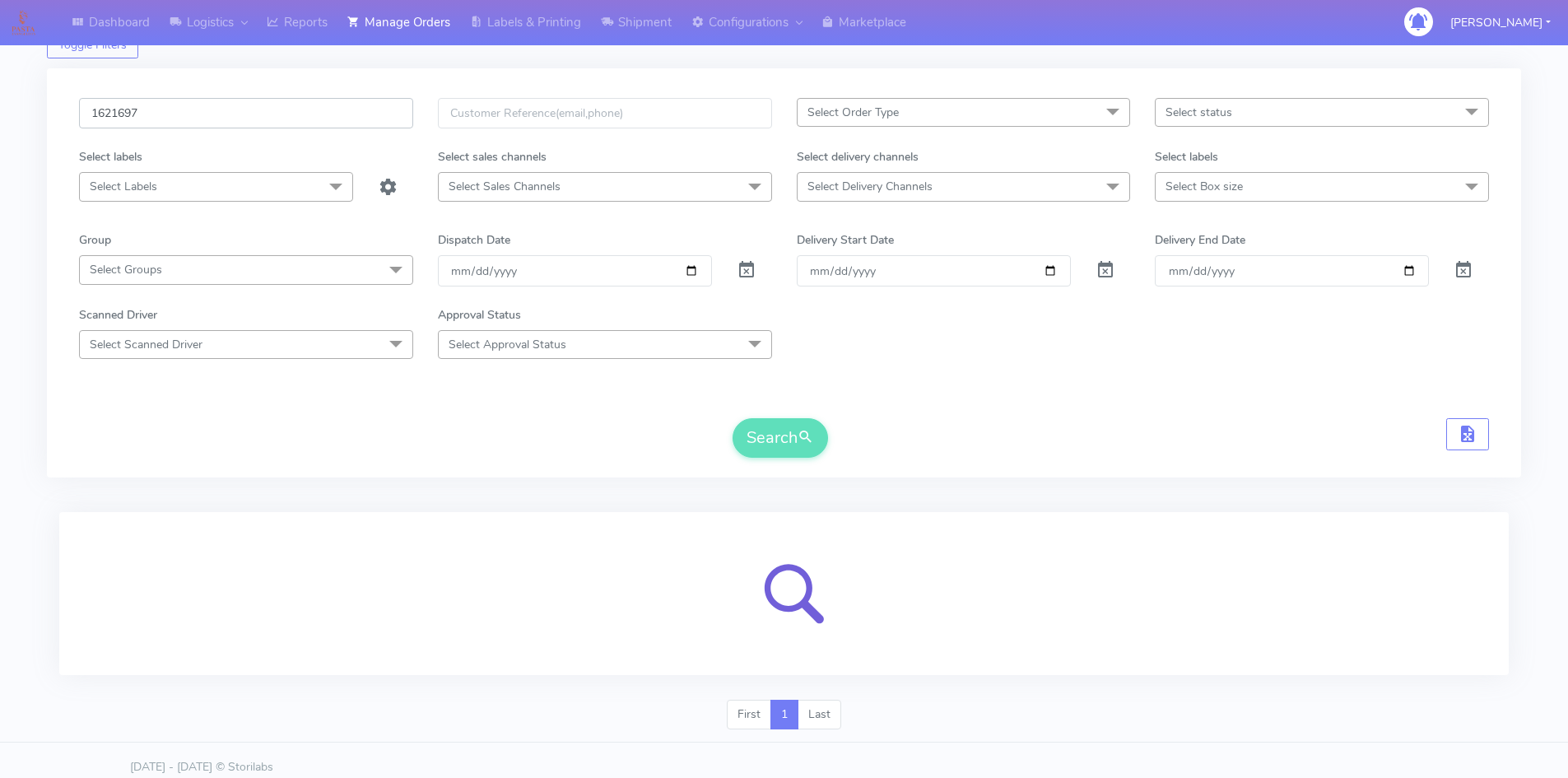
scroll to position [73, 0]
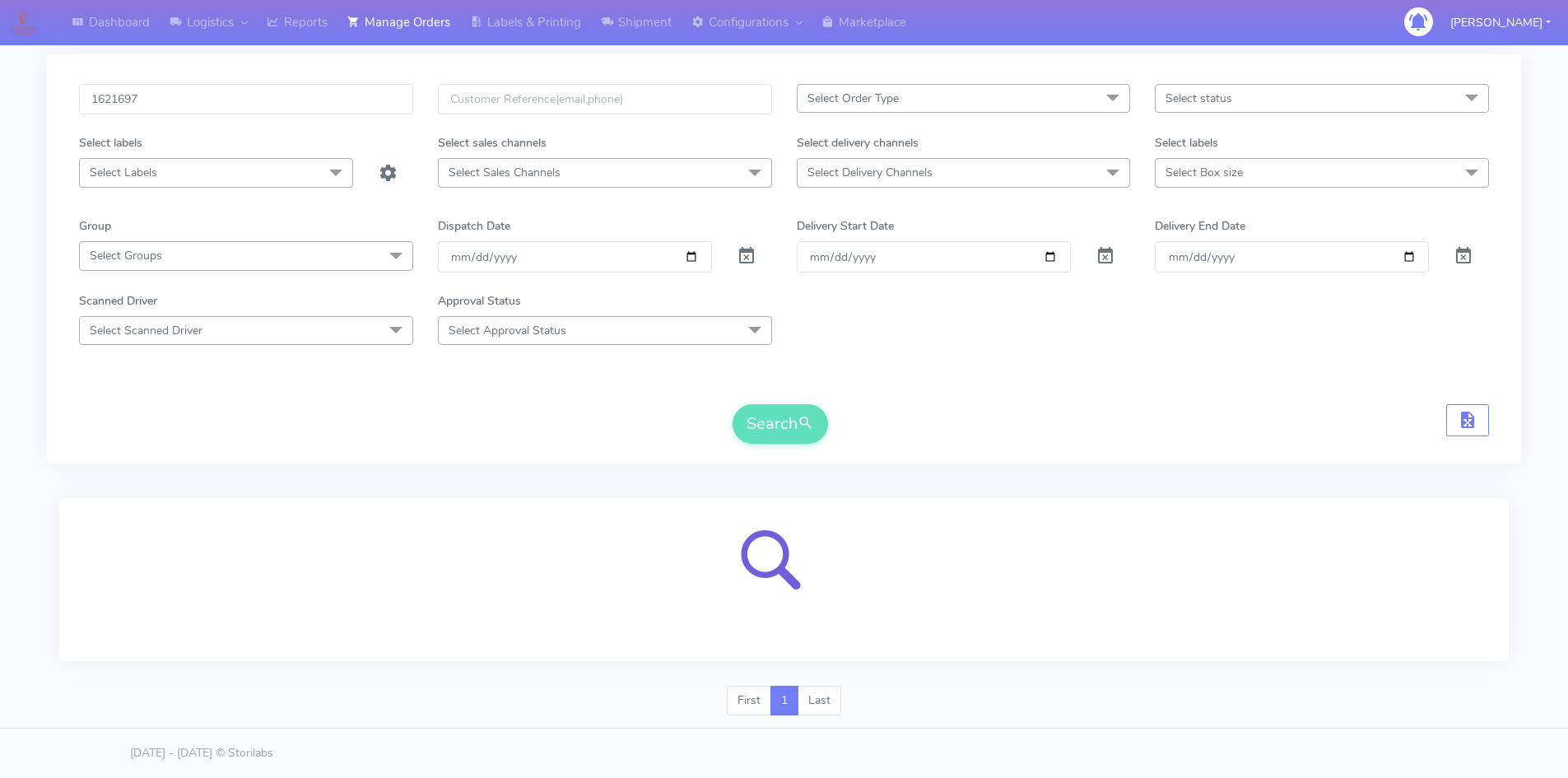
click at [821, 706] on li "Last" at bounding box center [819, 701] width 42 height 30
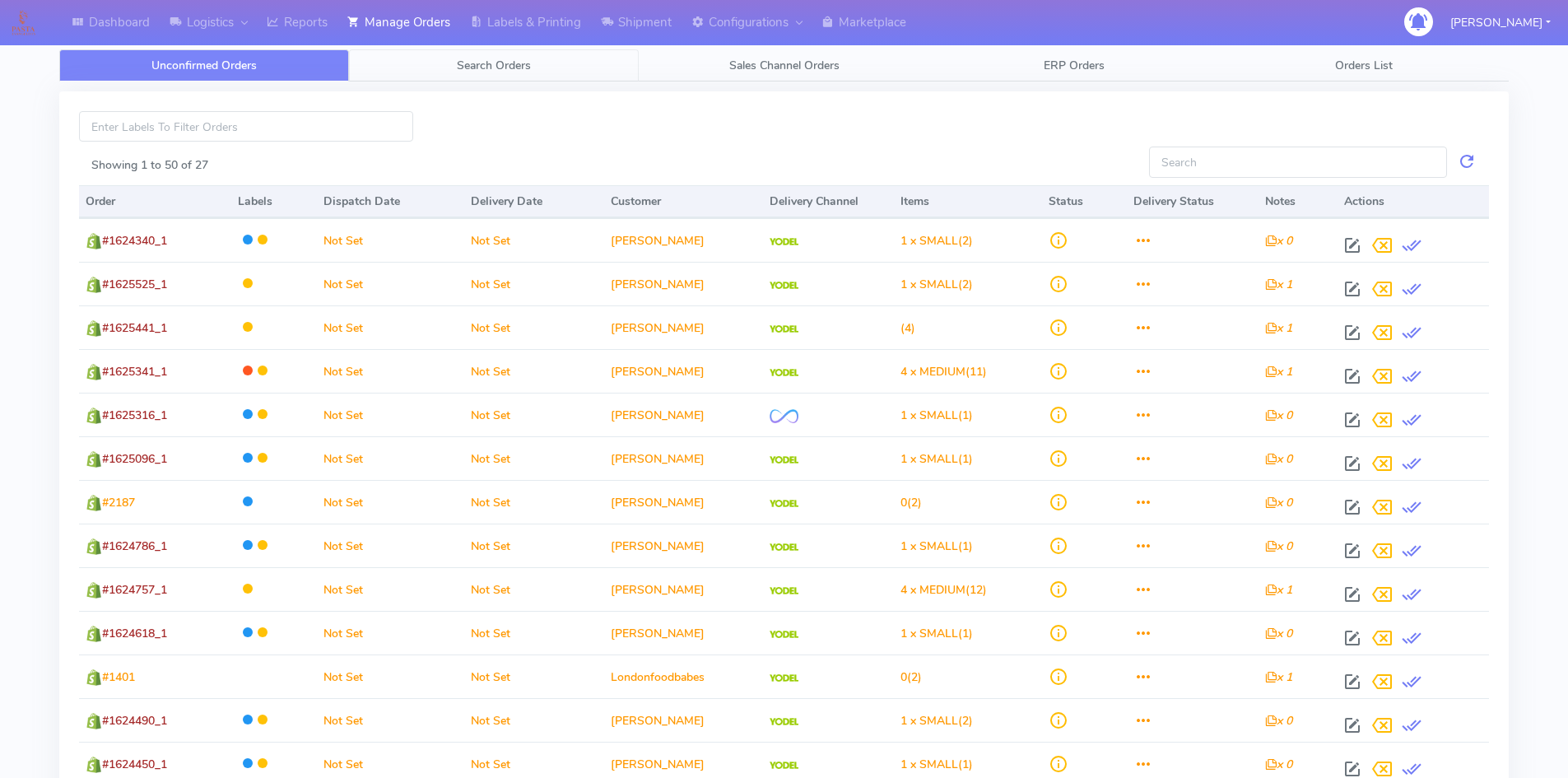
click at [515, 66] on span "Search Orders" at bounding box center [493, 65] width 74 height 16
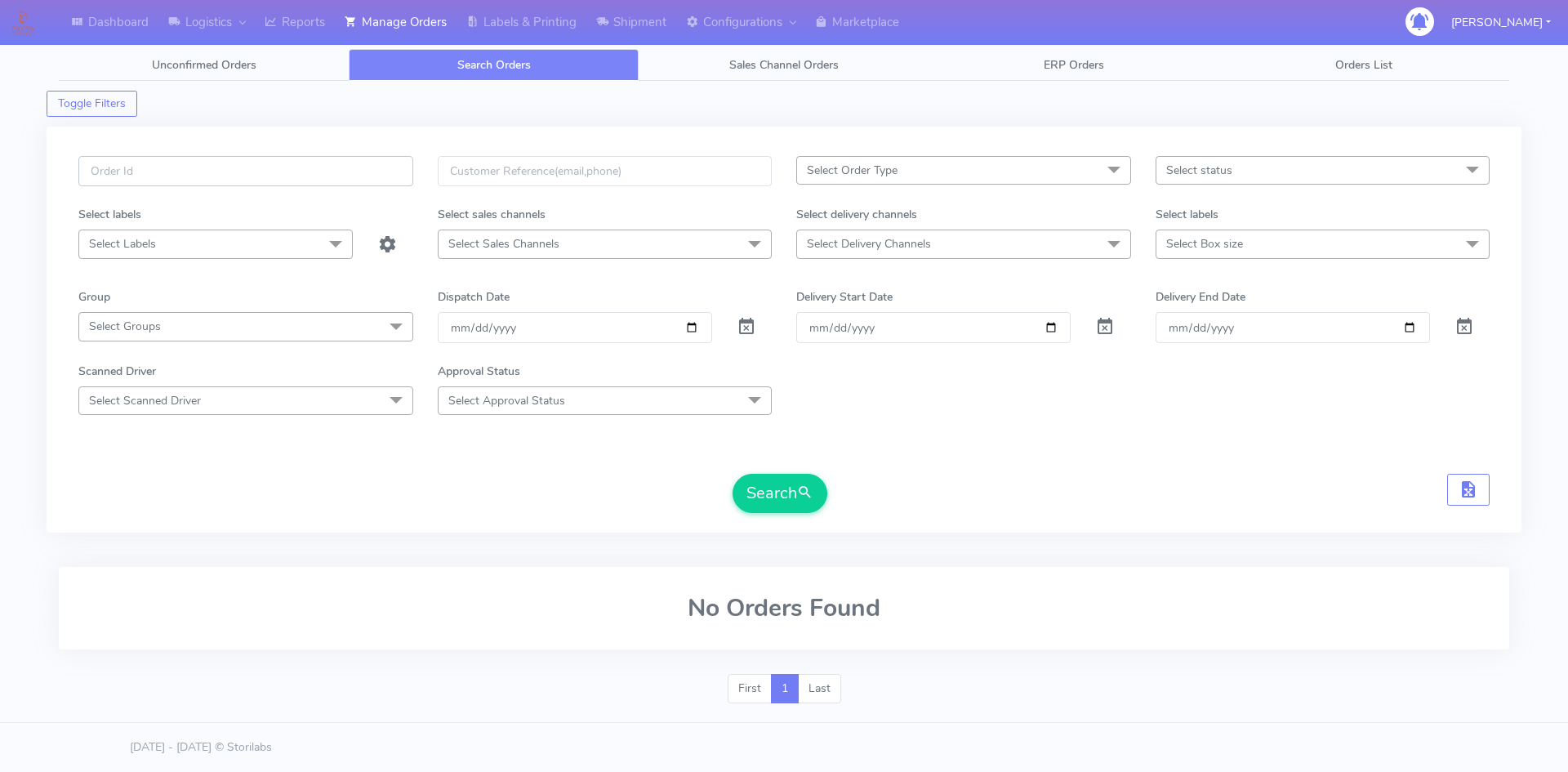
click at [250, 182] on input "text" at bounding box center [246, 171] width 335 height 31
paste input "1621697"
type input "1621697"
click at [755, 328] on span at bounding box center [747, 330] width 20 height 16
click at [793, 490] on button "Search" at bounding box center [780, 493] width 95 height 39
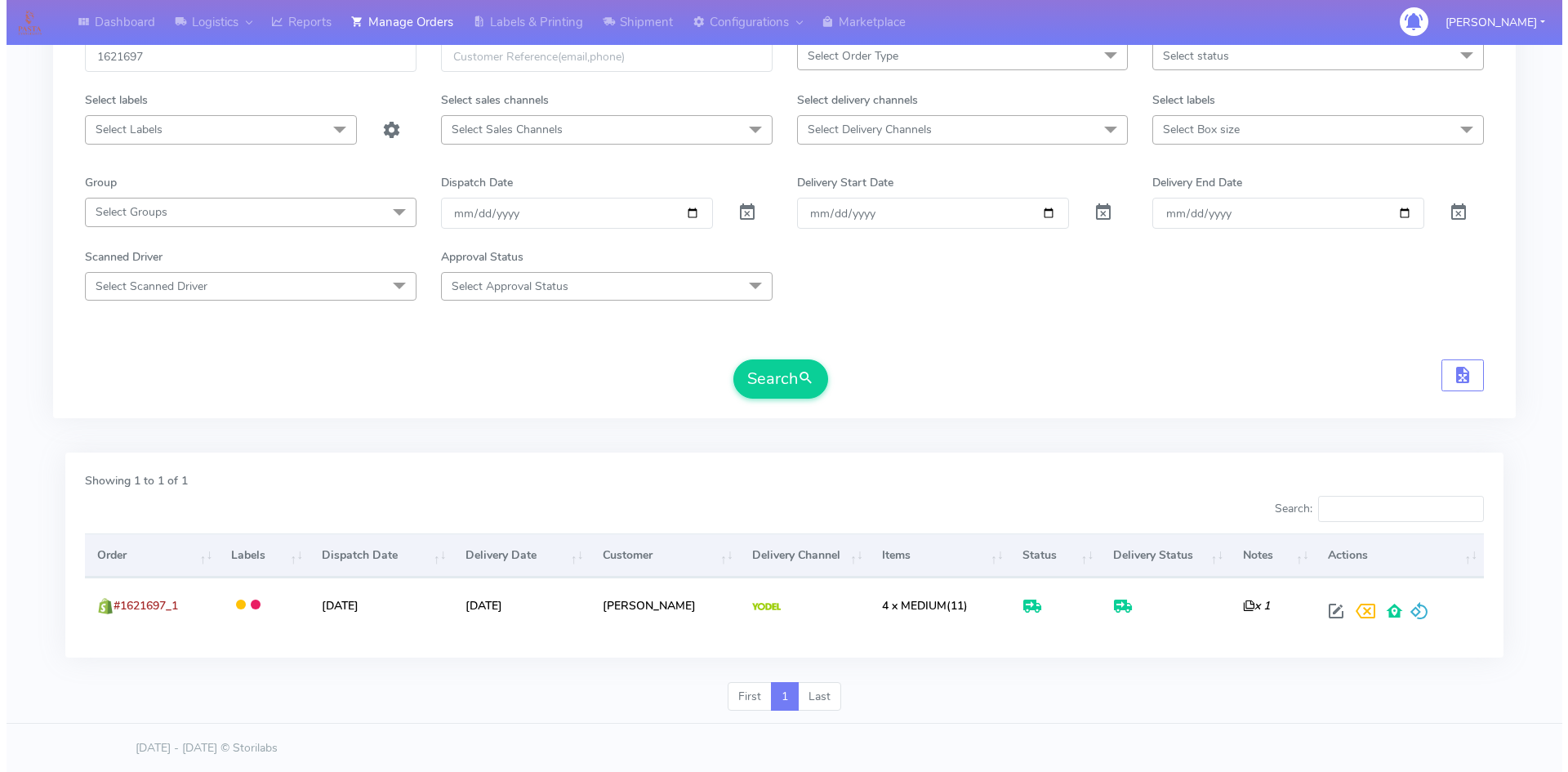
scroll to position [116, 0]
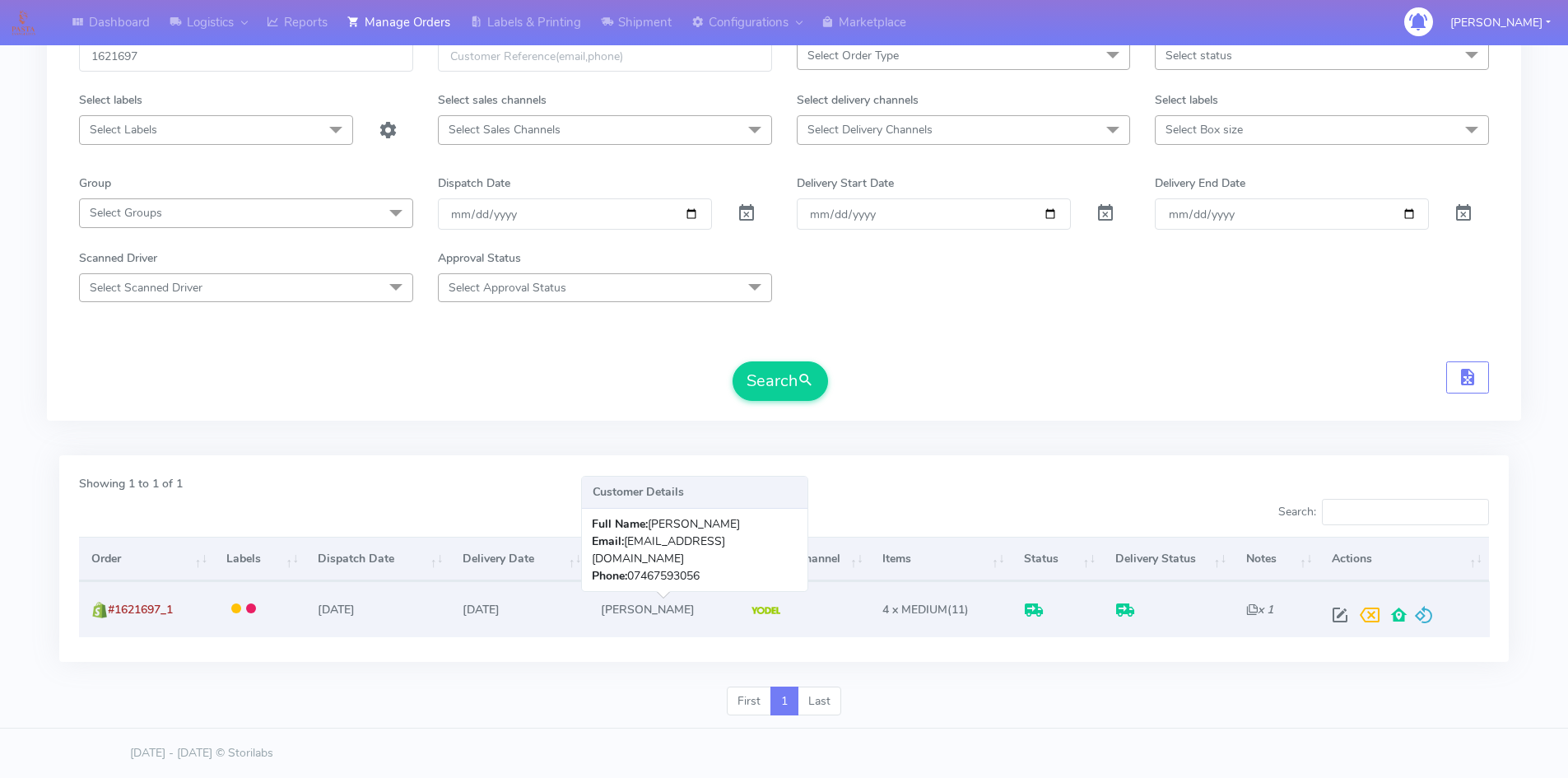
click at [657, 607] on td "[PERSON_NAME]" at bounding box center [663, 609] width 151 height 55
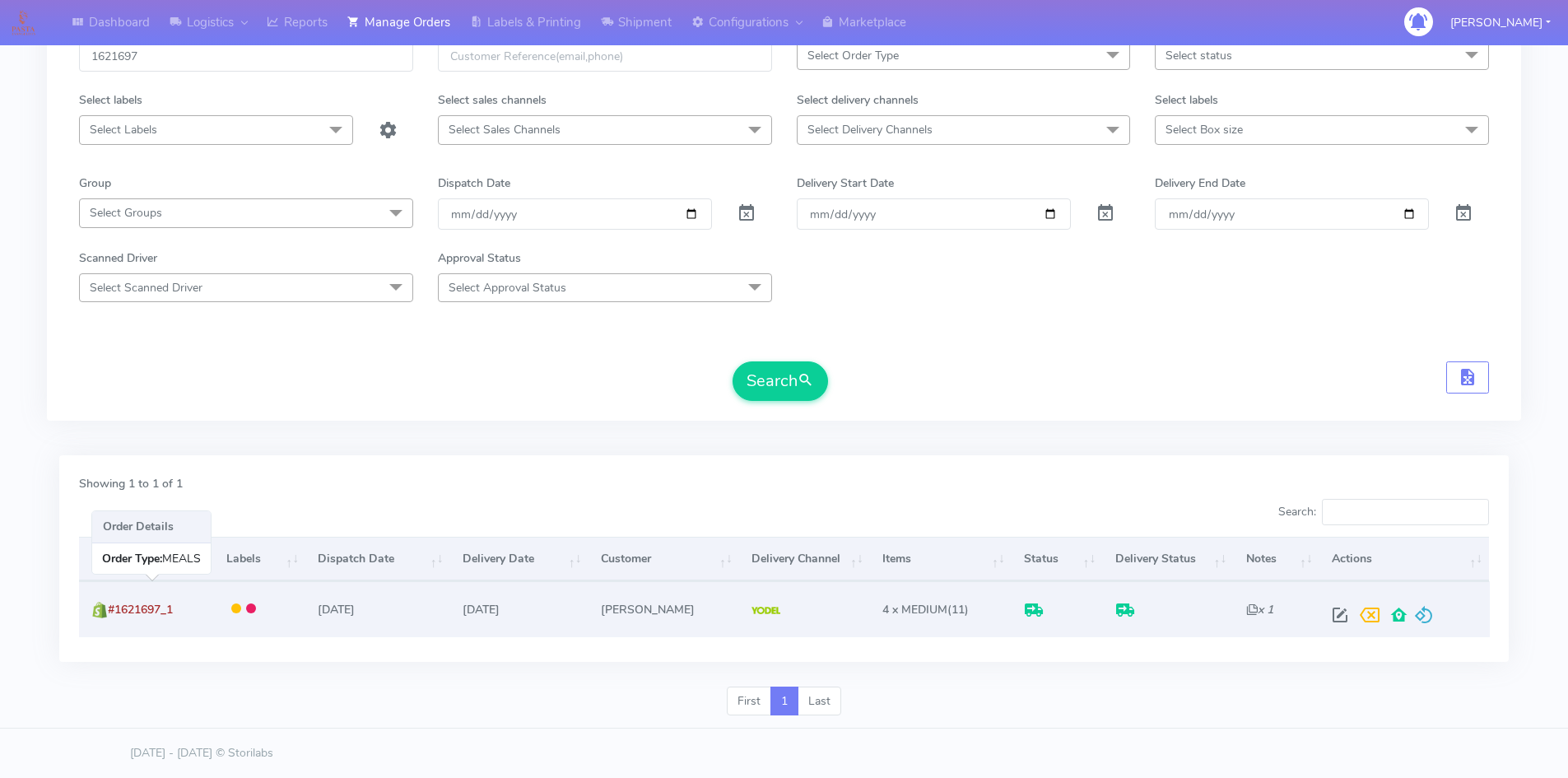
drag, startPoint x: 180, startPoint y: 609, endPoint x: 161, endPoint y: 609, distance: 19.0
click at [179, 609] on td "#1621697_1" at bounding box center [146, 609] width 135 height 55
click at [151, 609] on span "#1621697_1" at bounding box center [141, 609] width 65 height 16
click at [744, 622] on td at bounding box center [804, 609] width 131 height 55
click at [482, 617] on td "[DATE]" at bounding box center [519, 609] width 138 height 55
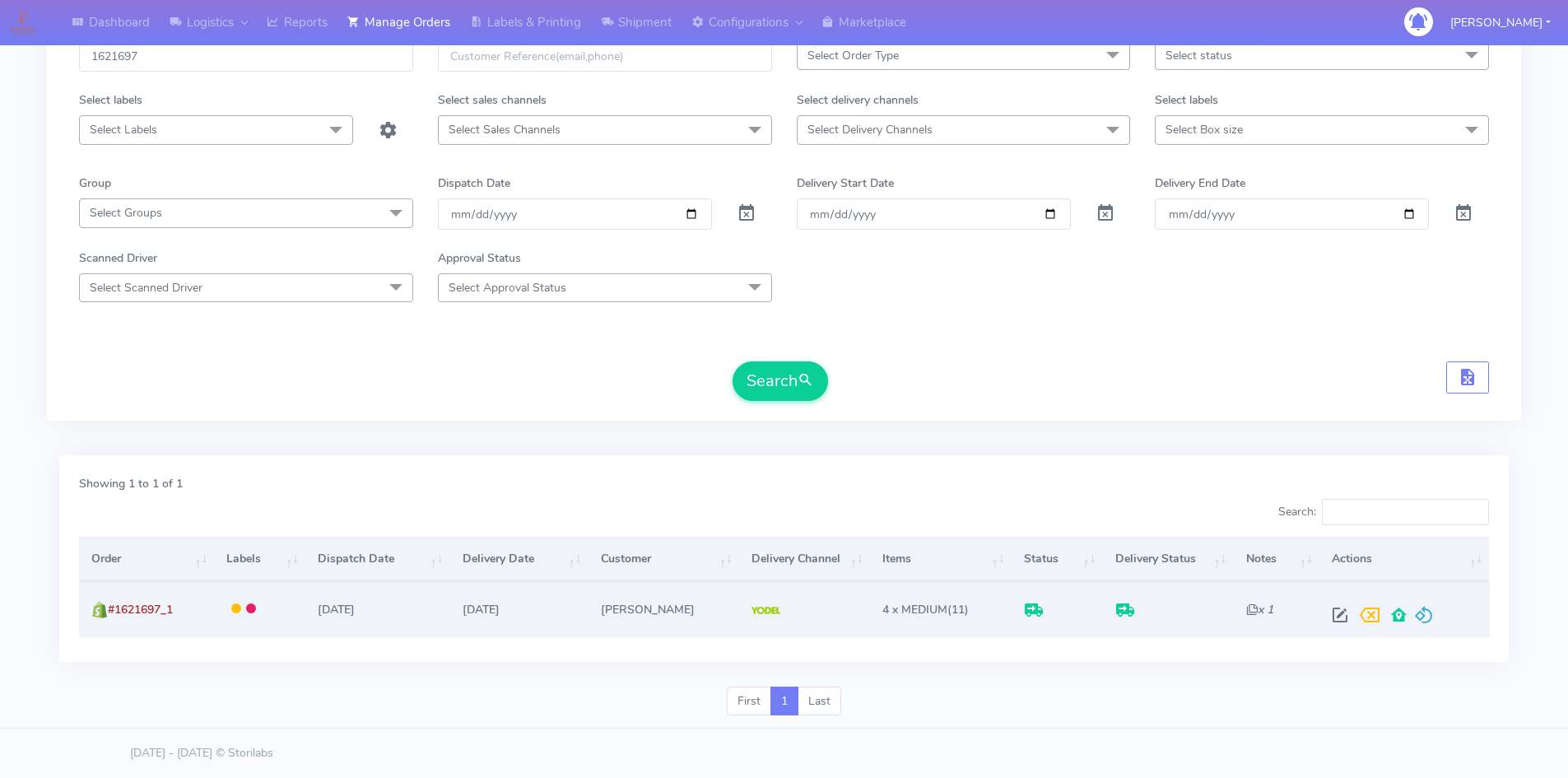
click at [304, 610] on td at bounding box center [260, 609] width 92 height 55
click at [124, 607] on span "#1621697_1" at bounding box center [141, 609] width 65 height 16
click at [103, 614] on img at bounding box center [100, 610] width 17 height 17
click at [118, 614] on span "#1621697_1" at bounding box center [141, 609] width 65 height 16
click at [144, 613] on span "#1621697_1" at bounding box center [141, 609] width 65 height 16
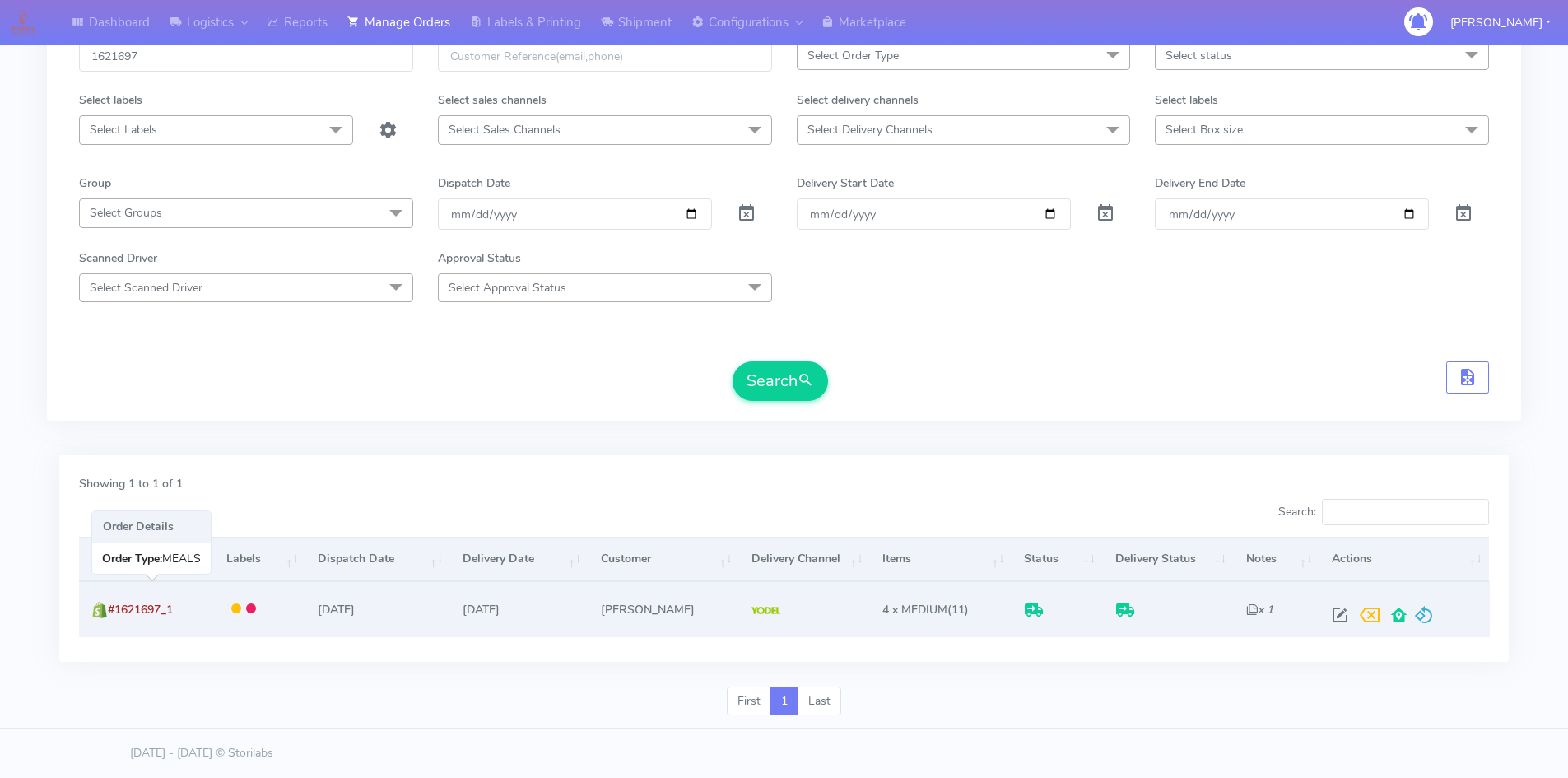
click at [144, 613] on span "#1621697_1" at bounding box center [141, 609] width 65 height 16
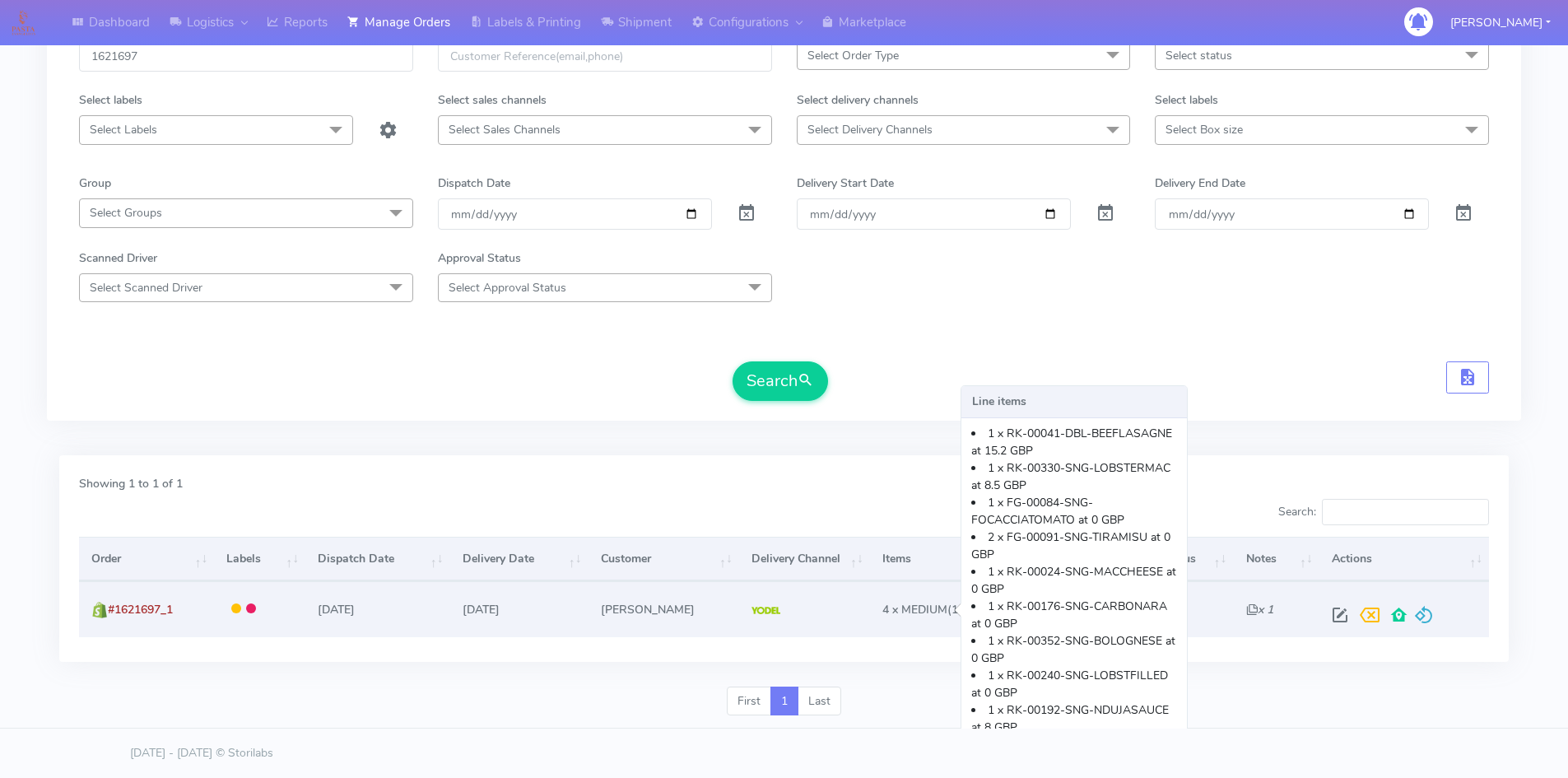
click at [925, 617] on span "4 x MEDIUM" at bounding box center [915, 609] width 65 height 16
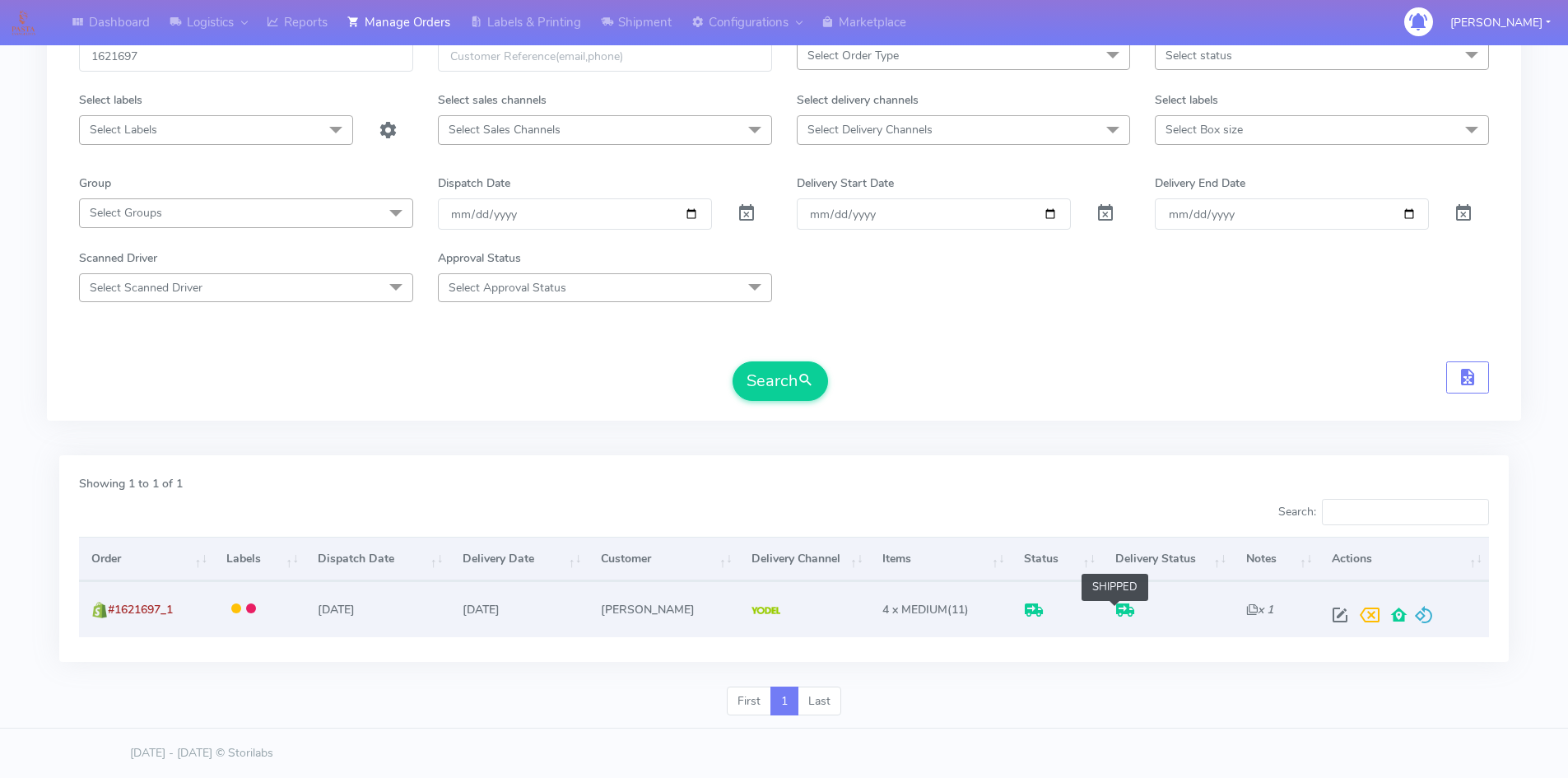
click at [1115, 611] on span at bounding box center [1125, 613] width 20 height 16
click at [754, 610] on img at bounding box center [765, 611] width 29 height 8
click at [1340, 617] on span at bounding box center [1340, 618] width 30 height 16
select select "5"
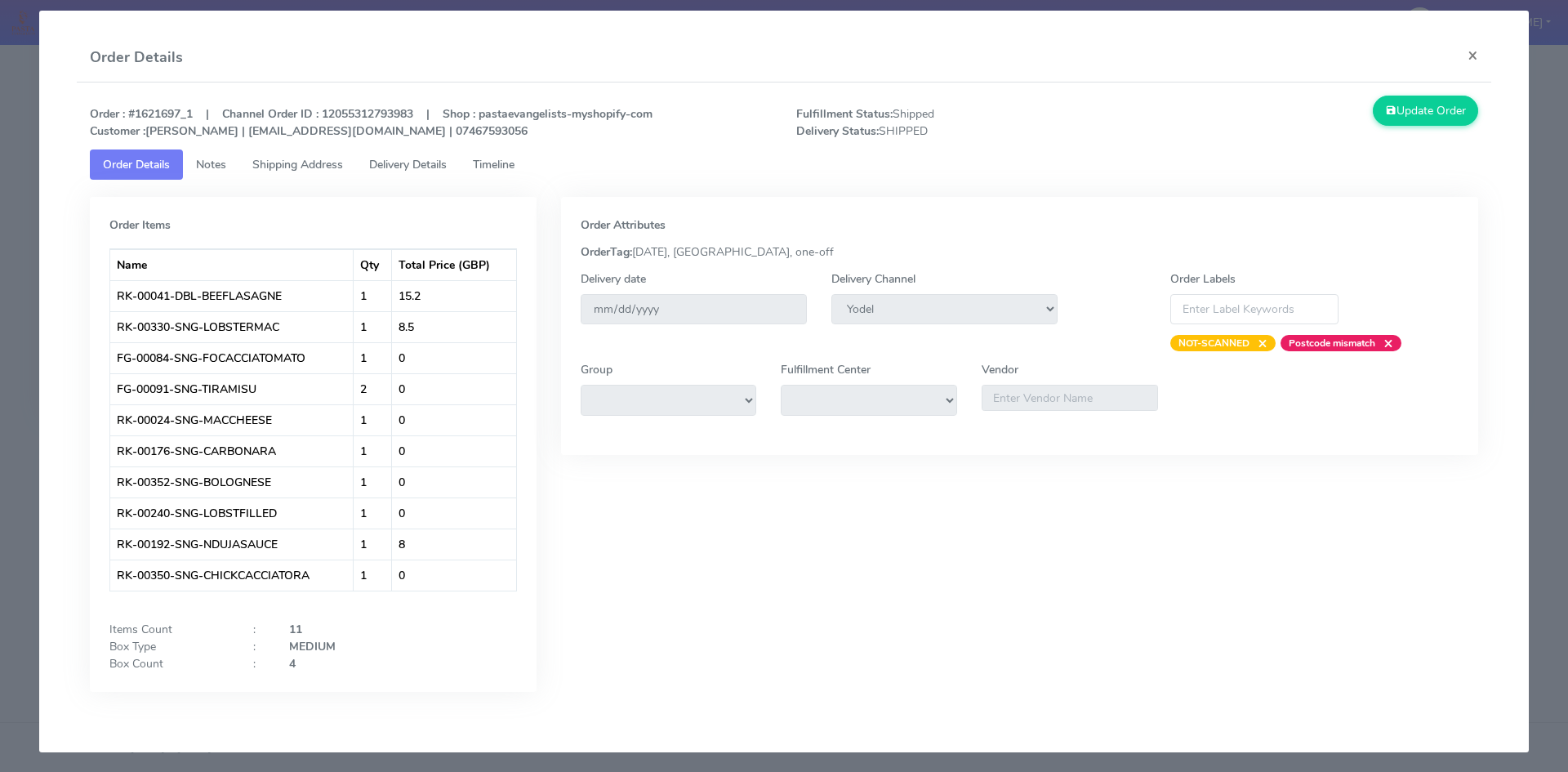
scroll to position [16, 0]
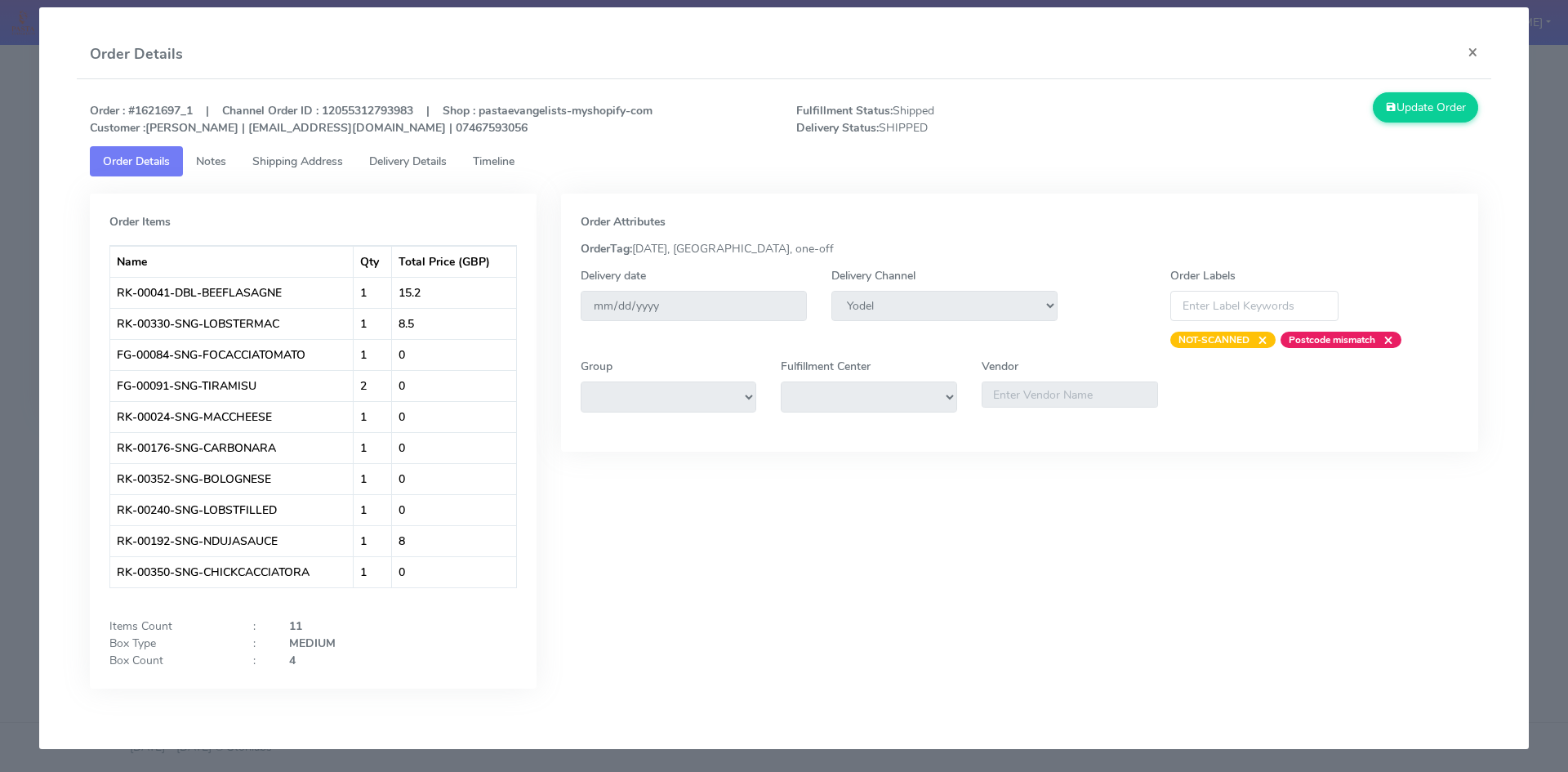
click at [379, 110] on strong "Order : #1621697_1 | Channel Order ID : 12055312793983 | Shop : pastaevangelist…" at bounding box center [371, 120] width 563 height 33
click at [417, 103] on strong "Order : #1621697_1 | Channel Order ID : 12055312793983 | Shop : pastaevangelist…" at bounding box center [371, 120] width 563 height 33
drag, startPoint x: 419, startPoint y: 109, endPoint x: 346, endPoint y: 111, distance: 73.0
click at [346, 111] on strong "Order : #1621697_1 | Channel Order ID : 12055312793983 | Shop : pastaevangelist…" at bounding box center [371, 120] width 563 height 33
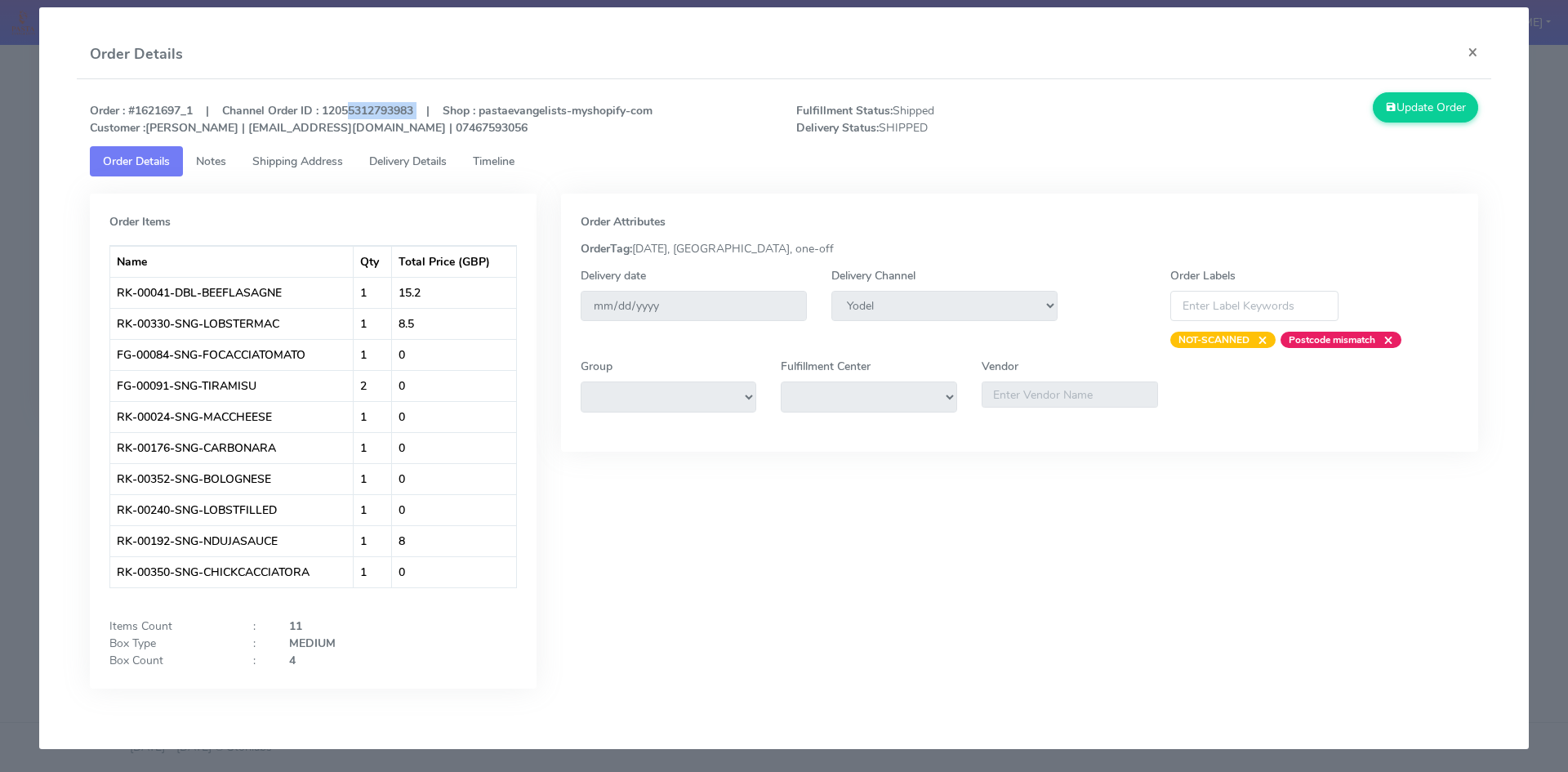
click at [315, 165] on span "Shipping Address" at bounding box center [298, 161] width 91 height 16
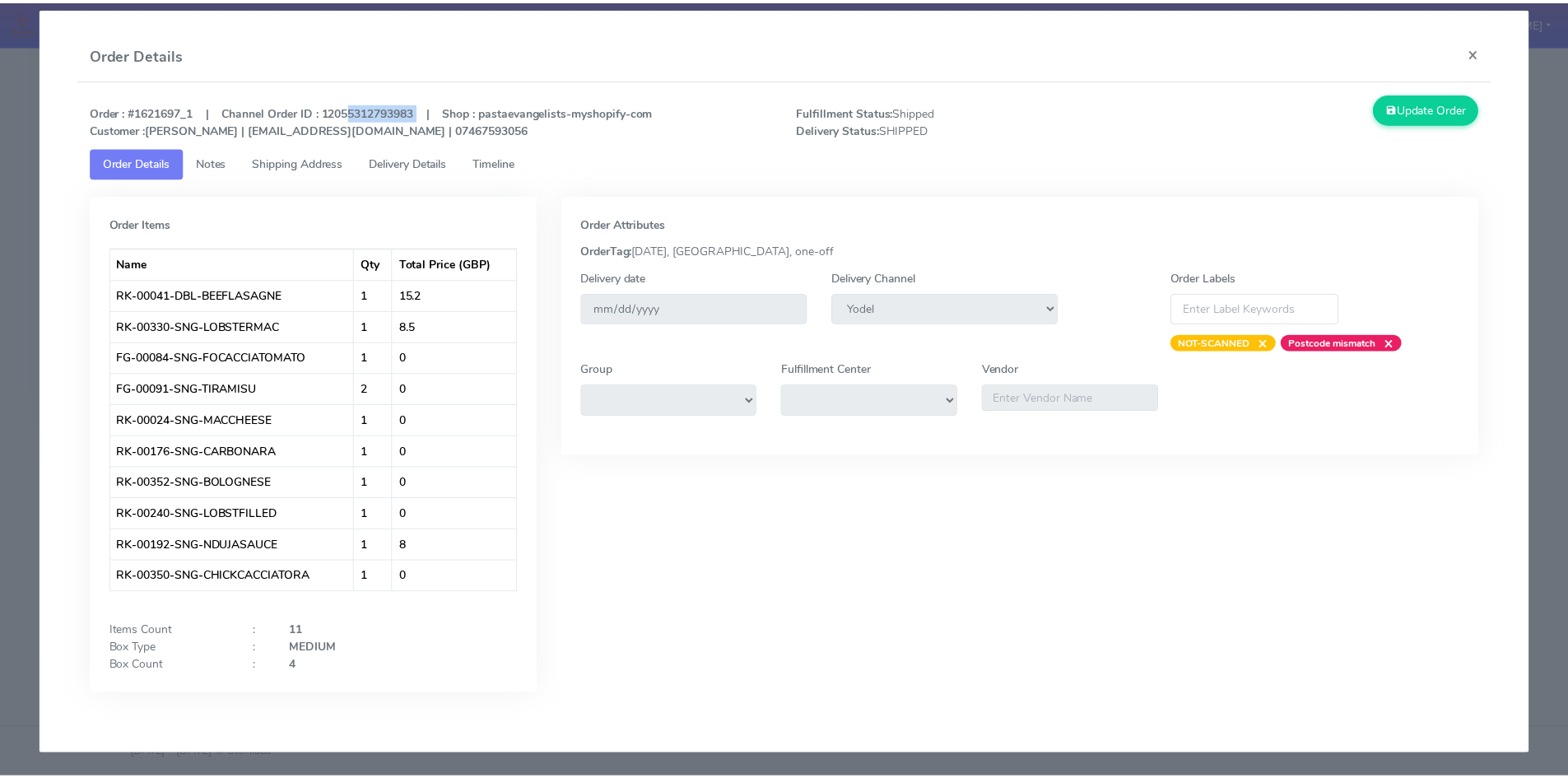
scroll to position [0, 0]
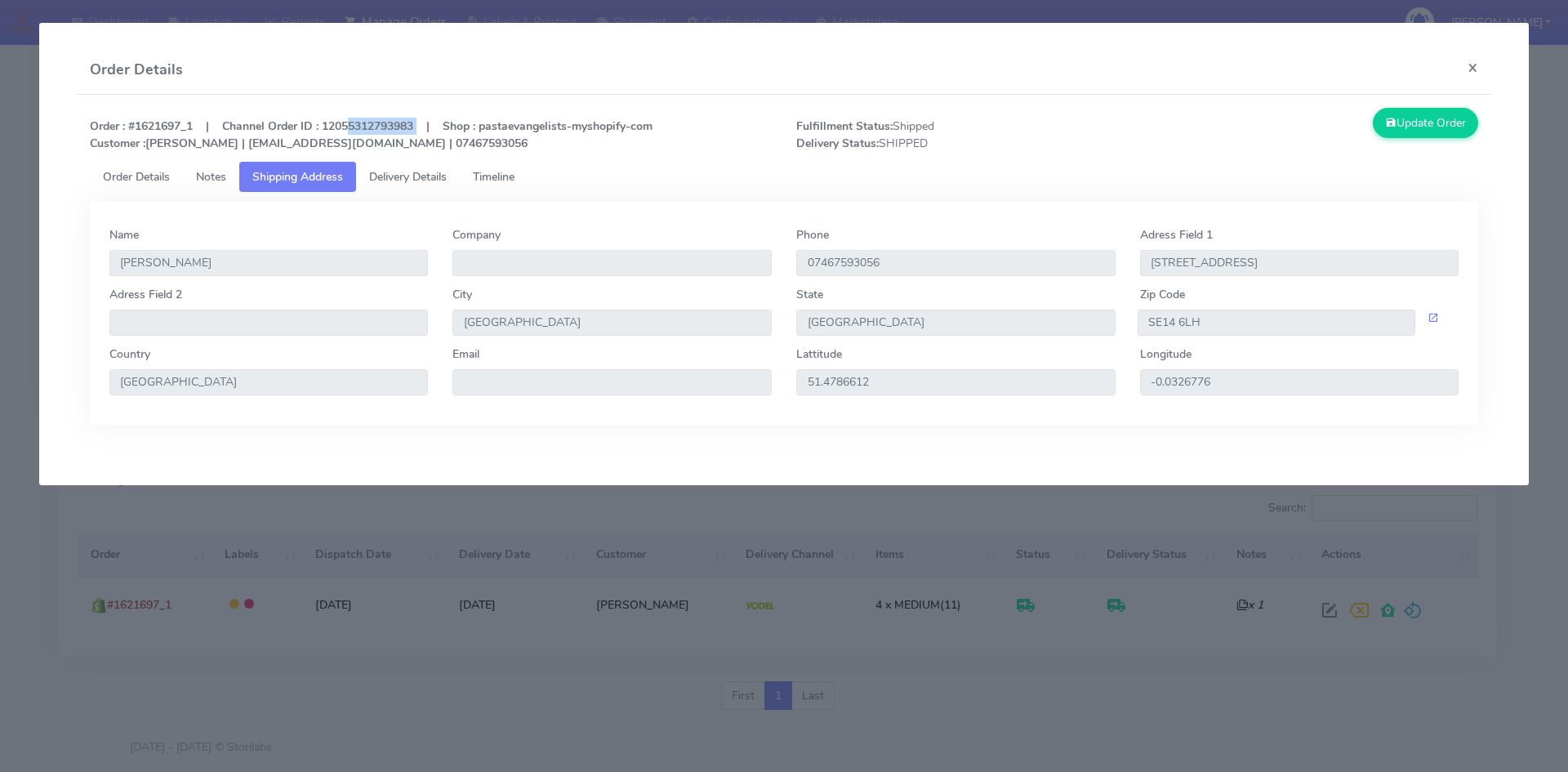
click at [394, 162] on link "Delivery Details" at bounding box center [408, 177] width 104 height 31
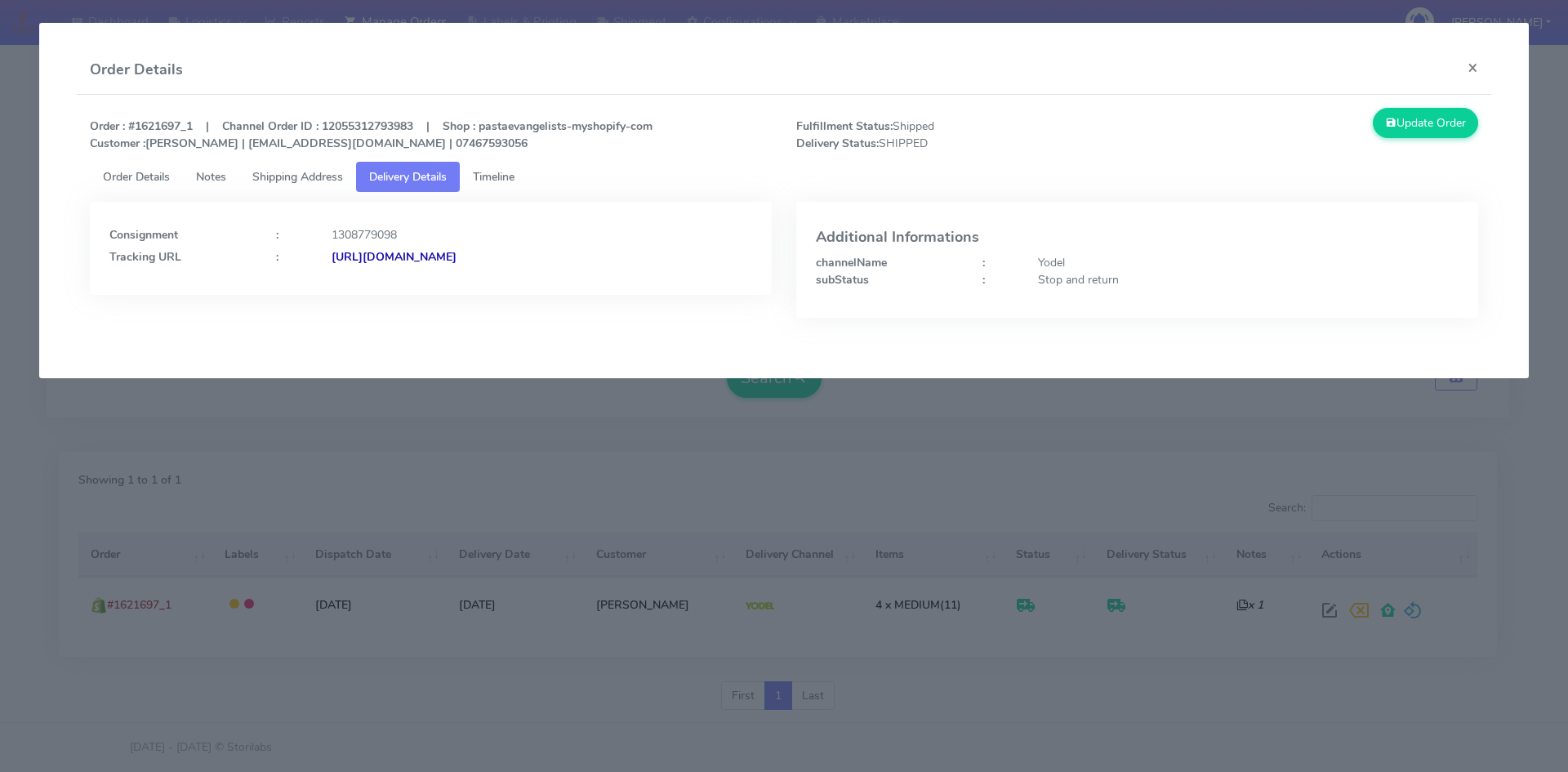
click at [383, 228] on div "1308779098" at bounding box center [541, 234] width 445 height 17
drag, startPoint x: 658, startPoint y: 259, endPoint x: 509, endPoint y: 258, distance: 149.0
click at [509, 258] on div "[URL][DOMAIN_NAME]" at bounding box center [541, 257] width 445 height 17
copy strong "JJD0002249960899537"
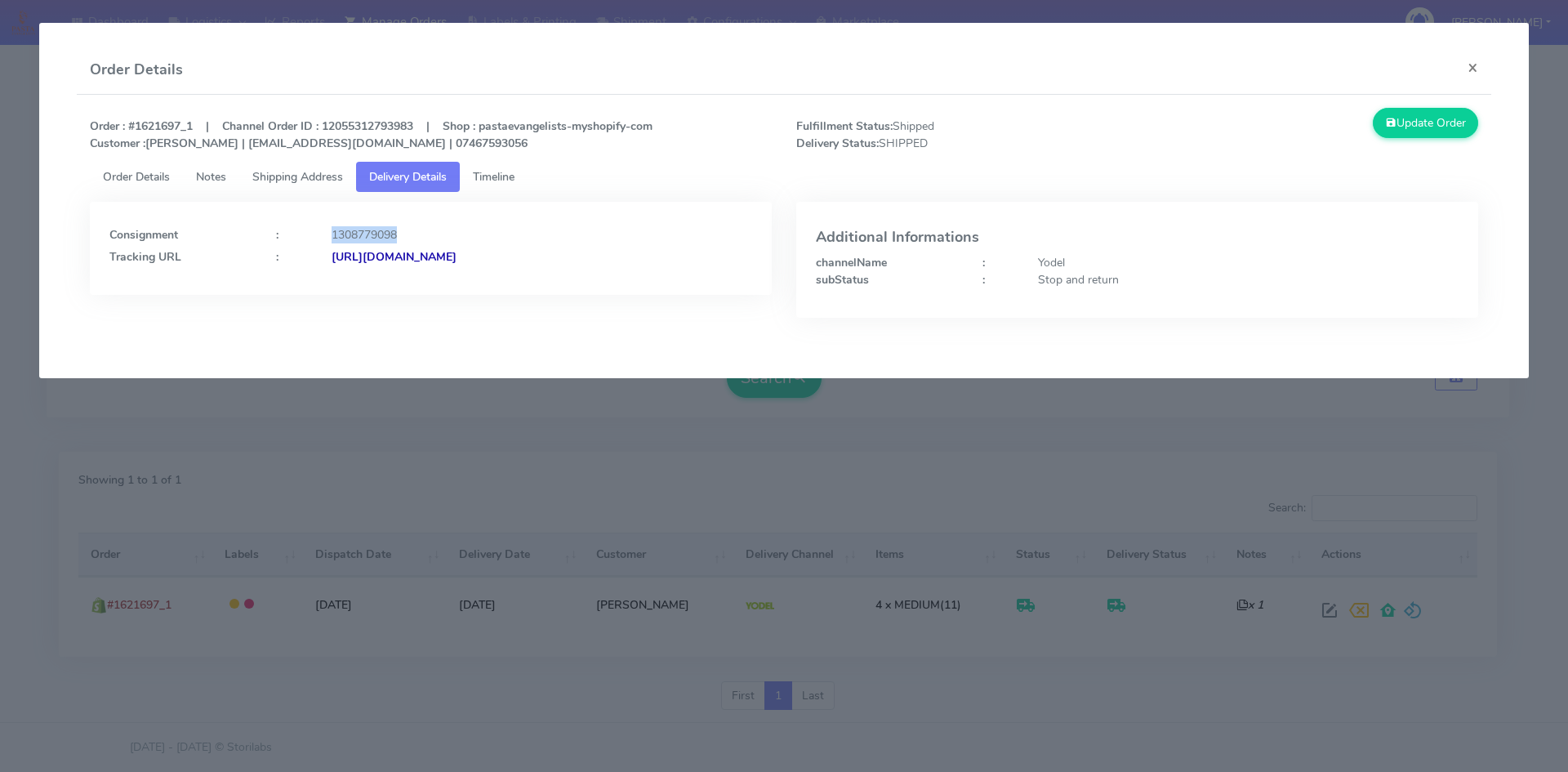
copy strong "JJD0002249960899537"
click at [1466, 69] on button "×" at bounding box center [1472, 67] width 37 height 43
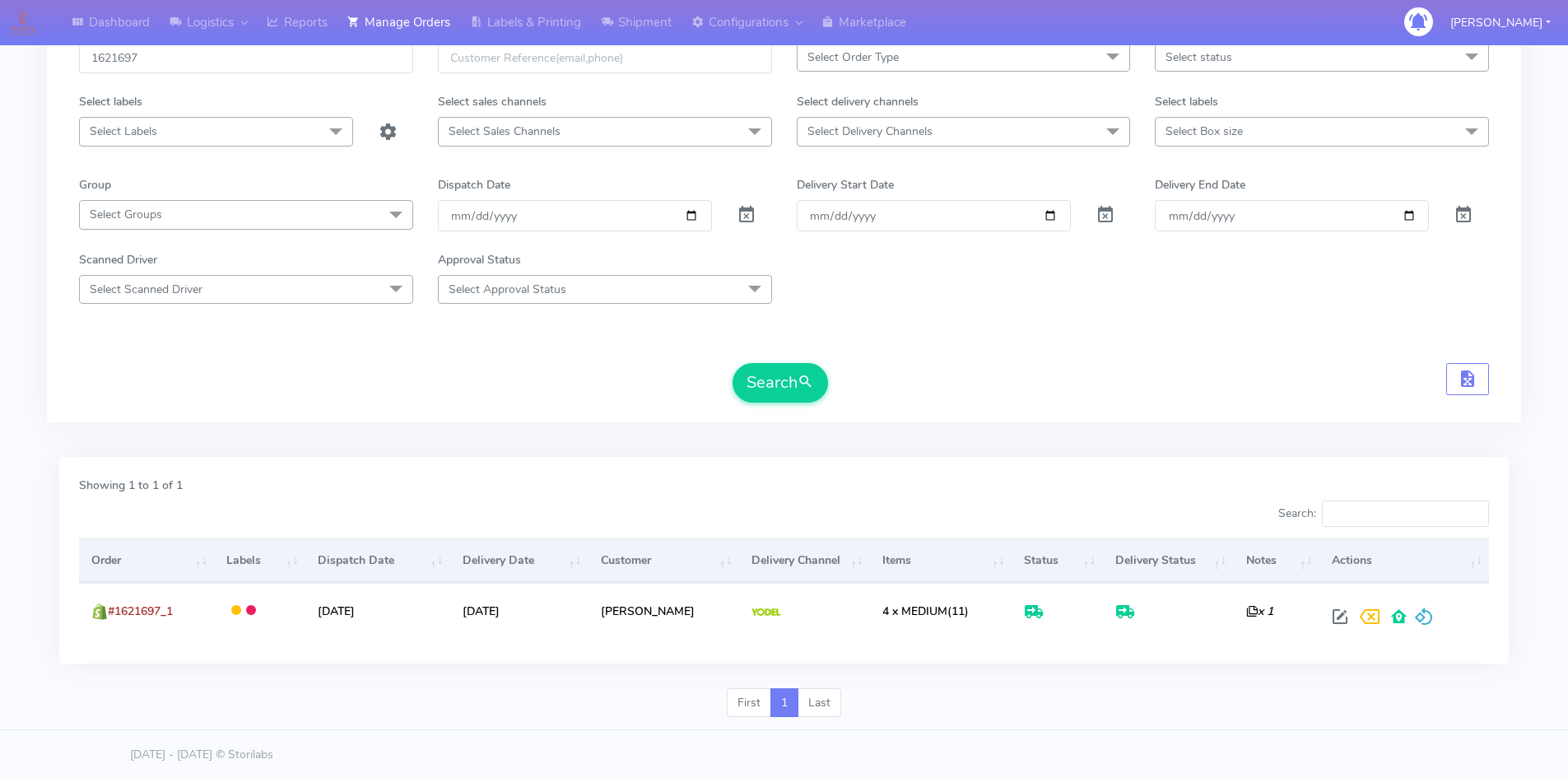
scroll to position [116, 0]
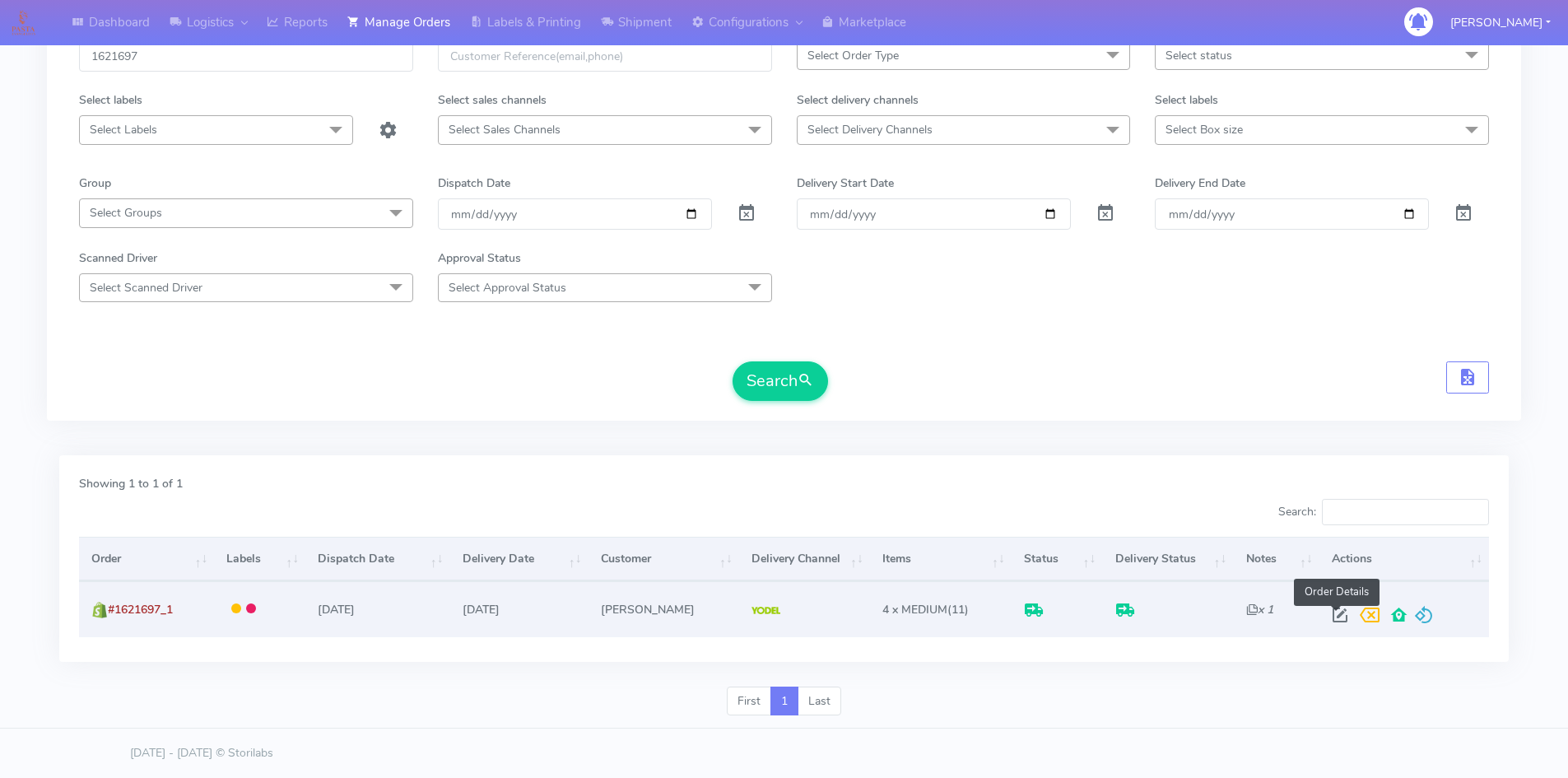
click at [1338, 616] on span at bounding box center [1340, 618] width 30 height 16
select select "5"
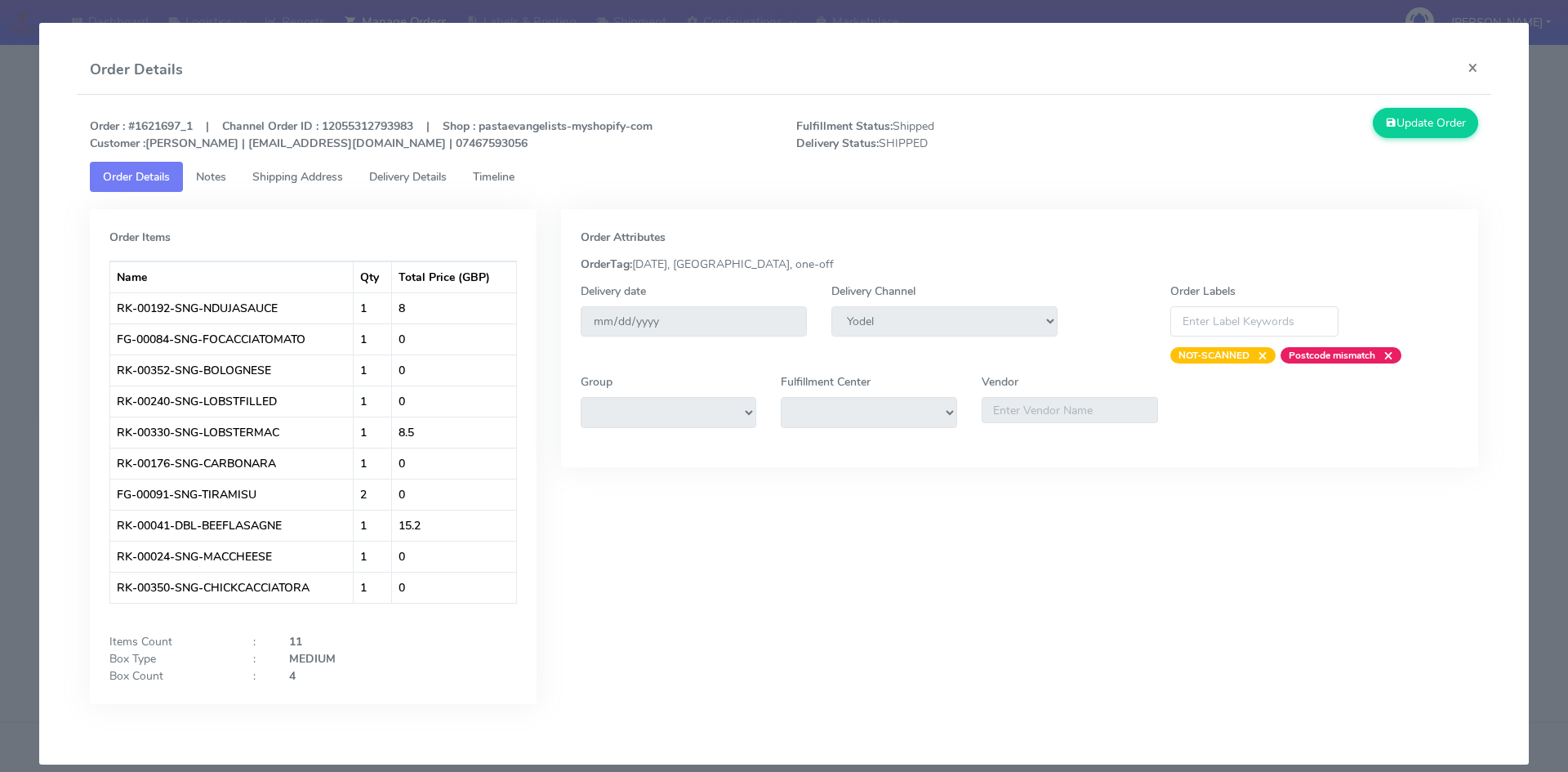
click at [260, 177] on span "Shipping Address" at bounding box center [298, 177] width 91 height 16
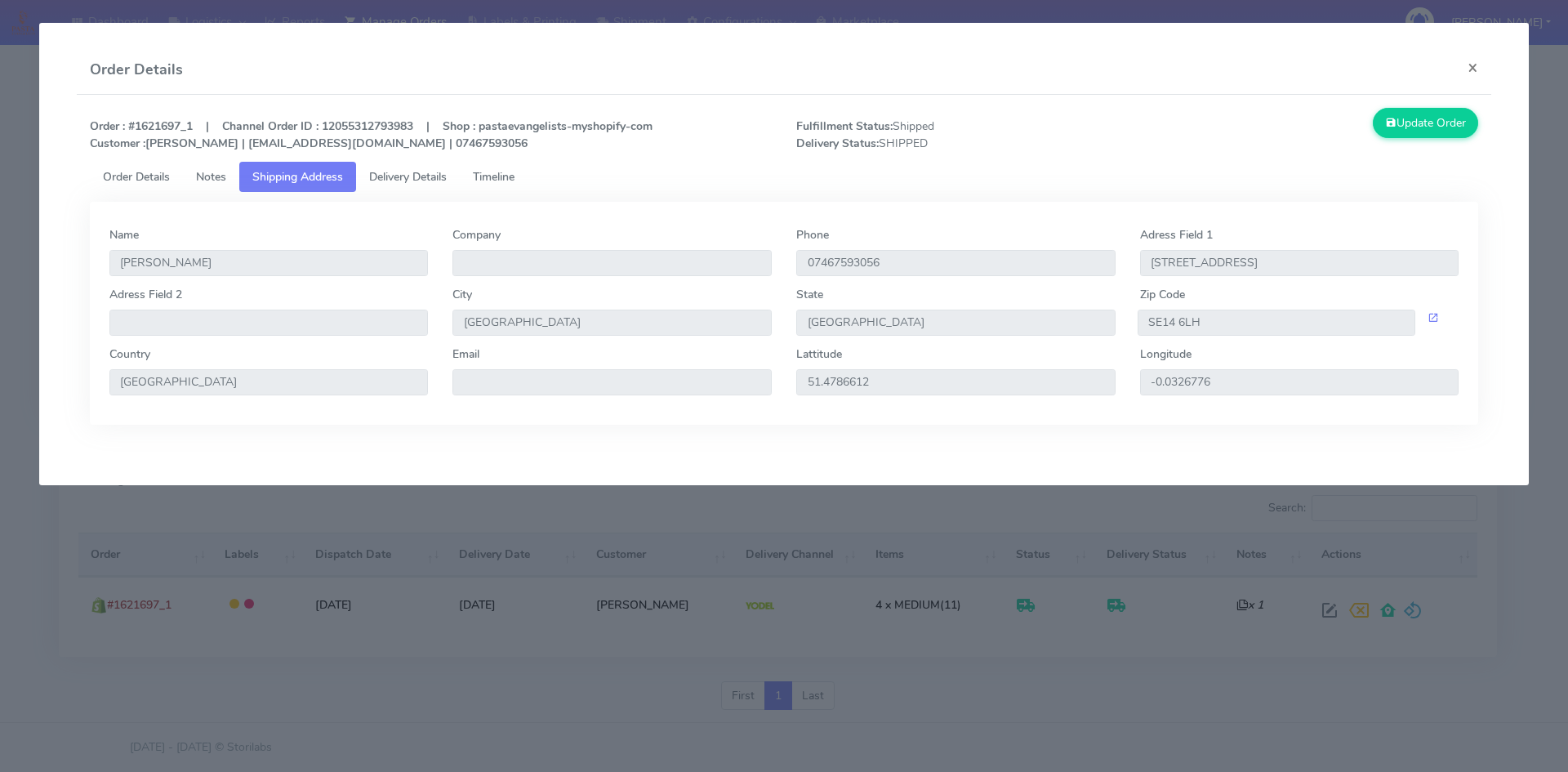
click at [374, 176] on span "Delivery Details" at bounding box center [408, 177] width 78 height 16
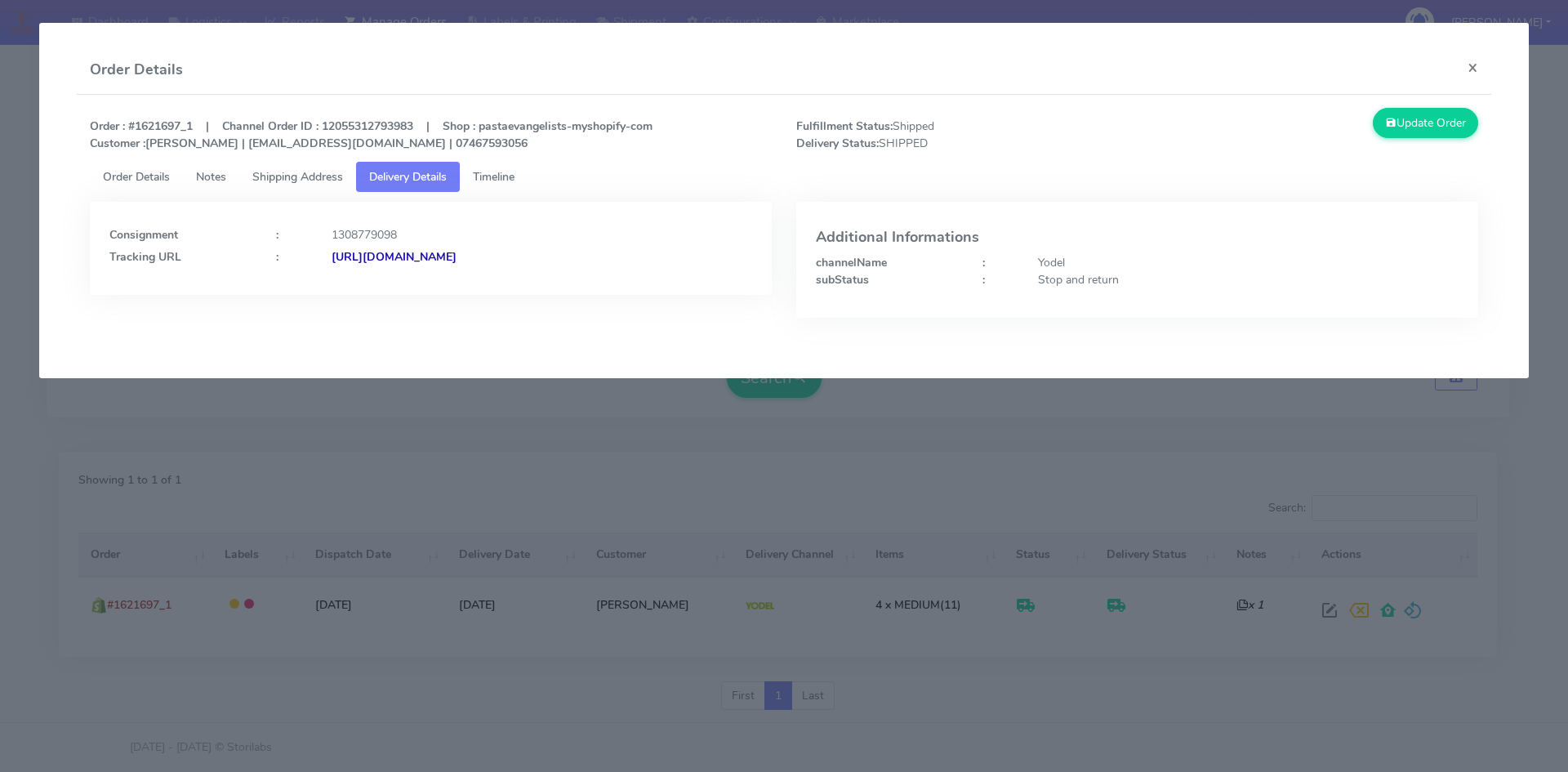
click at [459, 175] on link "Delivery Details" at bounding box center [408, 177] width 104 height 31
click at [480, 174] on span "Timeline" at bounding box center [494, 177] width 41 height 16
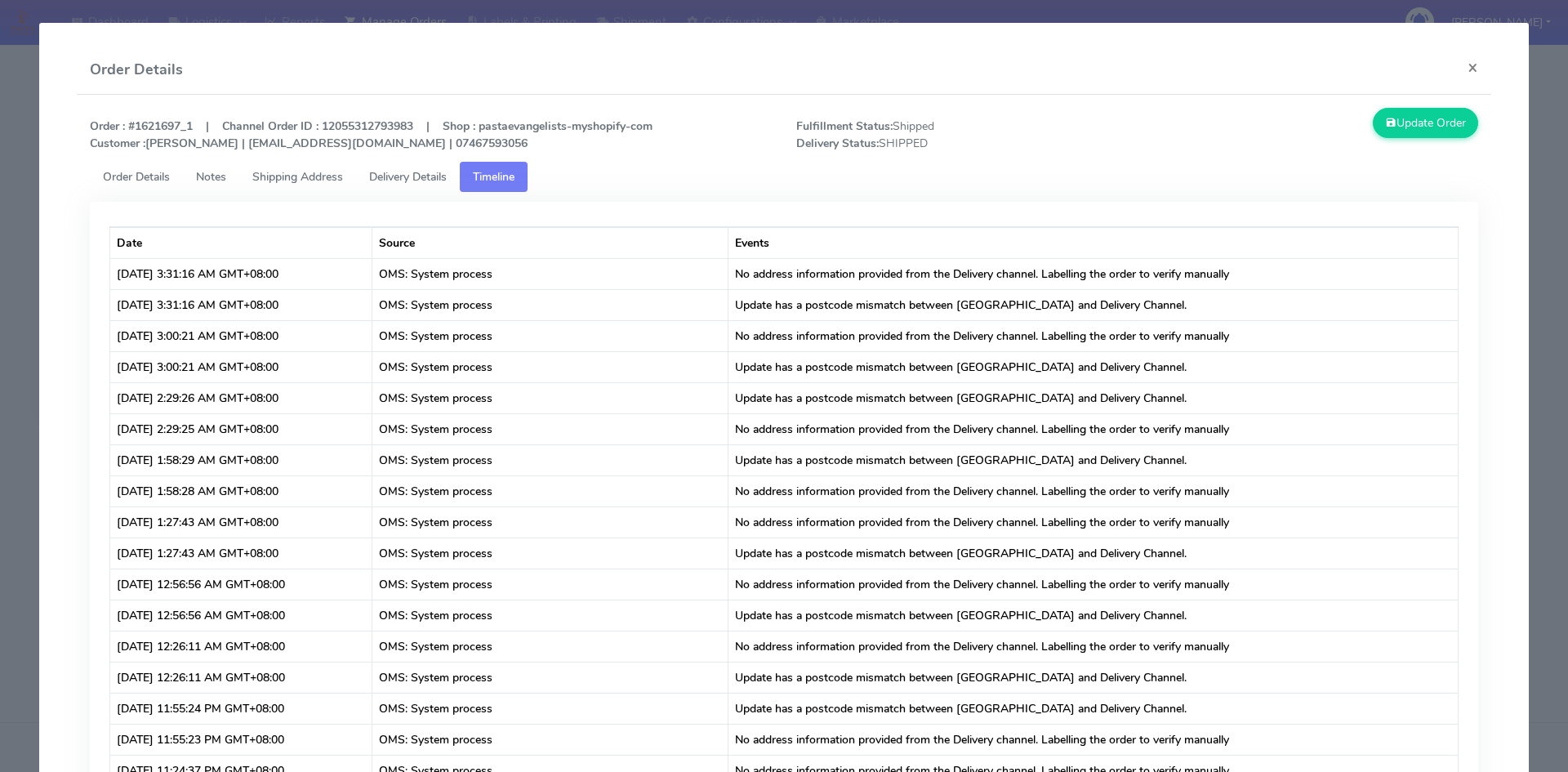
click at [269, 173] on span "Shipping Address" at bounding box center [298, 177] width 91 height 16
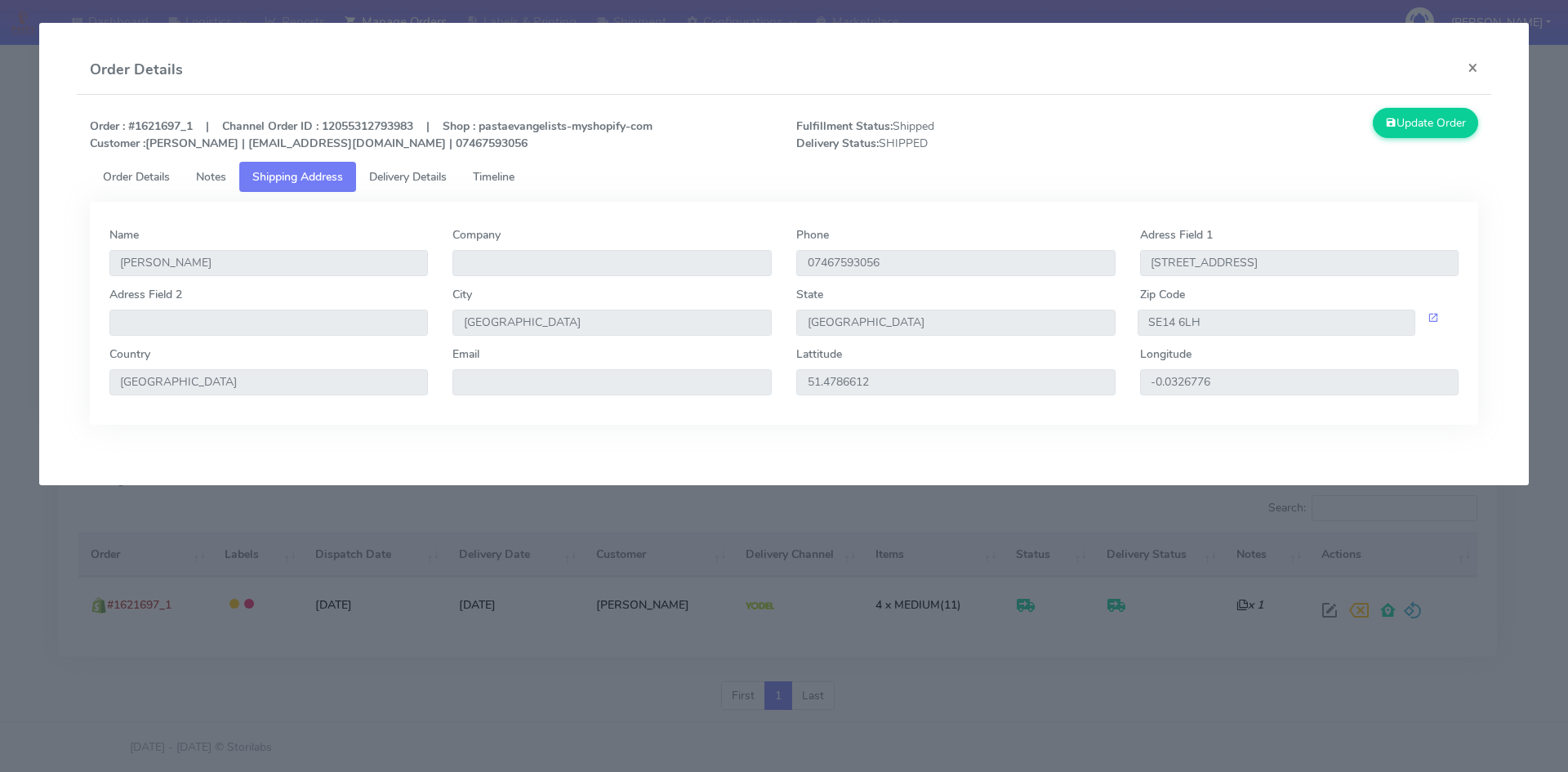
click at [208, 173] on span "Notes" at bounding box center [210, 177] width 31 height 16
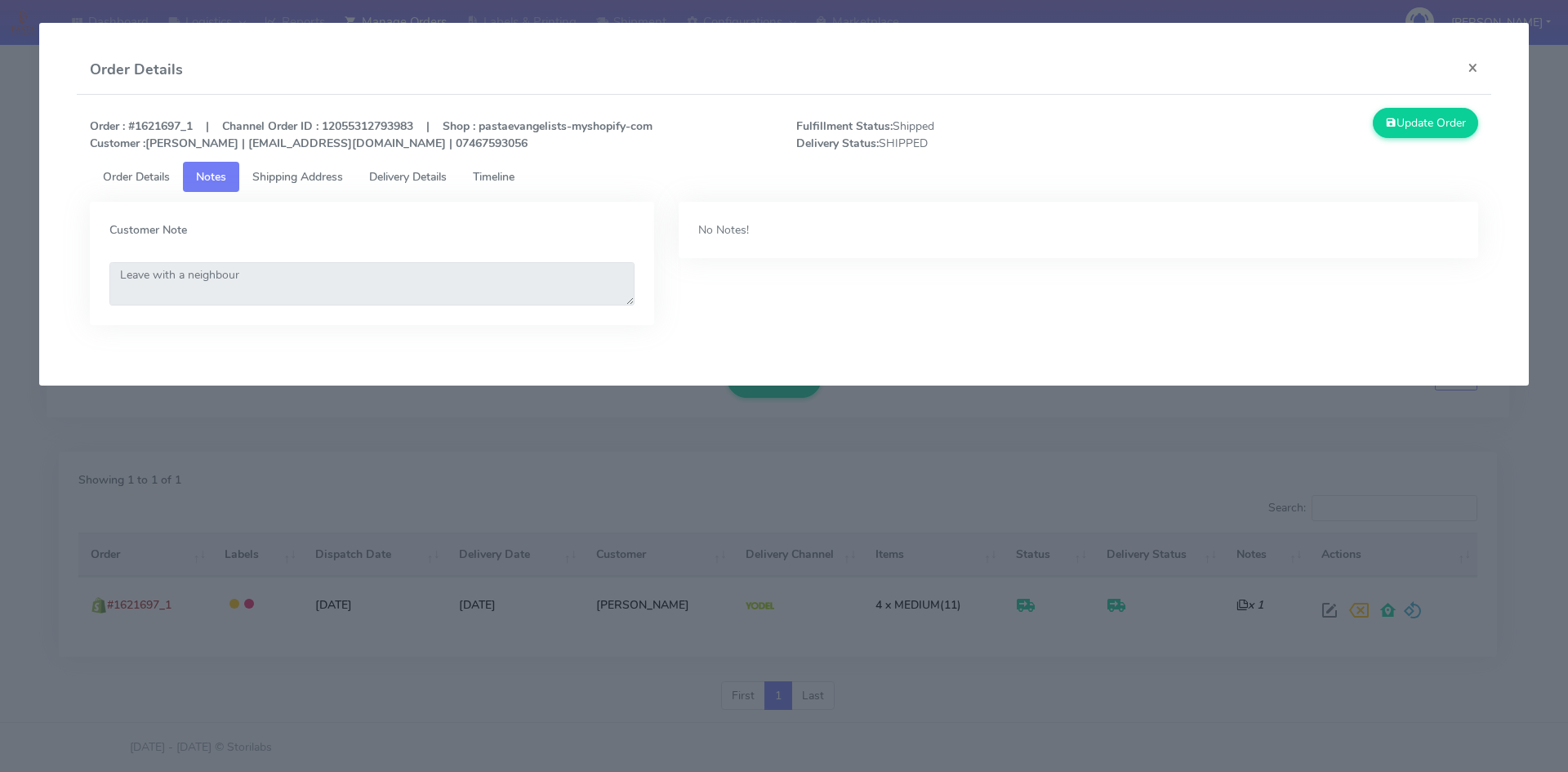
click at [651, 585] on modal-container "Order Details × Order : #1621697_1 | Channel Order ID : 12055312793983 | Shop :…" at bounding box center [784, 386] width 1568 height 772
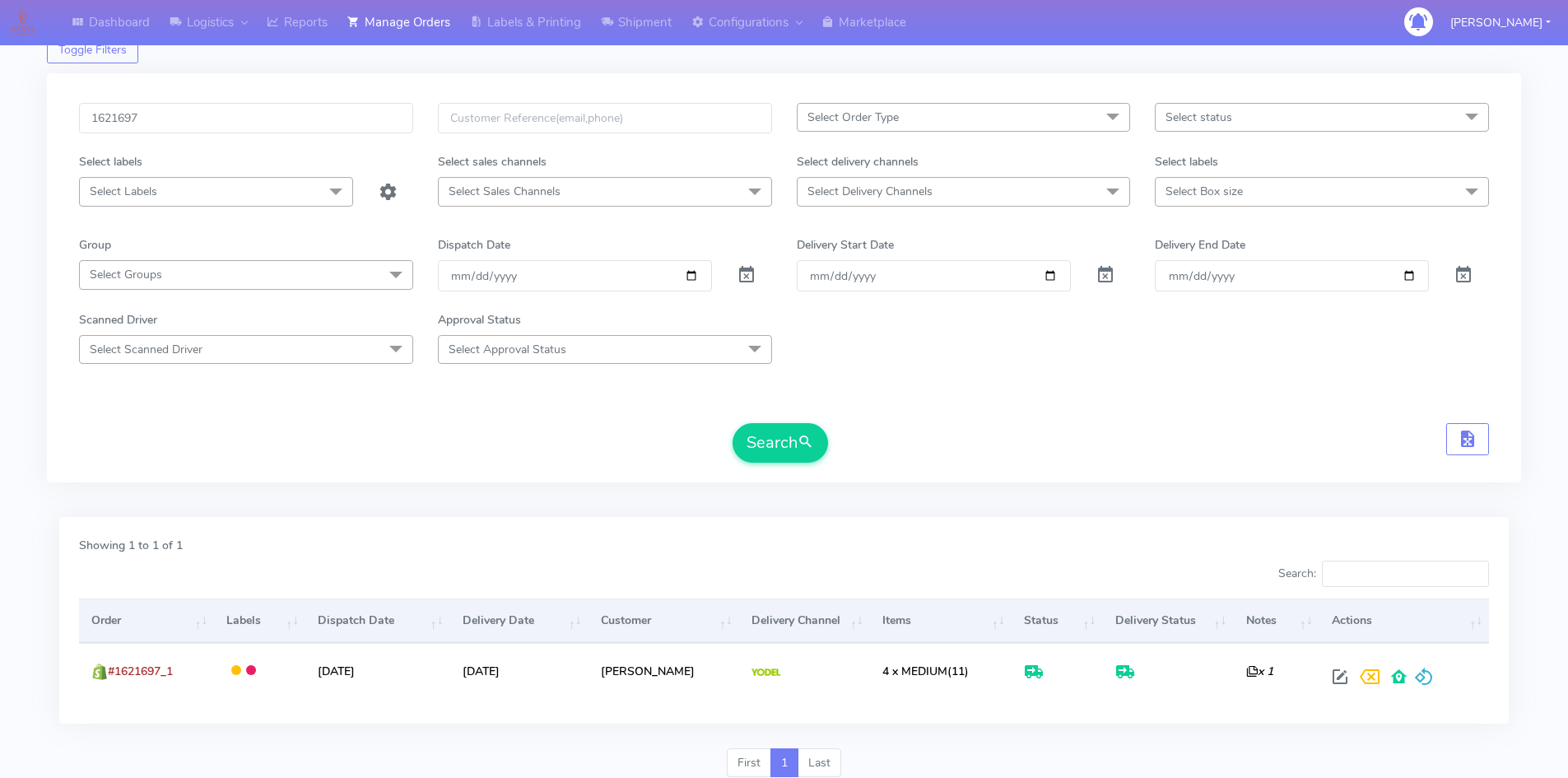
scroll to position [0, 0]
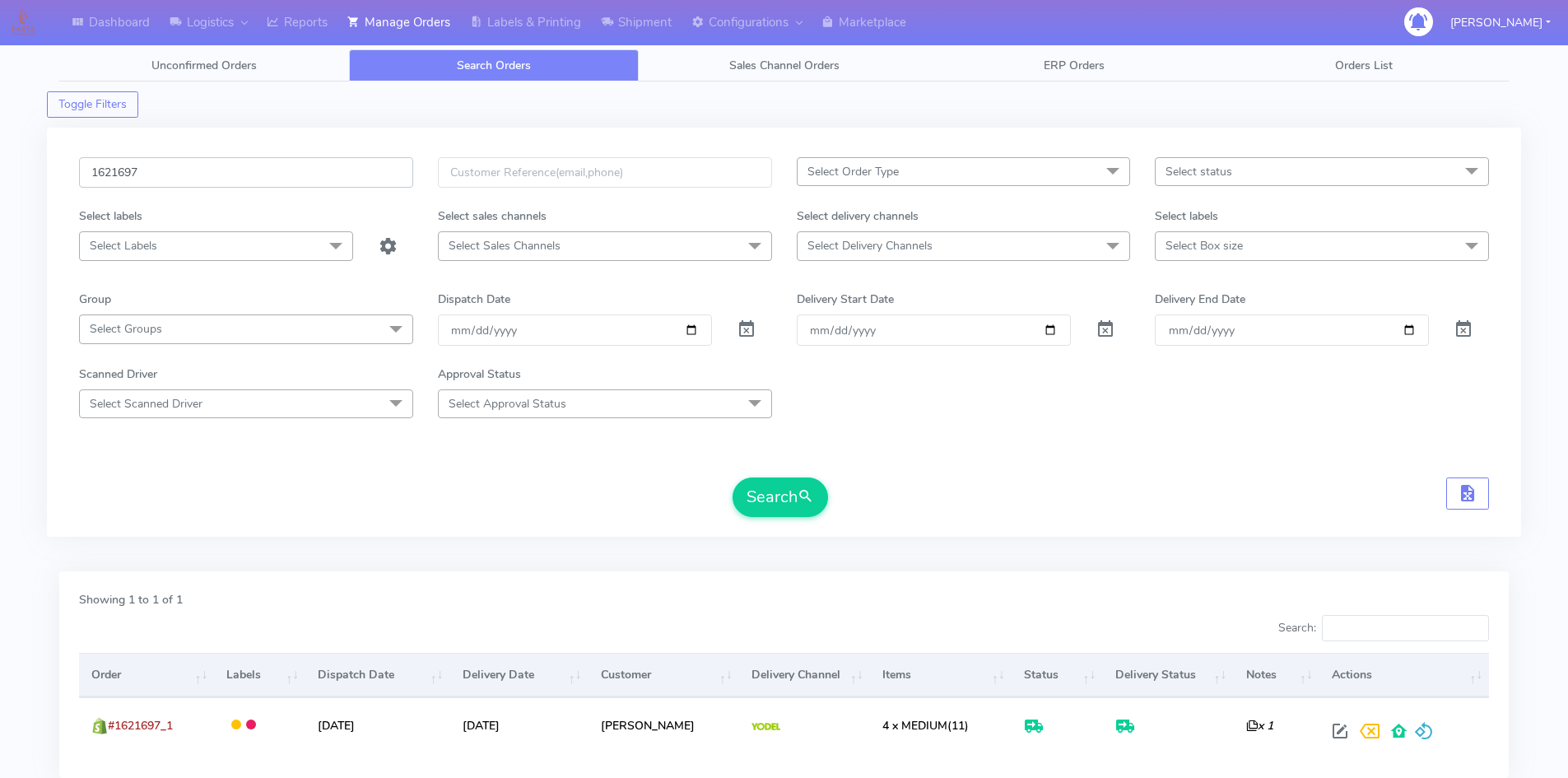
click at [205, 181] on input "1621697" at bounding box center [246, 172] width 334 height 31
click at [154, 181] on input "1621697" at bounding box center [246, 172] width 334 height 31
drag, startPoint x: 157, startPoint y: 176, endPoint x: 94, endPoint y: 180, distance: 63.1
click at [94, 180] on input "1621697" at bounding box center [246, 172] width 334 height 31
paste input "0636"
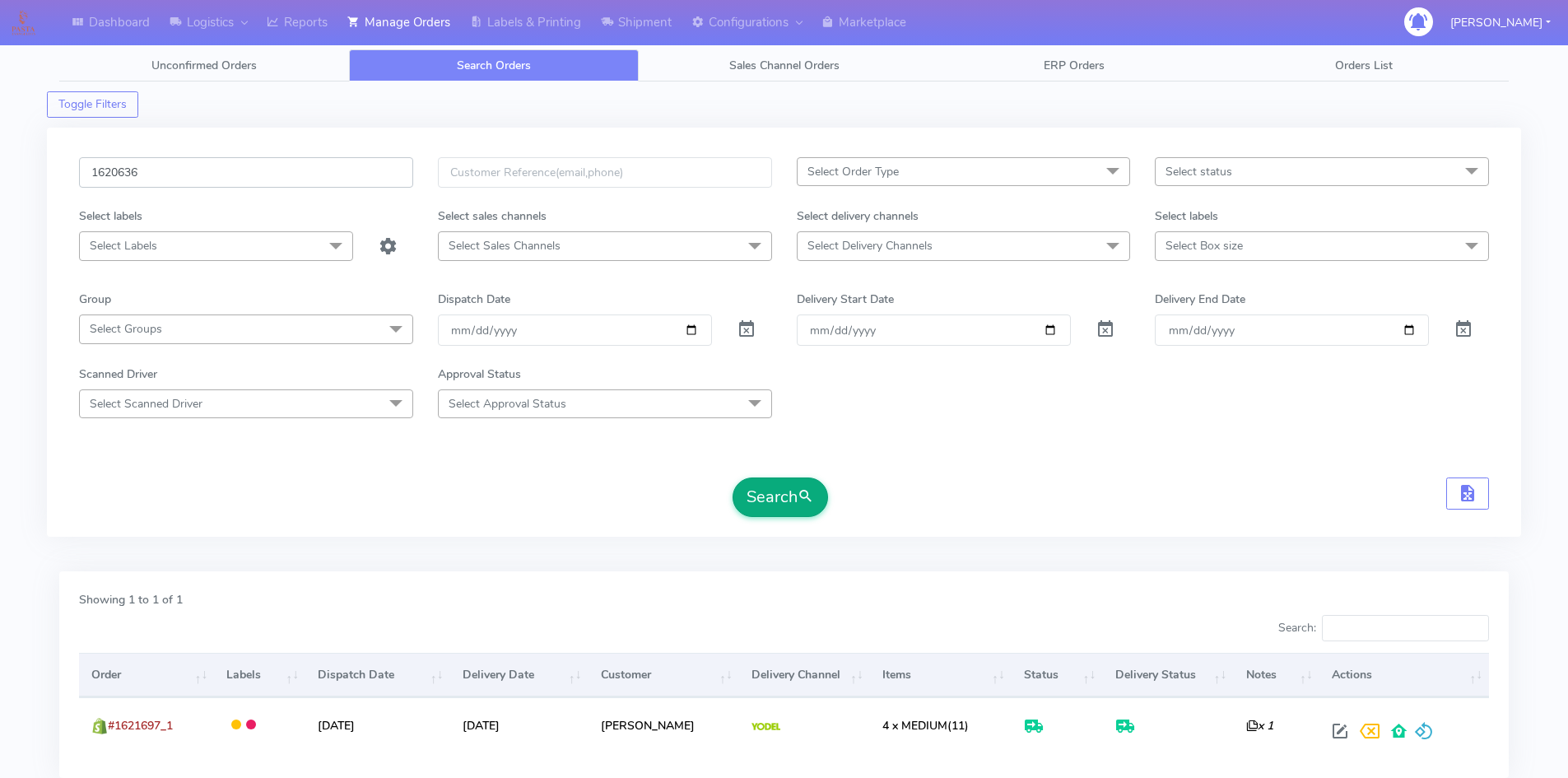
type input "1620636"
click at [768, 502] on button "Search" at bounding box center [780, 497] width 96 height 39
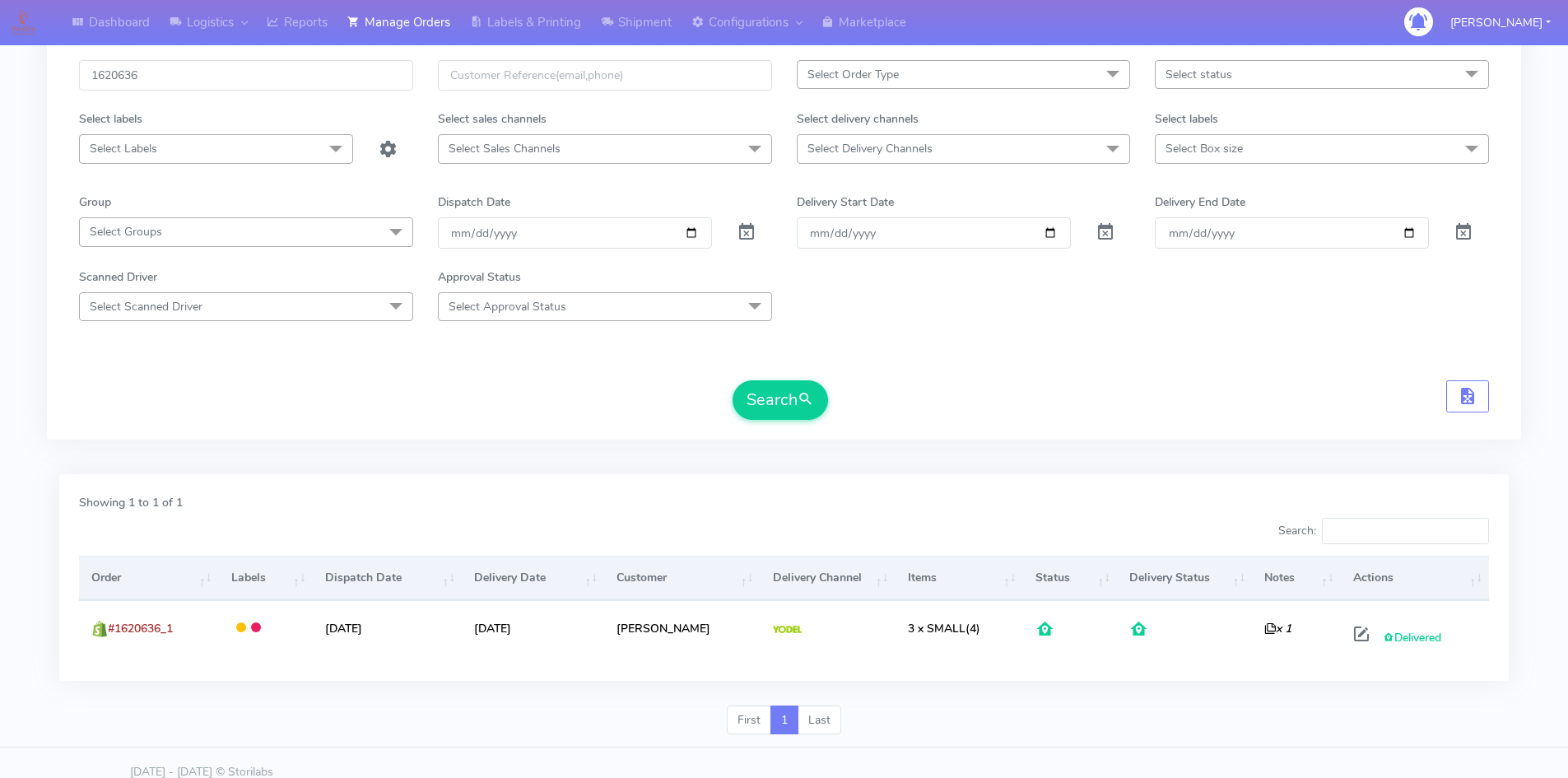
scroll to position [116, 0]
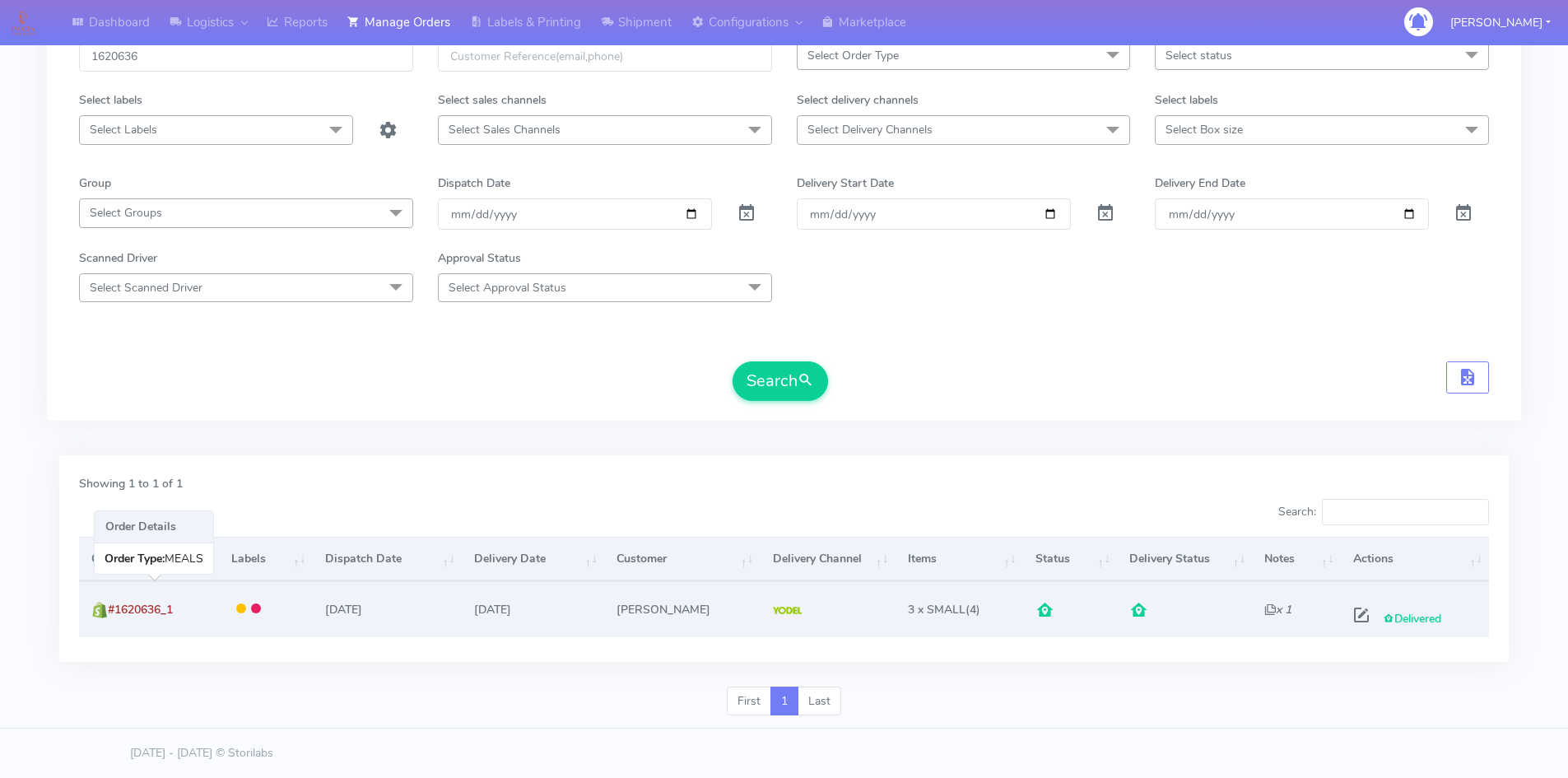
click at [166, 617] on td "#1620636_1" at bounding box center [149, 609] width 140 height 55
click at [1365, 623] on span at bounding box center [1362, 618] width 30 height 16
select select "5"
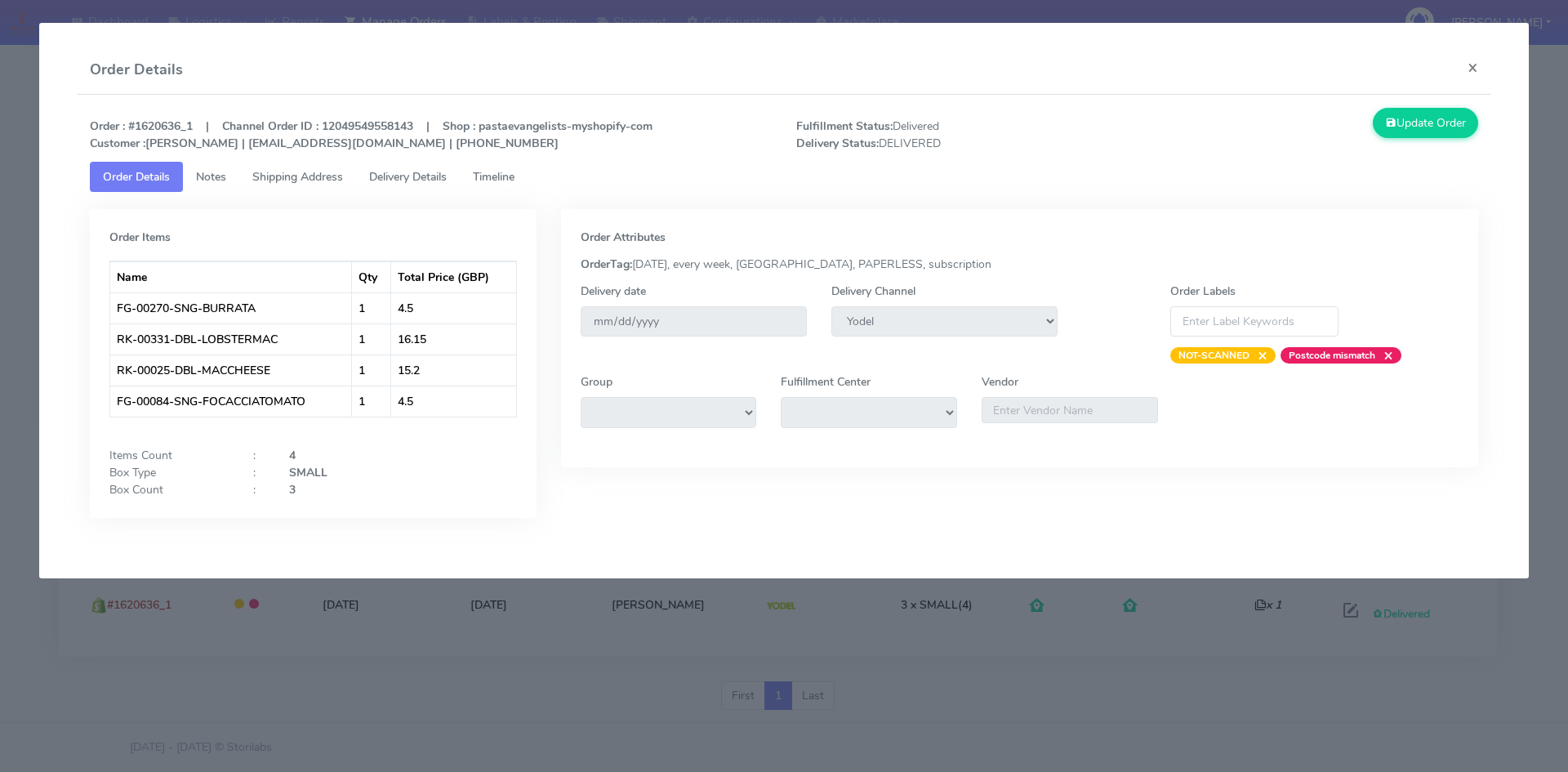
click at [280, 175] on span "Shipping Address" at bounding box center [298, 177] width 91 height 16
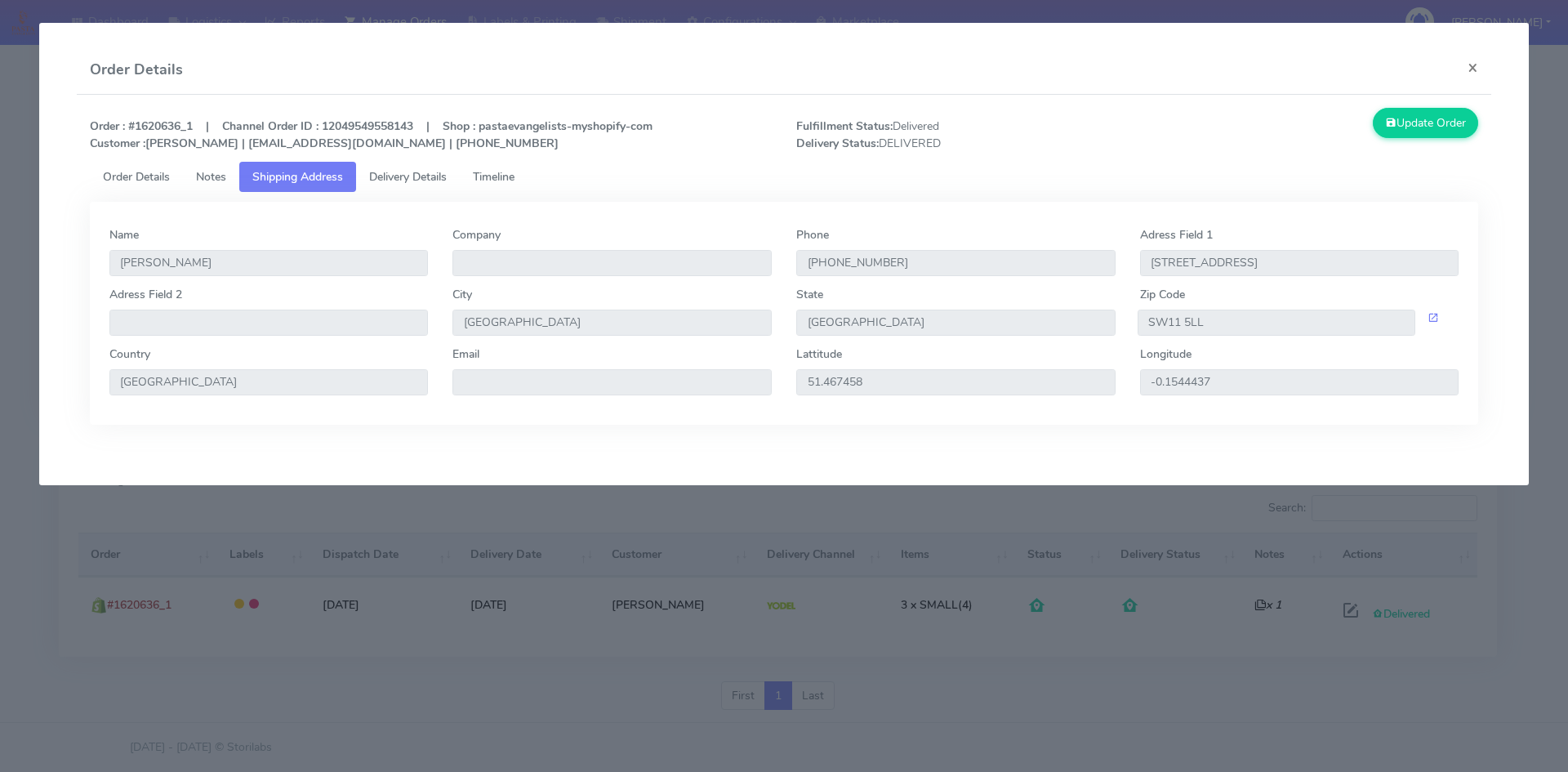
click at [394, 167] on link "Delivery Details" at bounding box center [408, 177] width 104 height 31
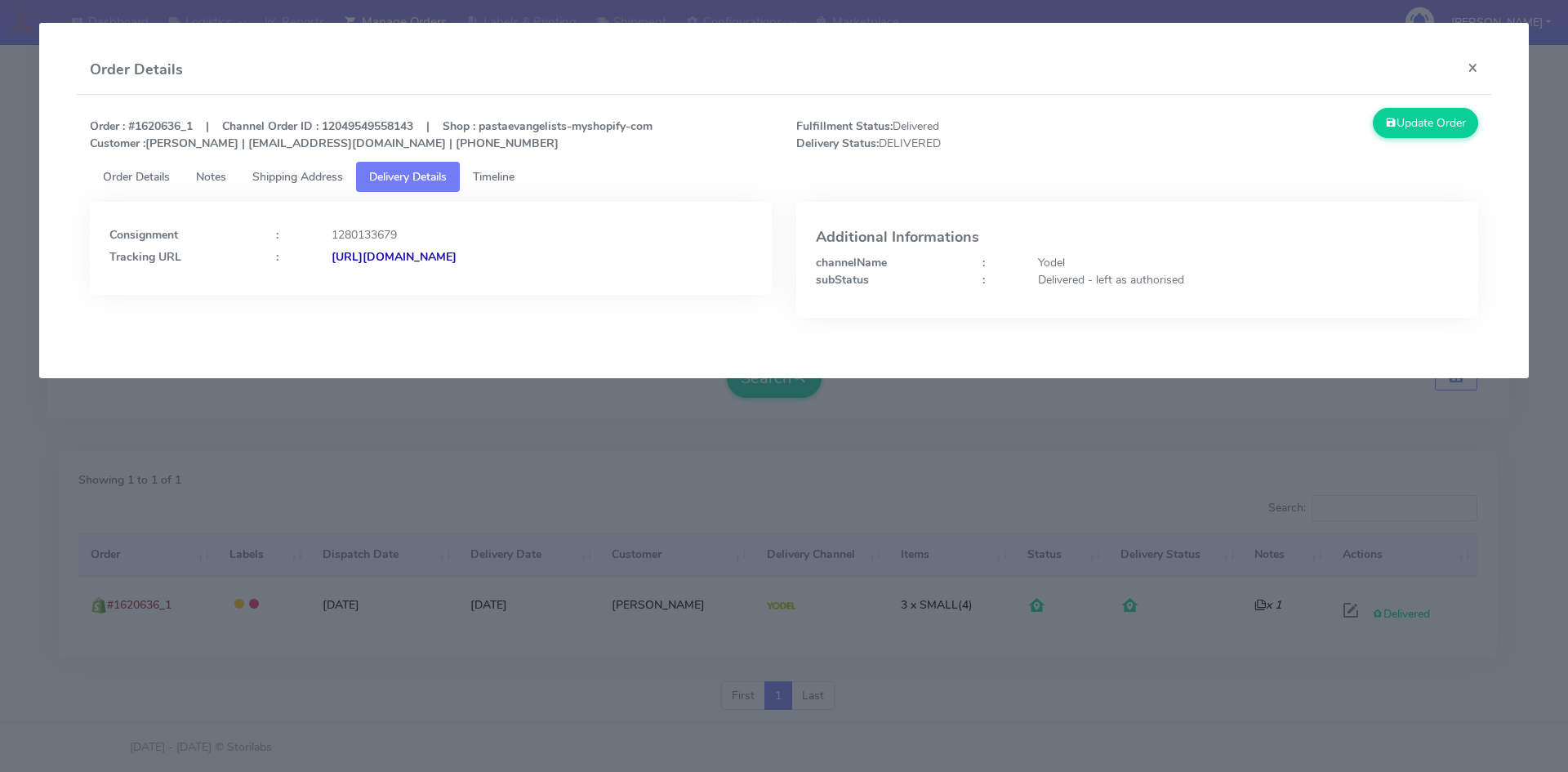
click at [300, 171] on span "Shipping Address" at bounding box center [298, 177] width 91 height 16
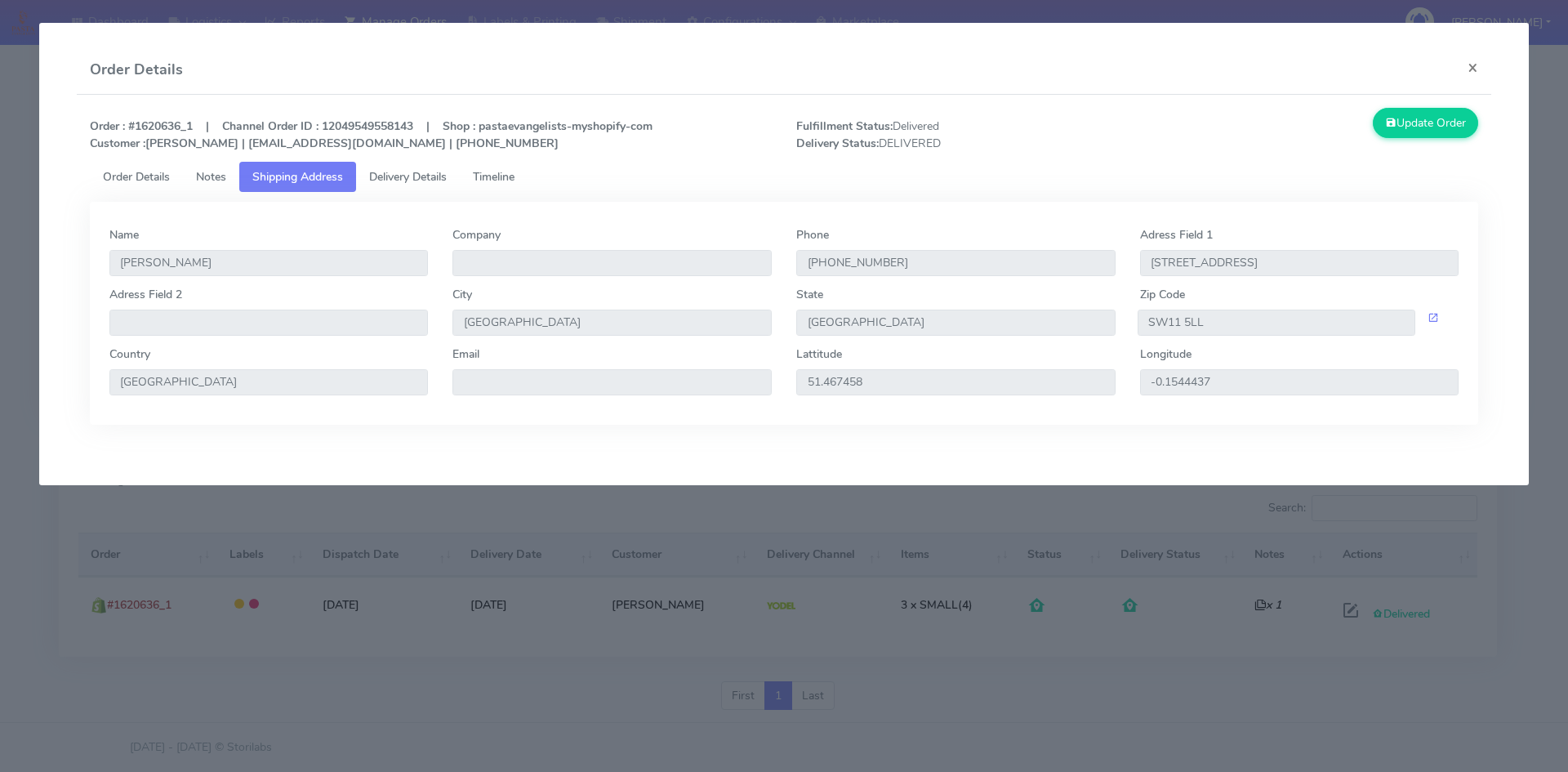
click at [201, 178] on span "Notes" at bounding box center [210, 177] width 31 height 16
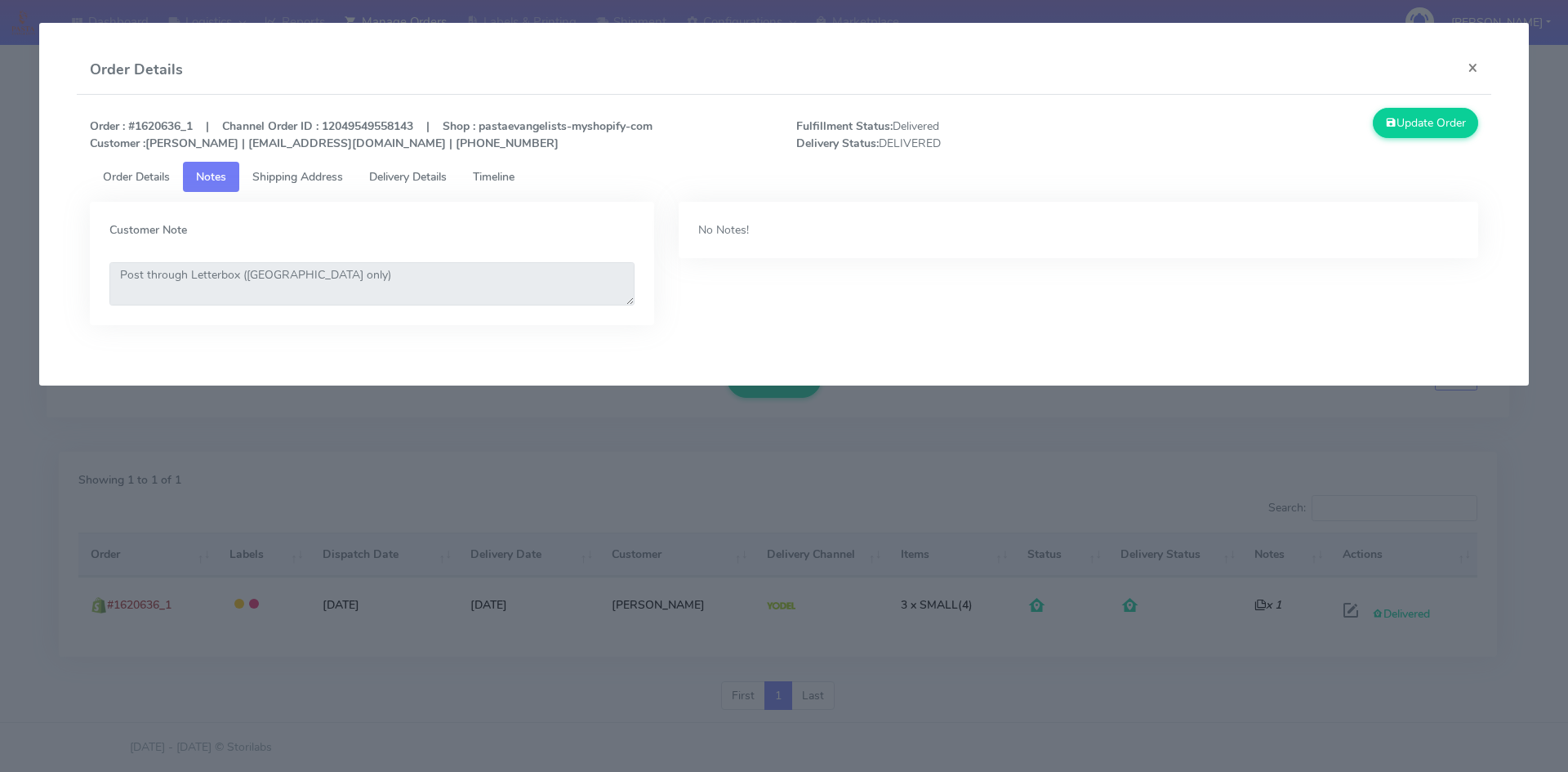
click at [348, 176] on link "Shipping Address" at bounding box center [297, 177] width 116 height 31
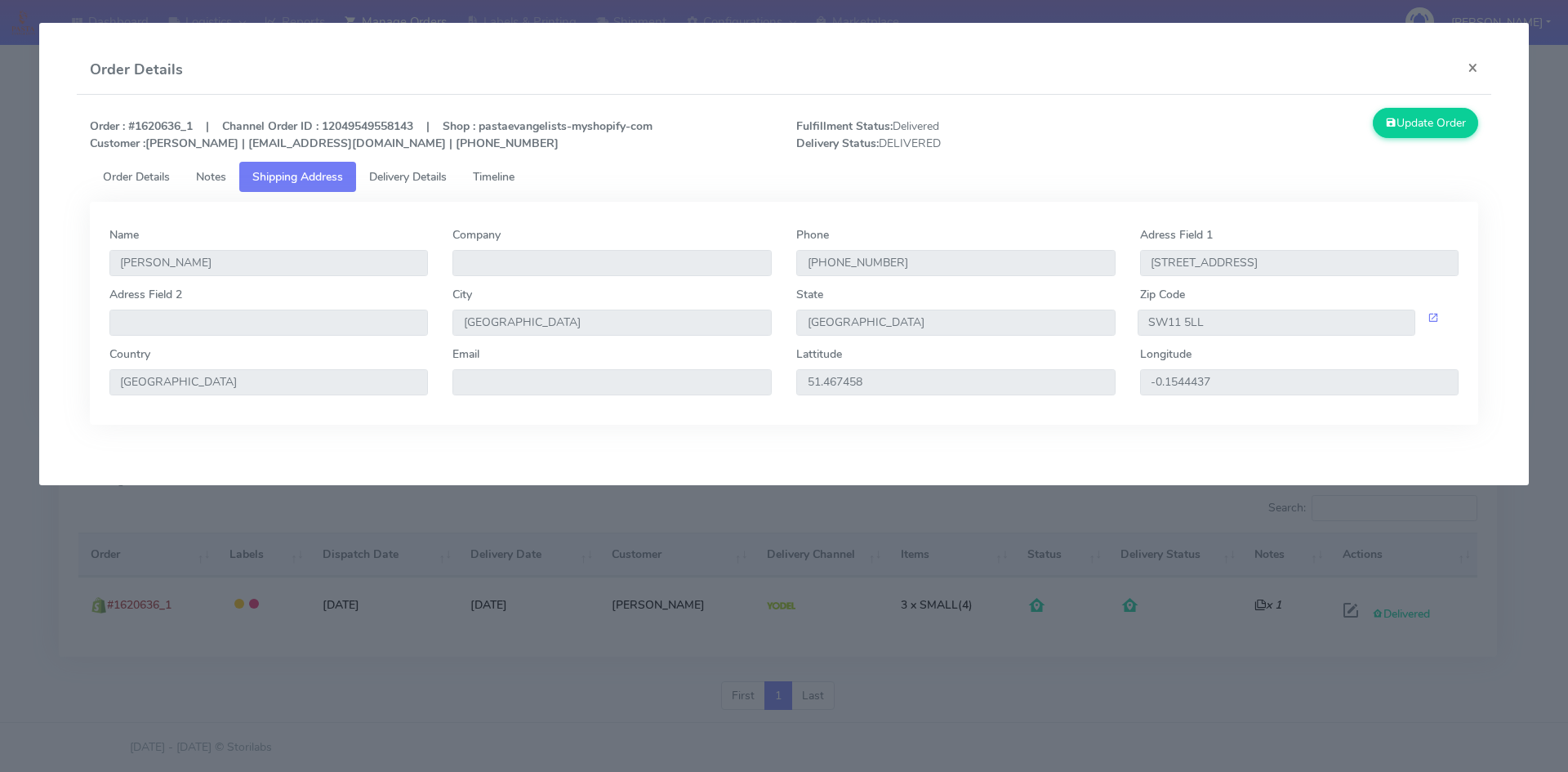
click at [417, 174] on span "Delivery Details" at bounding box center [408, 177] width 78 height 16
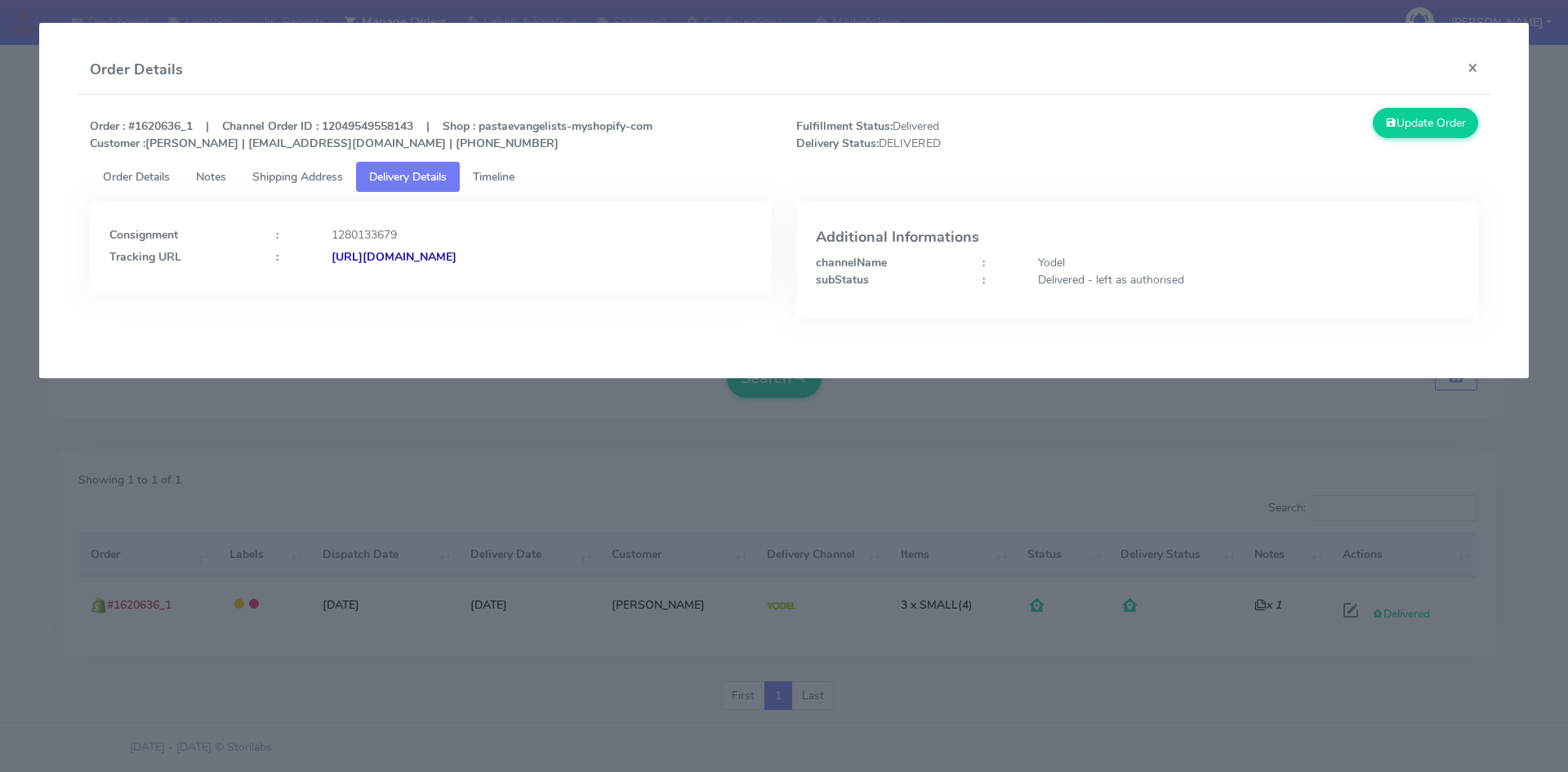
drag, startPoint x: 669, startPoint y: 259, endPoint x: 508, endPoint y: 278, distance: 162.1
click at [508, 278] on div "Consignment : 1280133679 Tracking URL : [URL][DOMAIN_NAME]" at bounding box center [431, 248] width 682 height 93
copy strong "JJD0002249960890166"
click at [1475, 64] on button "×" at bounding box center [1472, 67] width 37 height 43
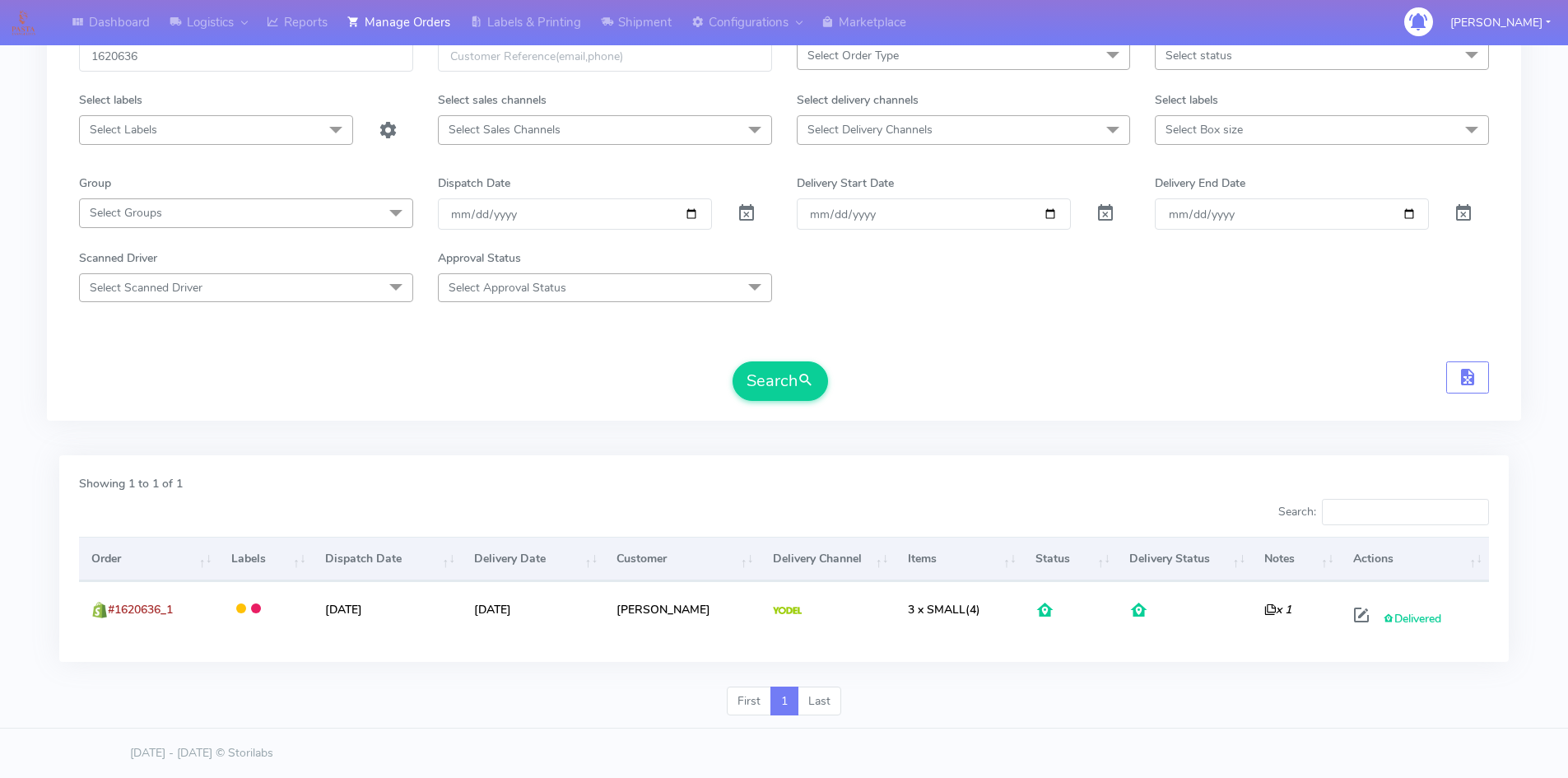
scroll to position [0, 0]
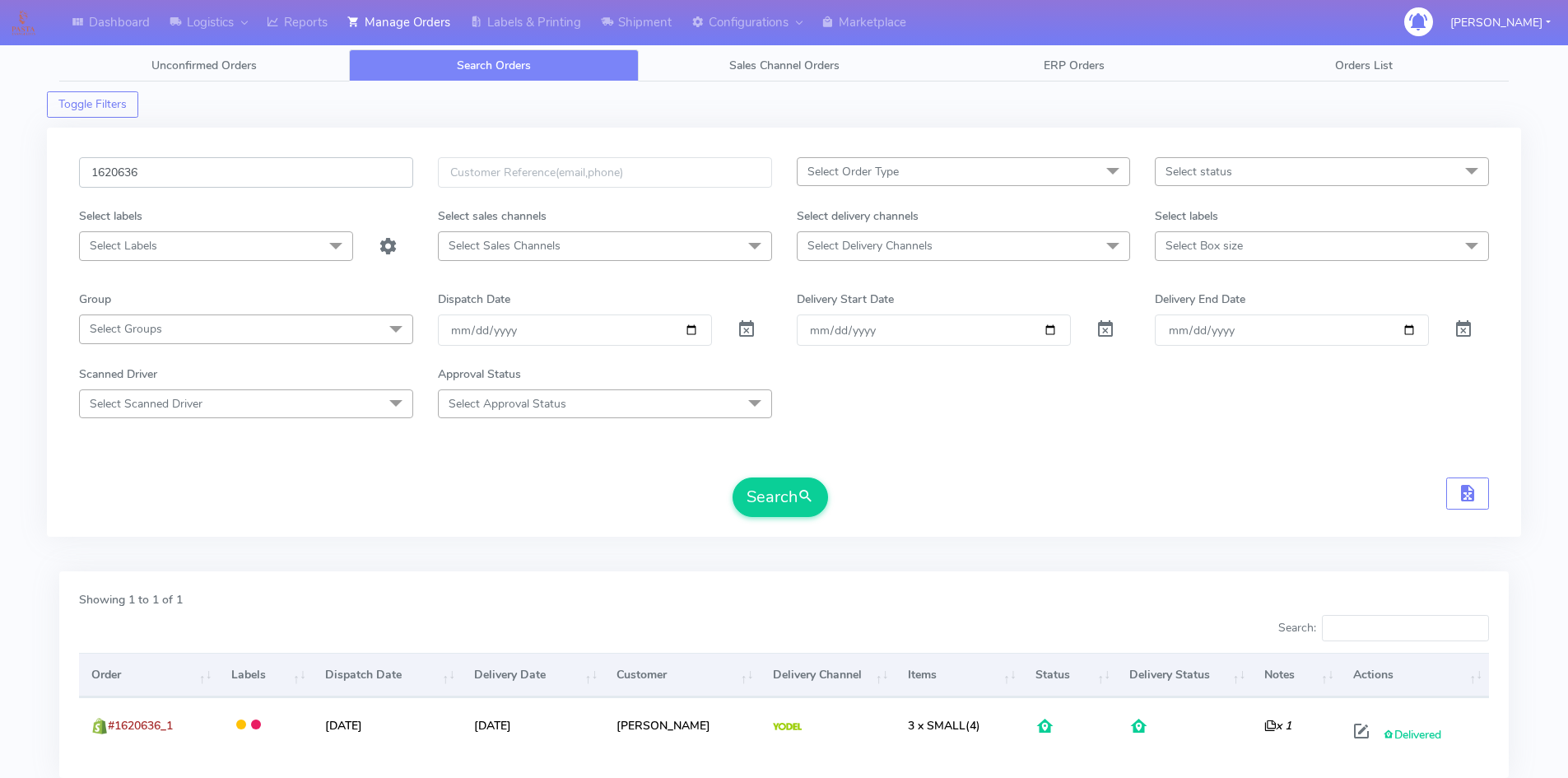
click at [334, 166] on input "1620636" at bounding box center [246, 172] width 334 height 31
type input "1"
click at [517, 167] on input "text" at bounding box center [605, 172] width 334 height 31
paste input "[EMAIL_ADDRESS][DOMAIN_NAME]"
type input "[EMAIL_ADDRESS][DOMAIN_NAME]"
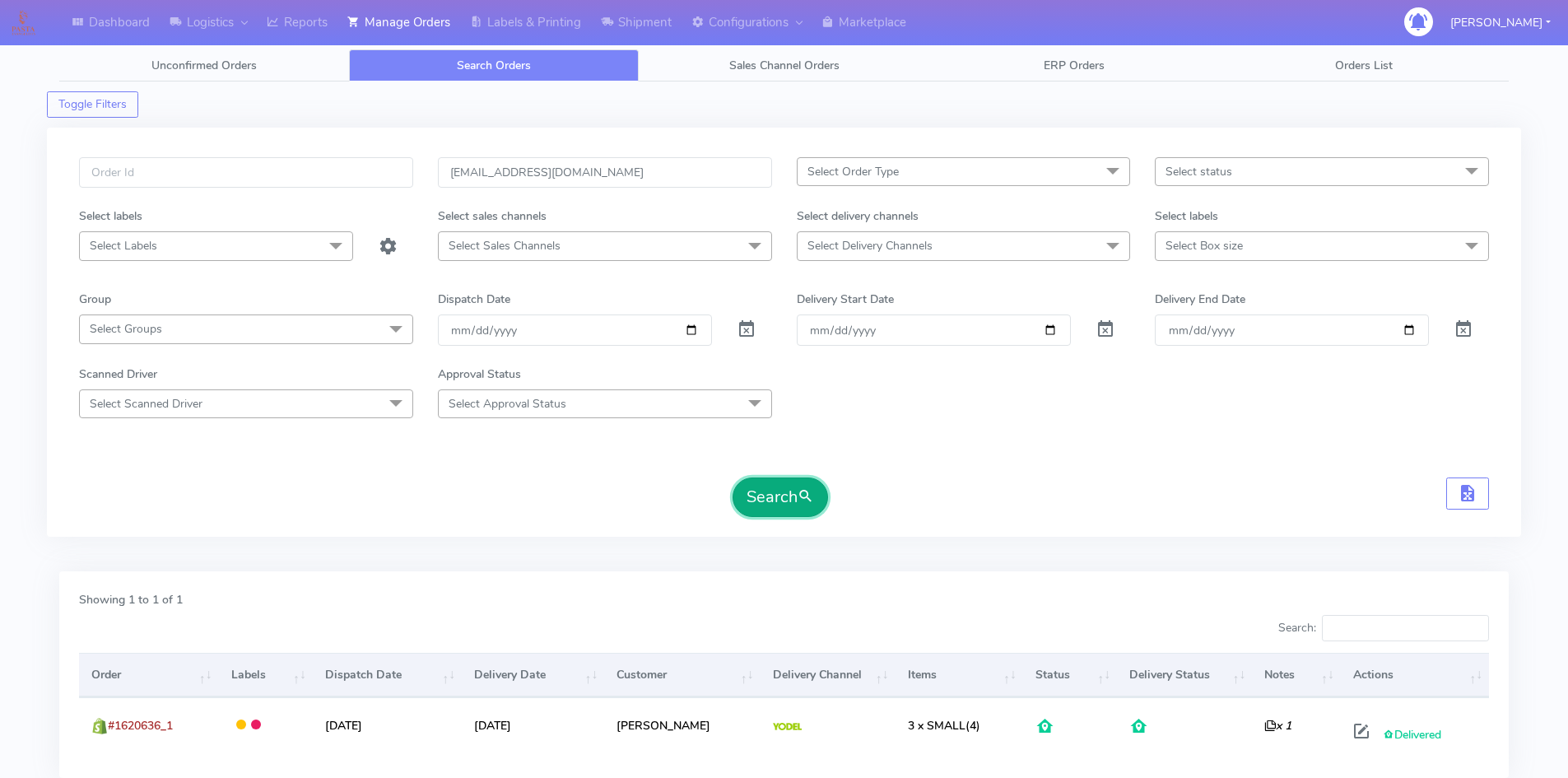
click at [778, 480] on button "Search" at bounding box center [780, 497] width 96 height 39
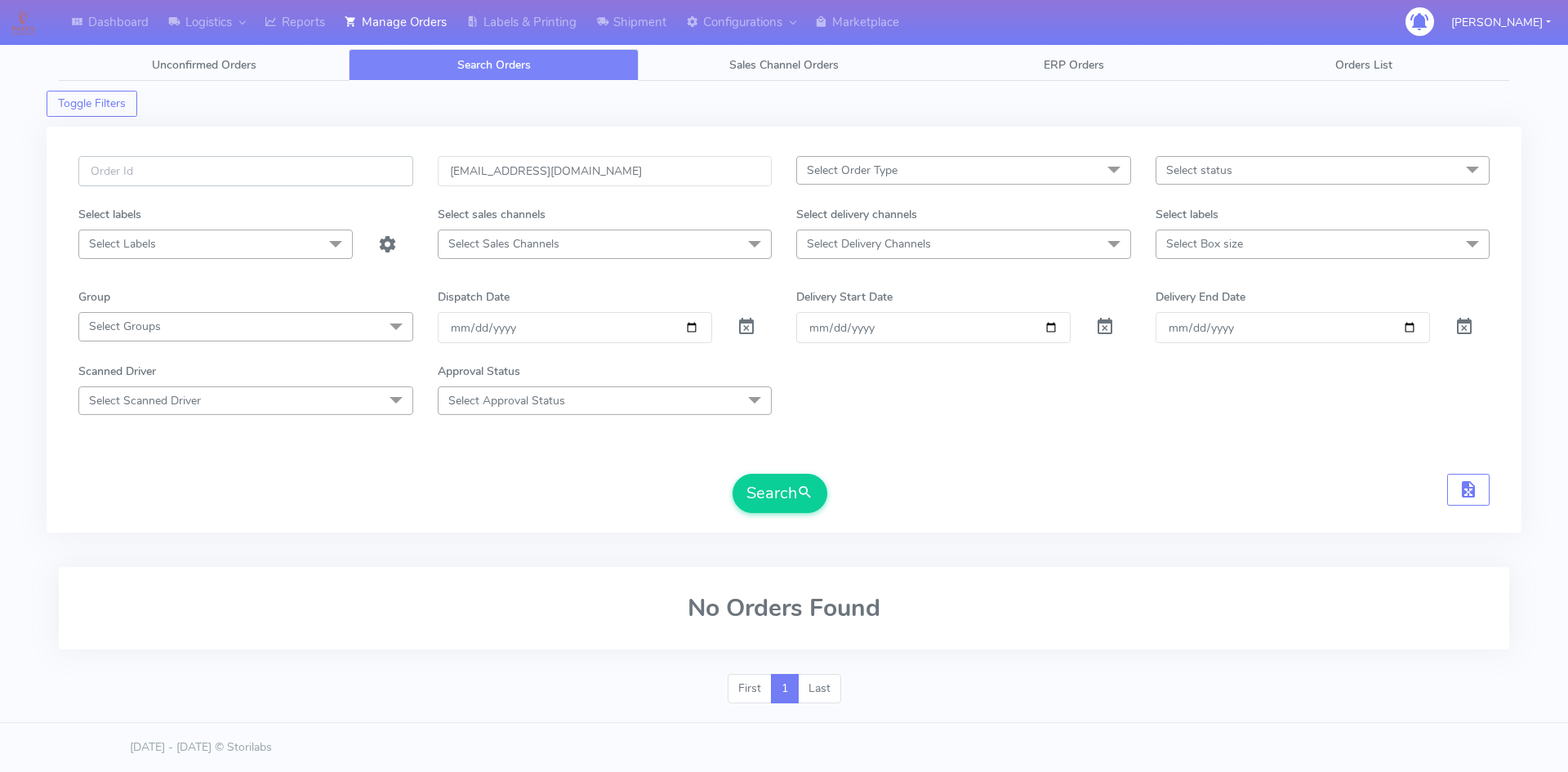
click at [135, 172] on input "text" at bounding box center [246, 171] width 335 height 31
paste input "1623215"
type input "1623215"
click at [733, 474] on button "Search" at bounding box center [780, 493] width 95 height 39
drag, startPoint x: 645, startPoint y: 173, endPoint x: 385, endPoint y: 179, distance: 260.1
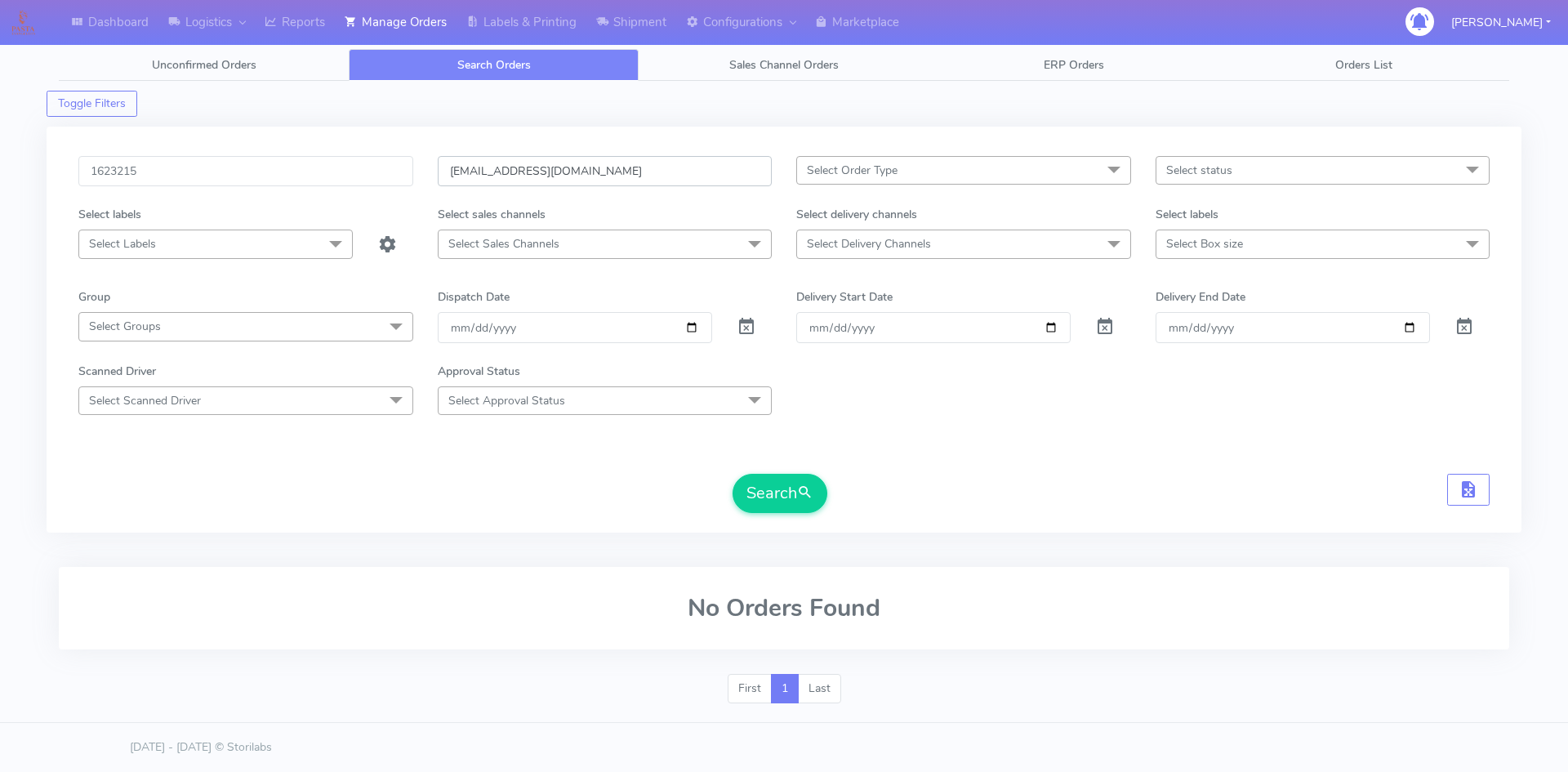
click at [385, 179] on div "1623215 [EMAIL_ADDRESS][DOMAIN_NAME] Select Order Type Select All MEALS ATAVI O…" at bounding box center [784, 181] width 1436 height 50
click at [794, 493] on button "Search" at bounding box center [780, 493] width 95 height 39
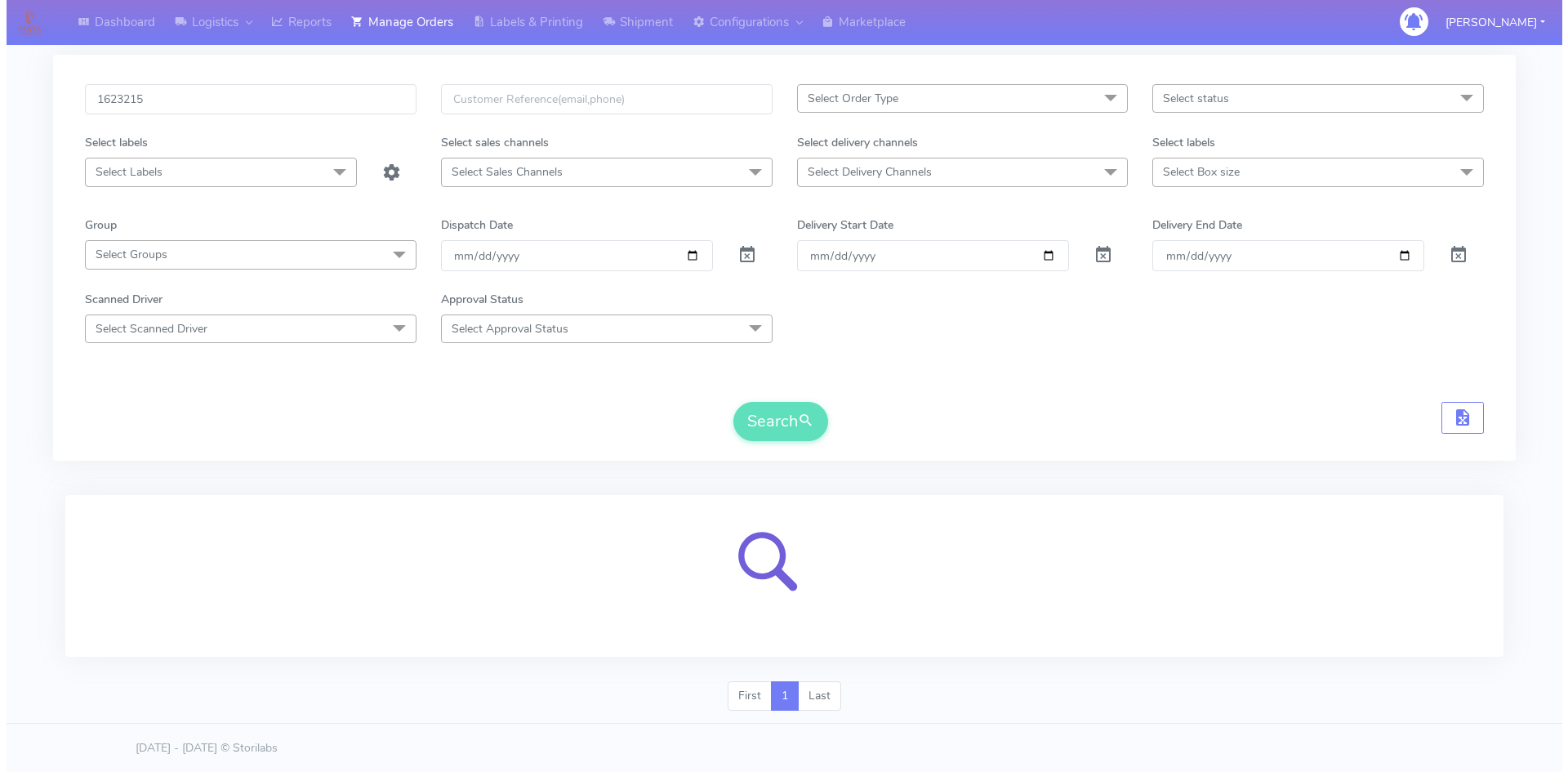
scroll to position [73, 0]
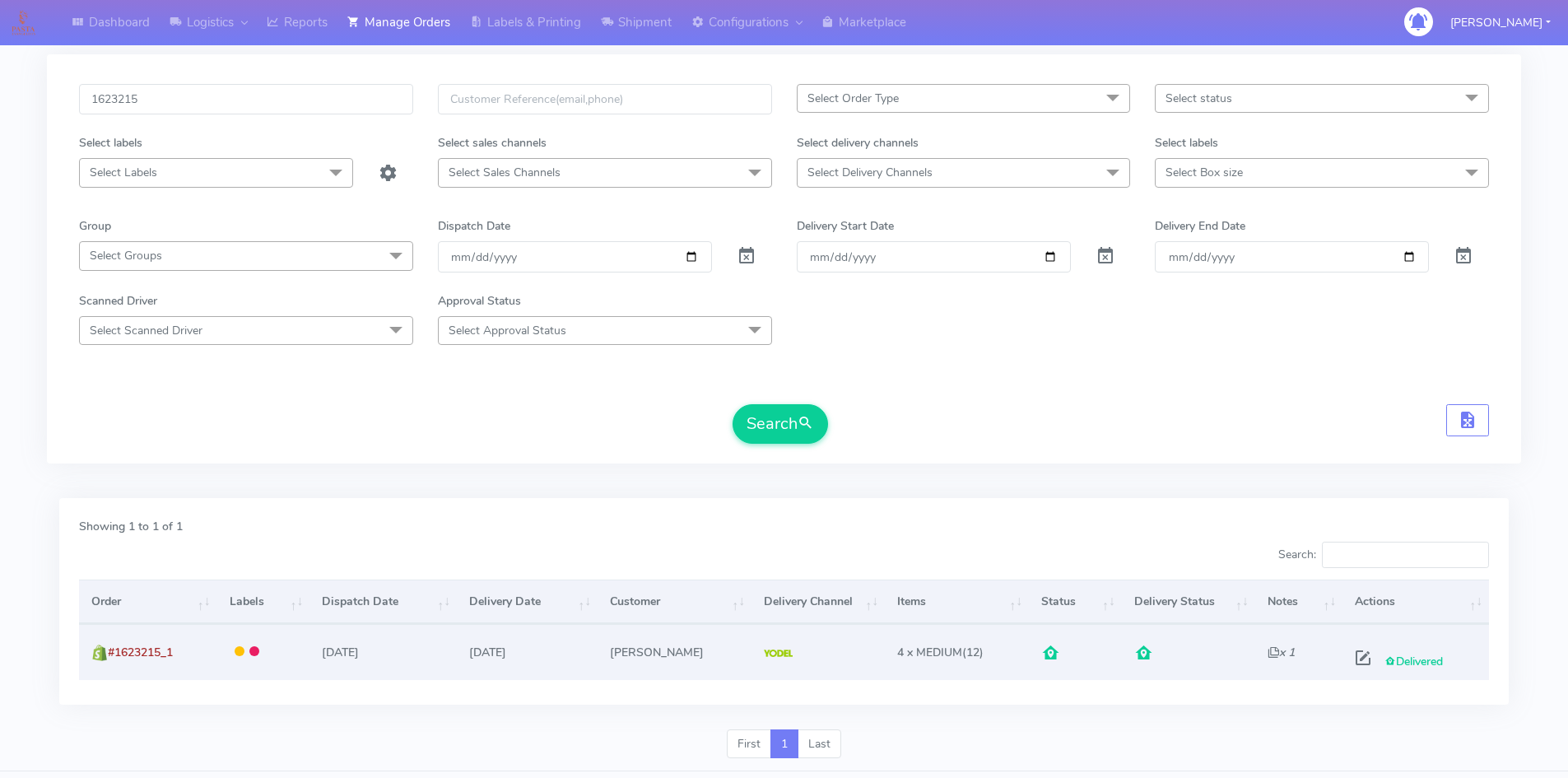
click at [287, 662] on td at bounding box center [263, 652] width 93 height 55
click at [144, 655] on span "#1623215_1" at bounding box center [141, 652] width 65 height 16
click at [1357, 662] on span at bounding box center [1363, 662] width 30 height 16
select select "5"
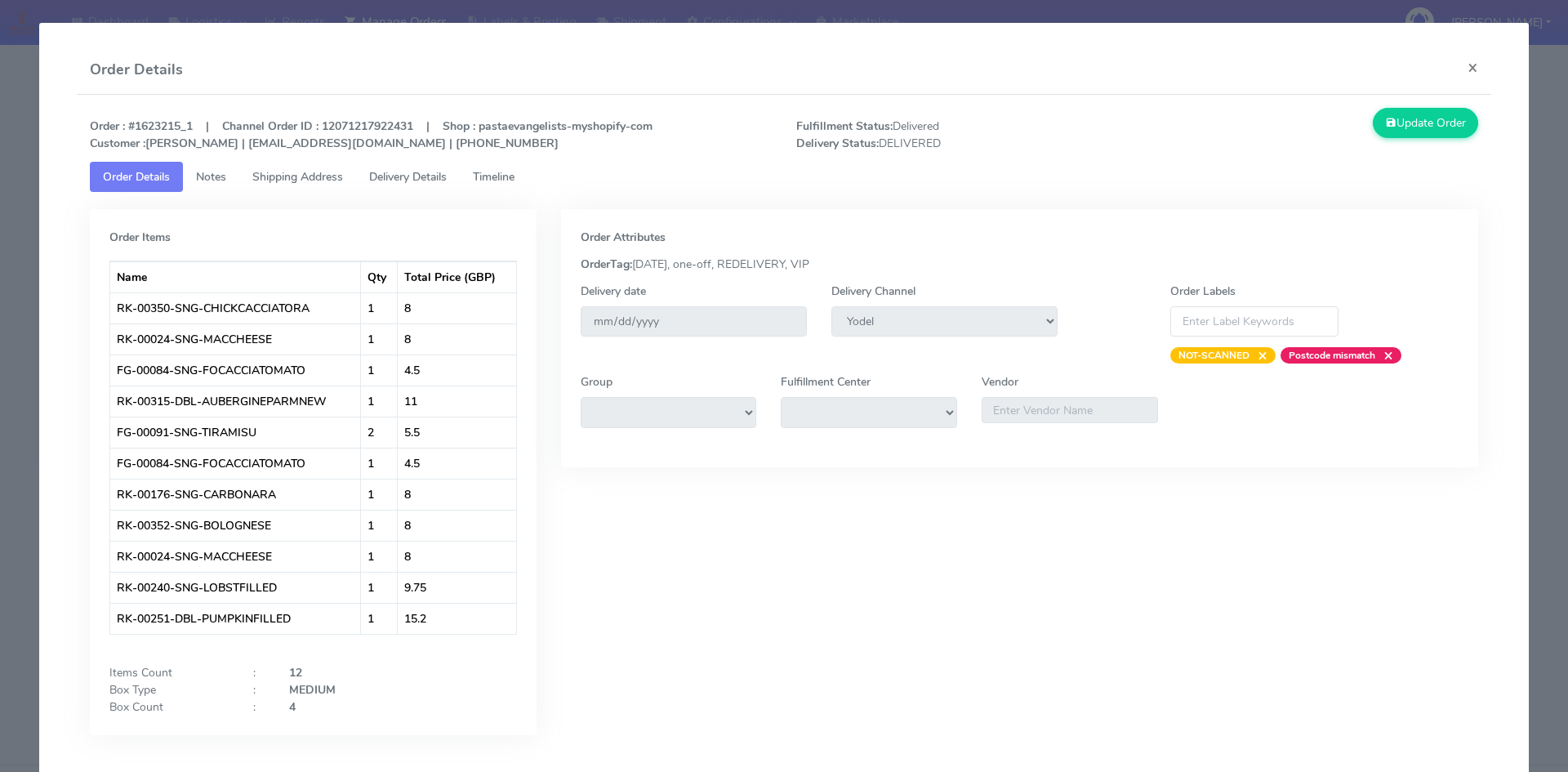
click at [384, 188] on link "Delivery Details" at bounding box center [408, 177] width 104 height 31
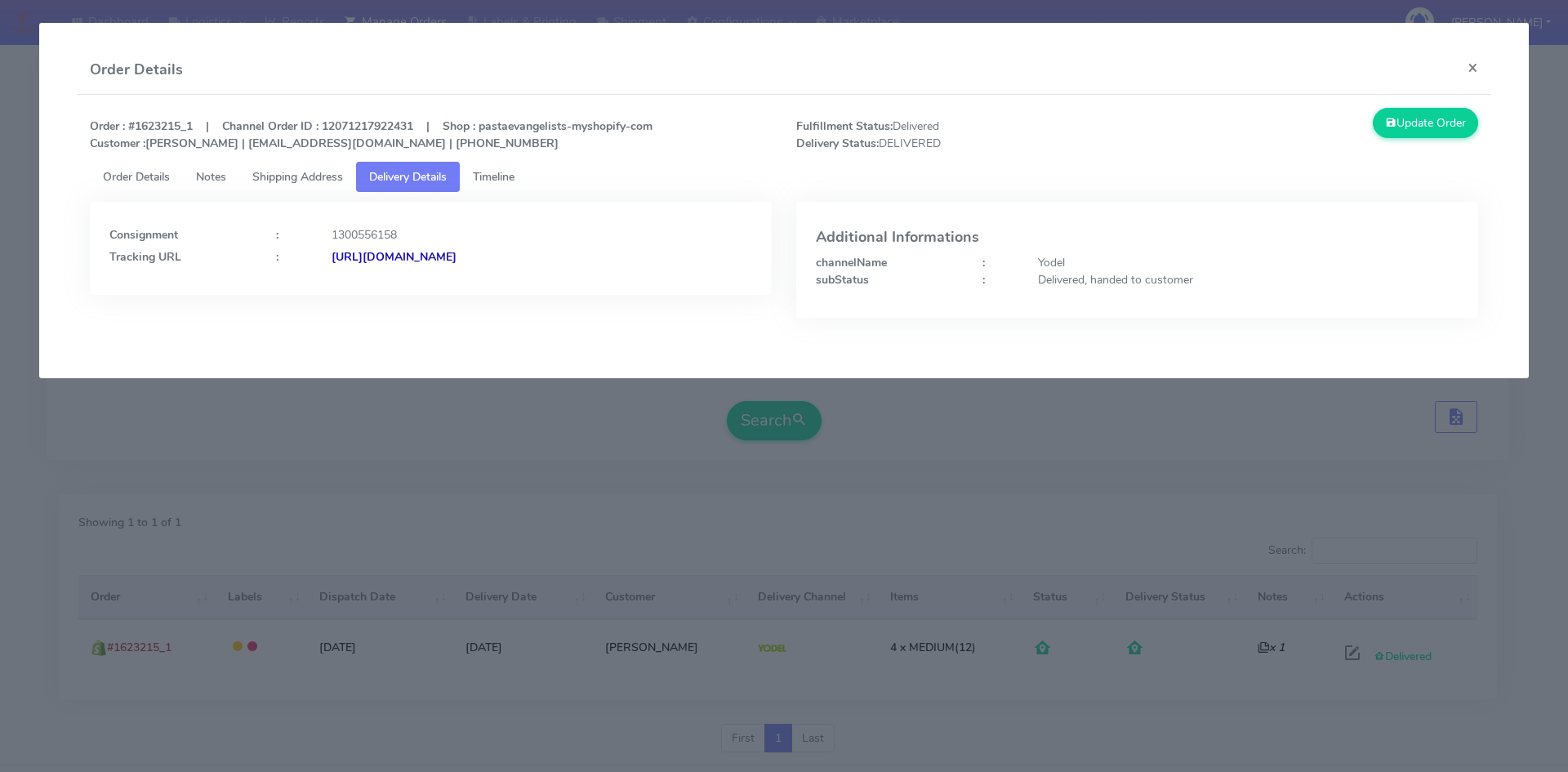
click at [321, 180] on span "Shipping Address" at bounding box center [298, 177] width 91 height 16
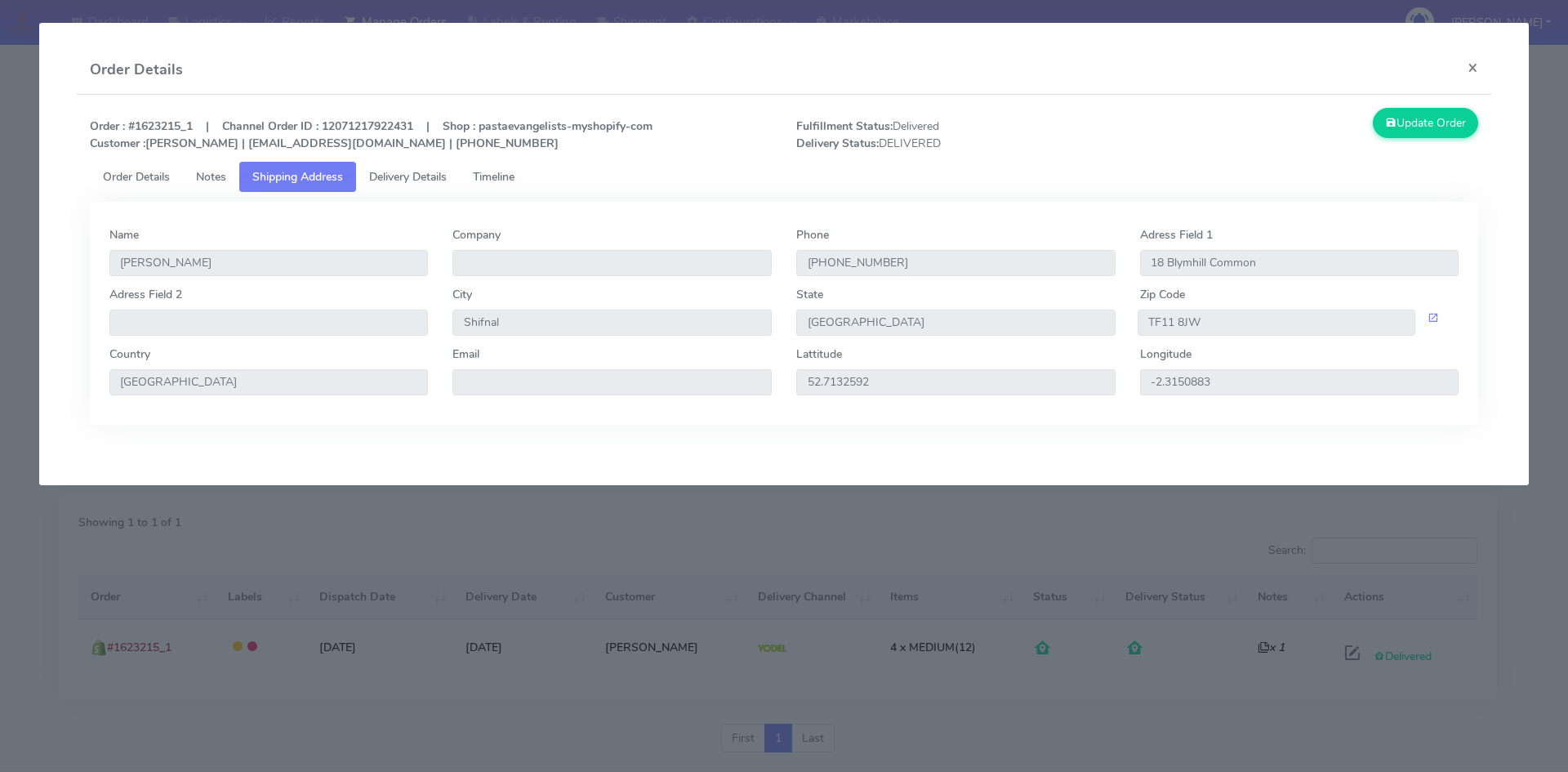
click at [503, 171] on span "Timeline" at bounding box center [494, 177] width 41 height 16
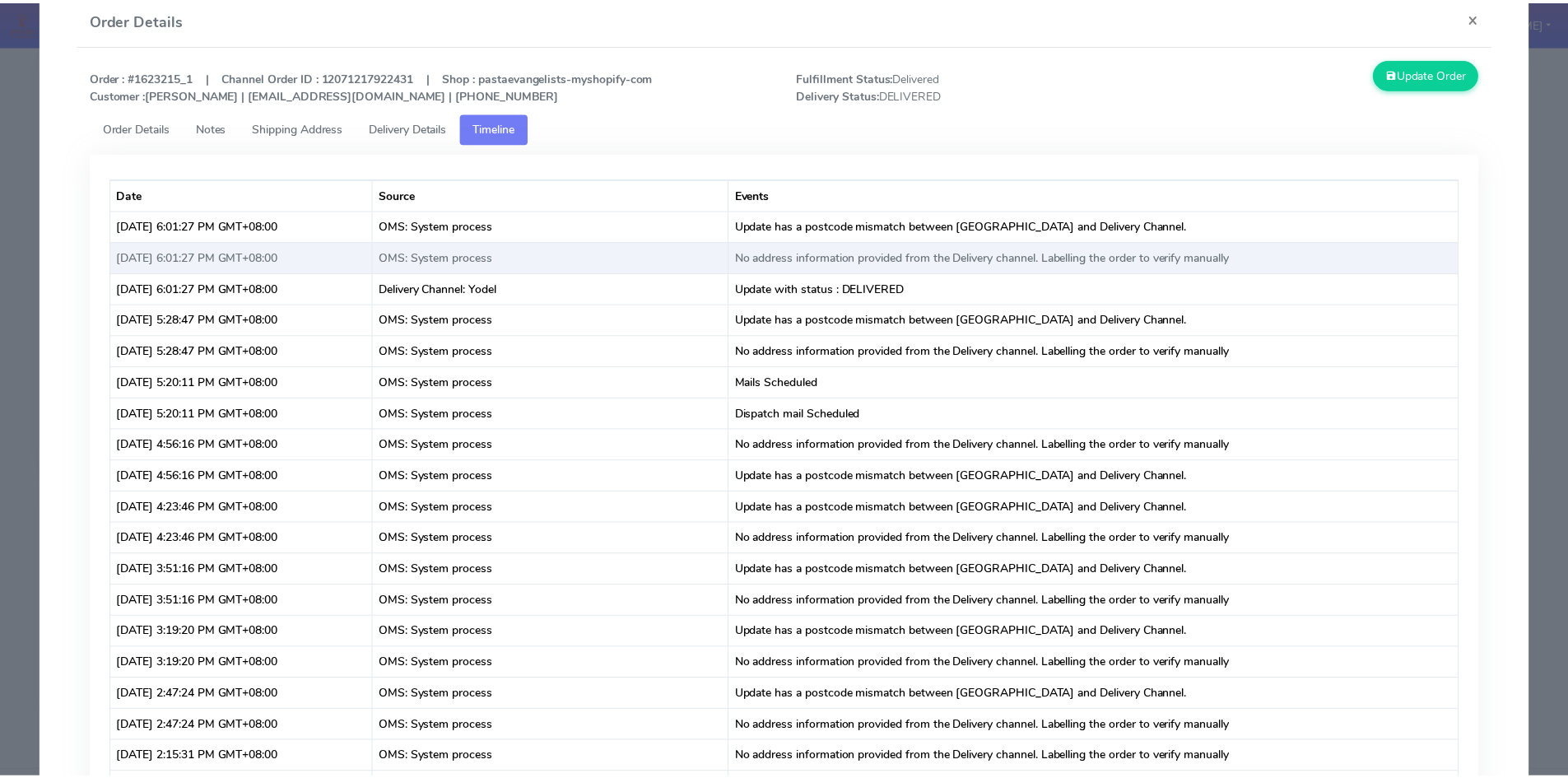
scroll to position [0, 0]
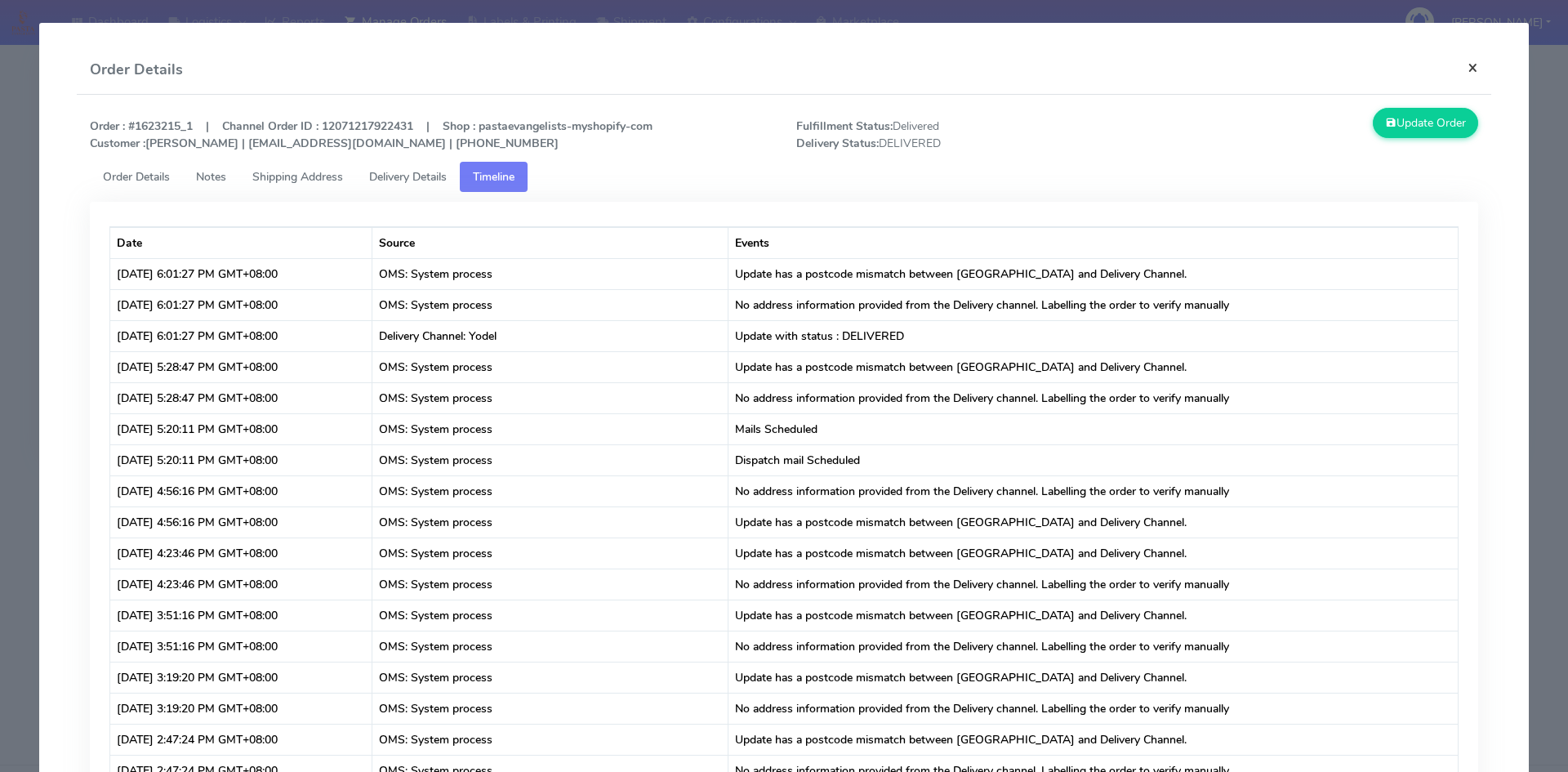
click at [1459, 71] on button "×" at bounding box center [1472, 67] width 37 height 43
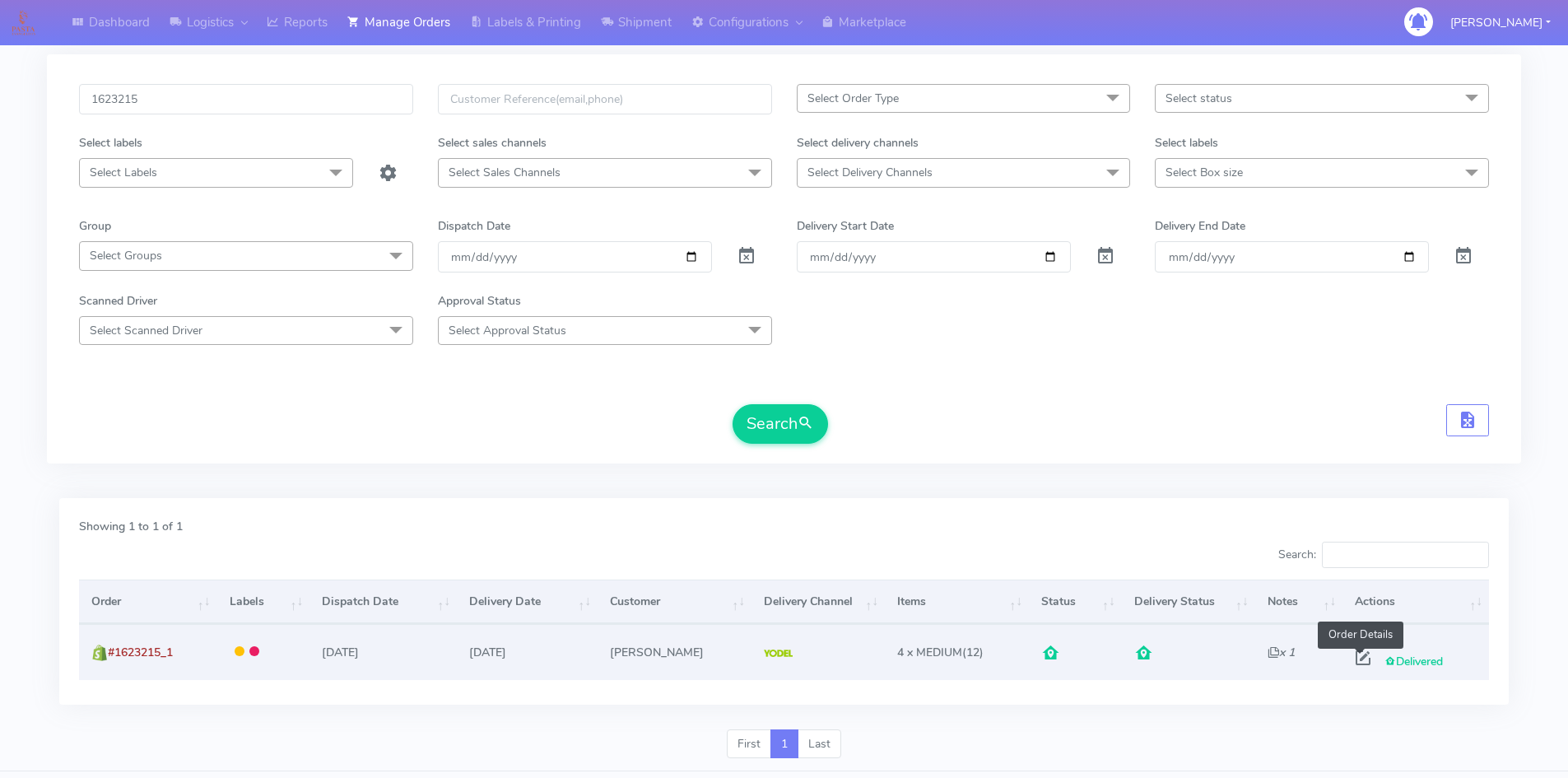
click at [1357, 659] on span at bounding box center [1363, 662] width 30 height 16
select select "5"
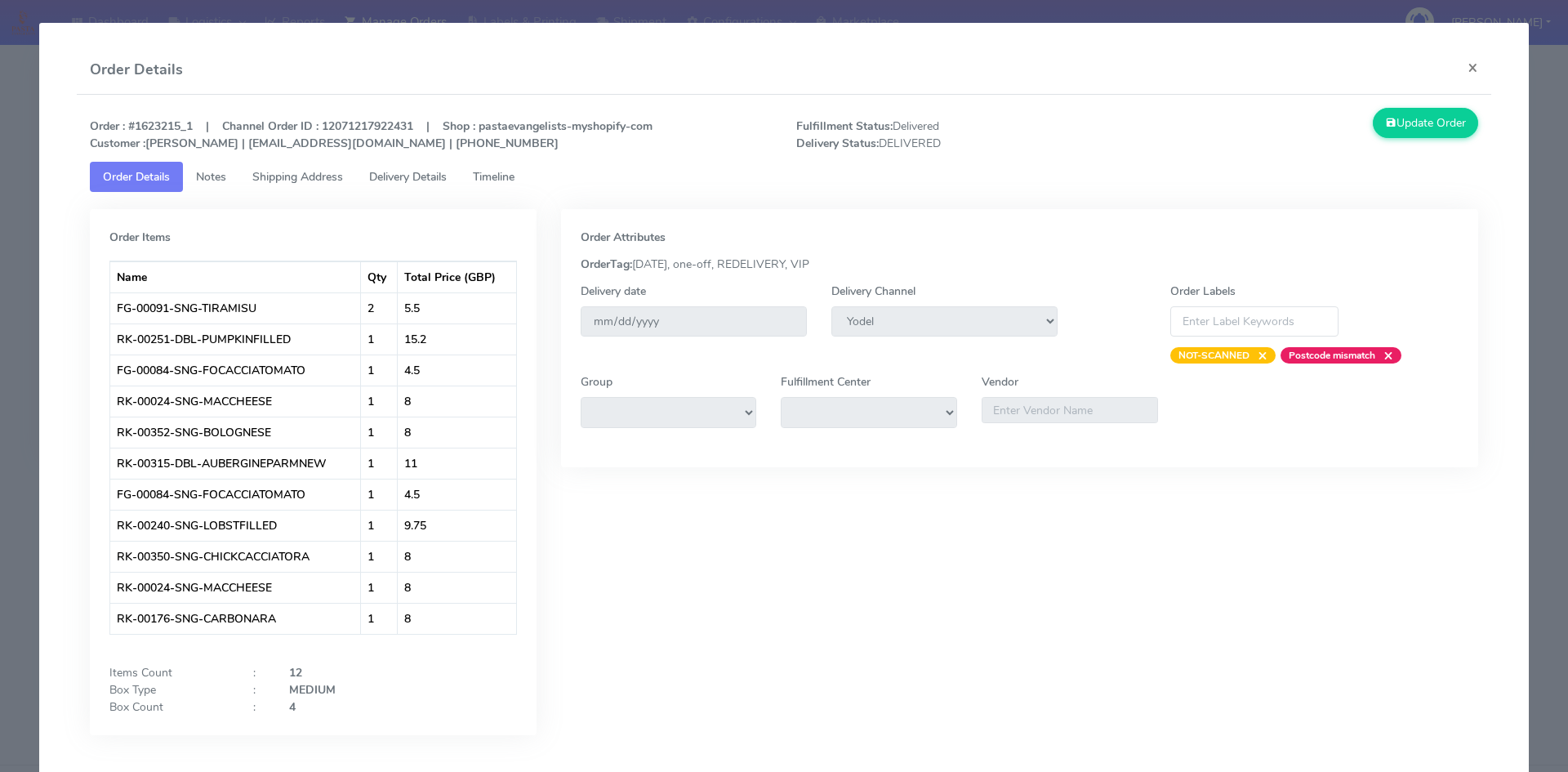
click at [316, 173] on span "Shipping Address" at bounding box center [298, 177] width 91 height 16
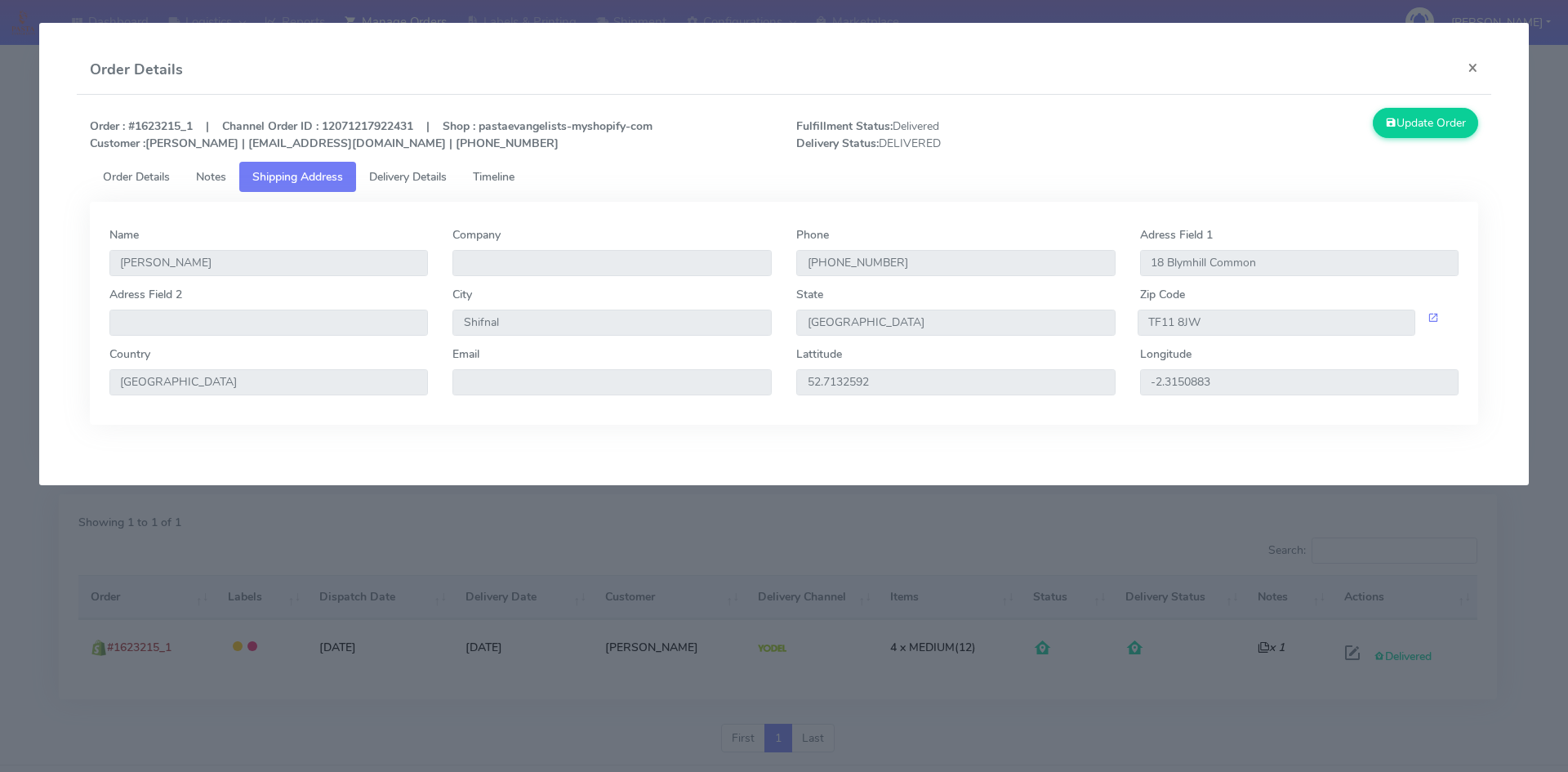
click at [395, 173] on span "Delivery Details" at bounding box center [408, 177] width 78 height 16
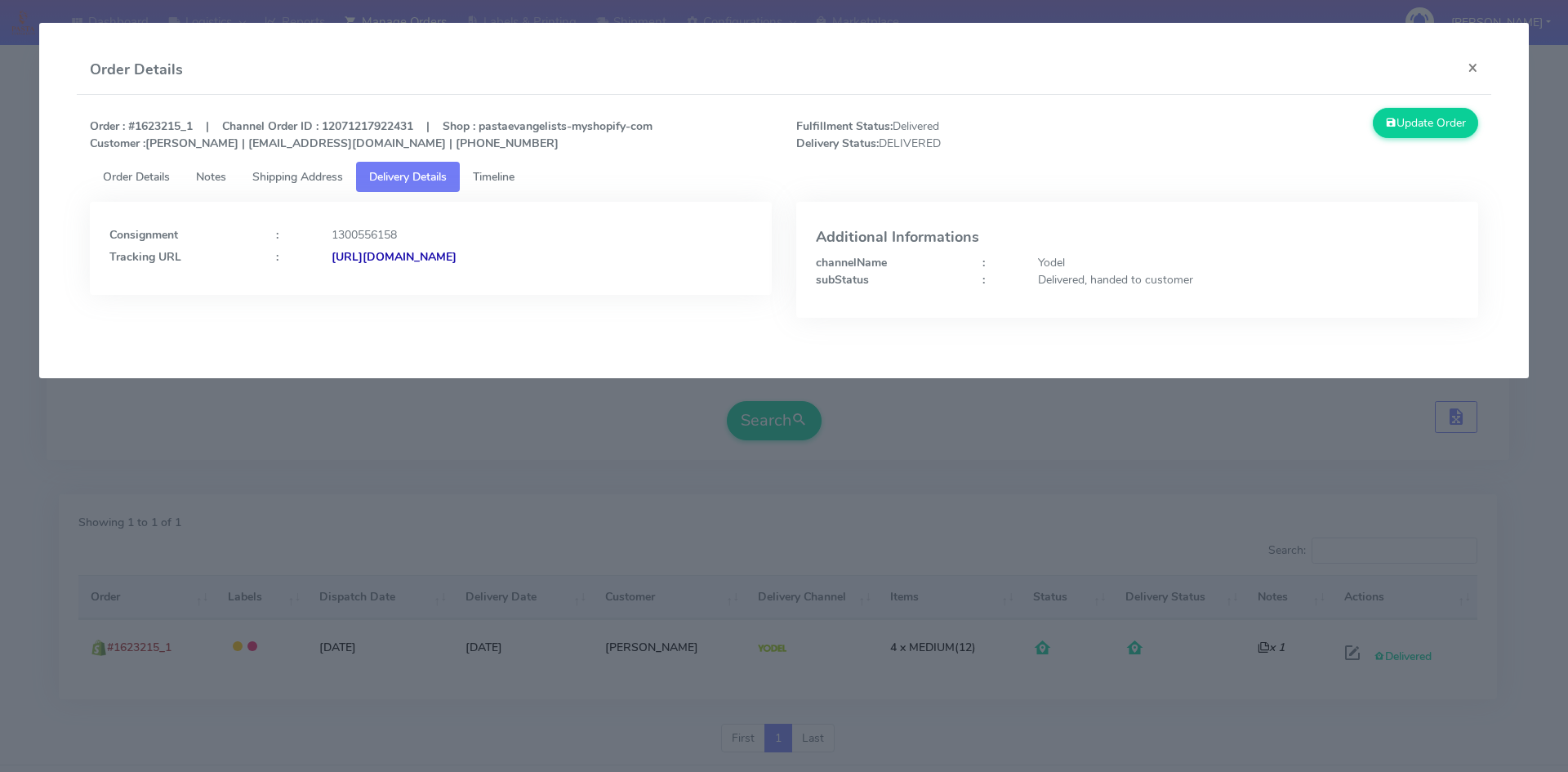
click at [505, 171] on span "Timeline" at bounding box center [494, 177] width 41 height 16
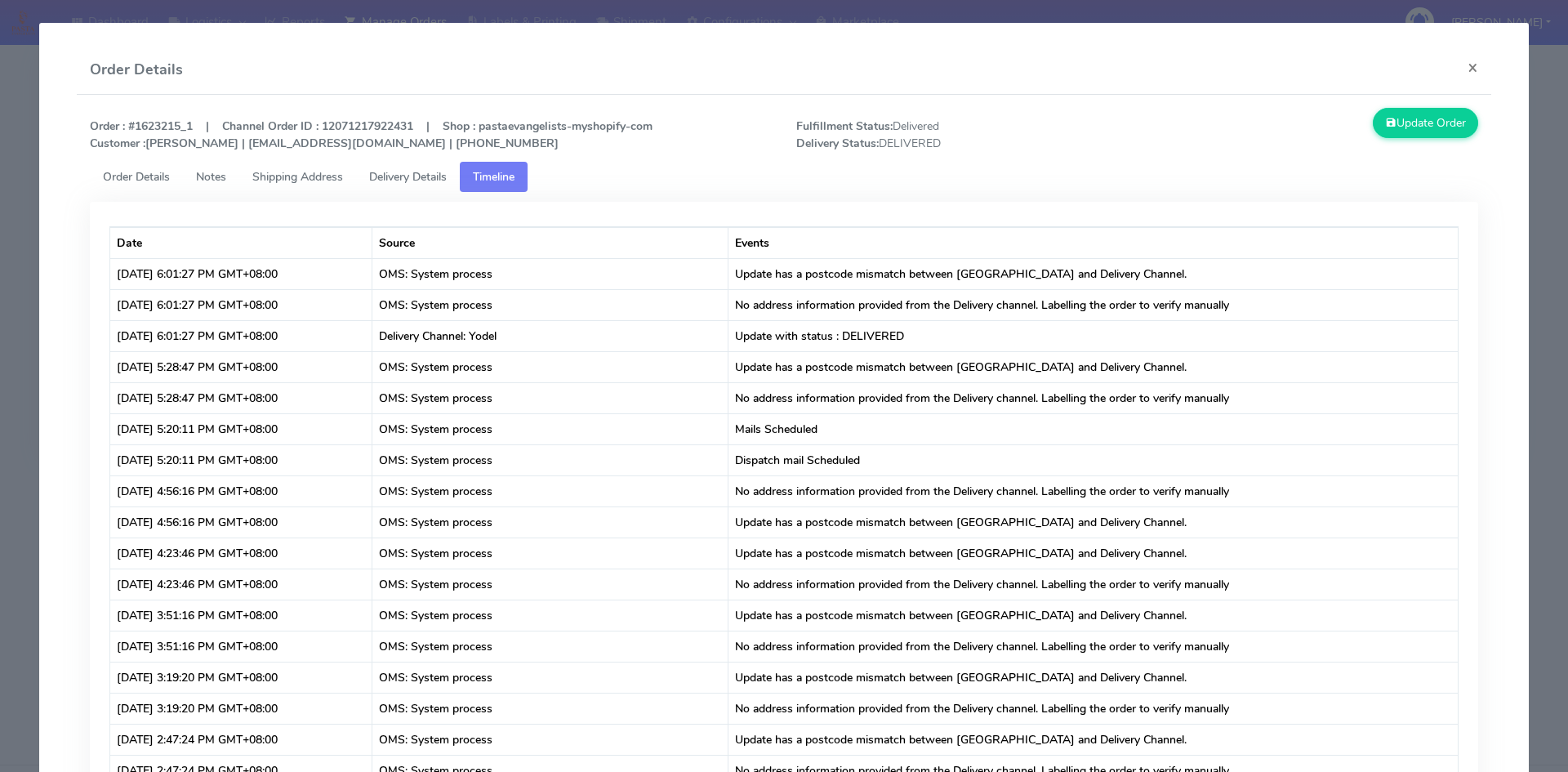
click at [397, 174] on span "Delivery Details" at bounding box center [408, 177] width 78 height 16
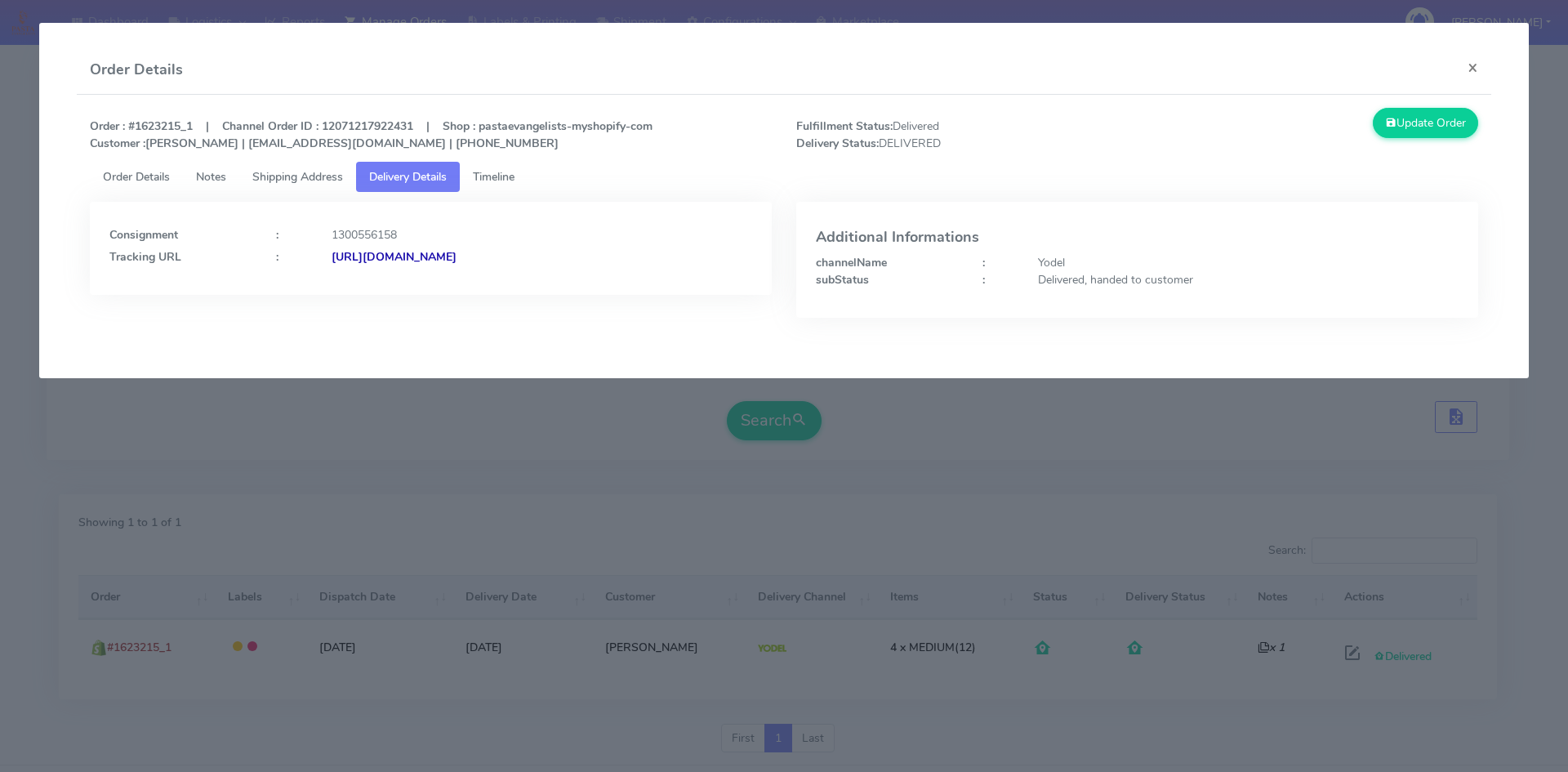
click at [287, 175] on span "Shipping Address" at bounding box center [298, 177] width 91 height 16
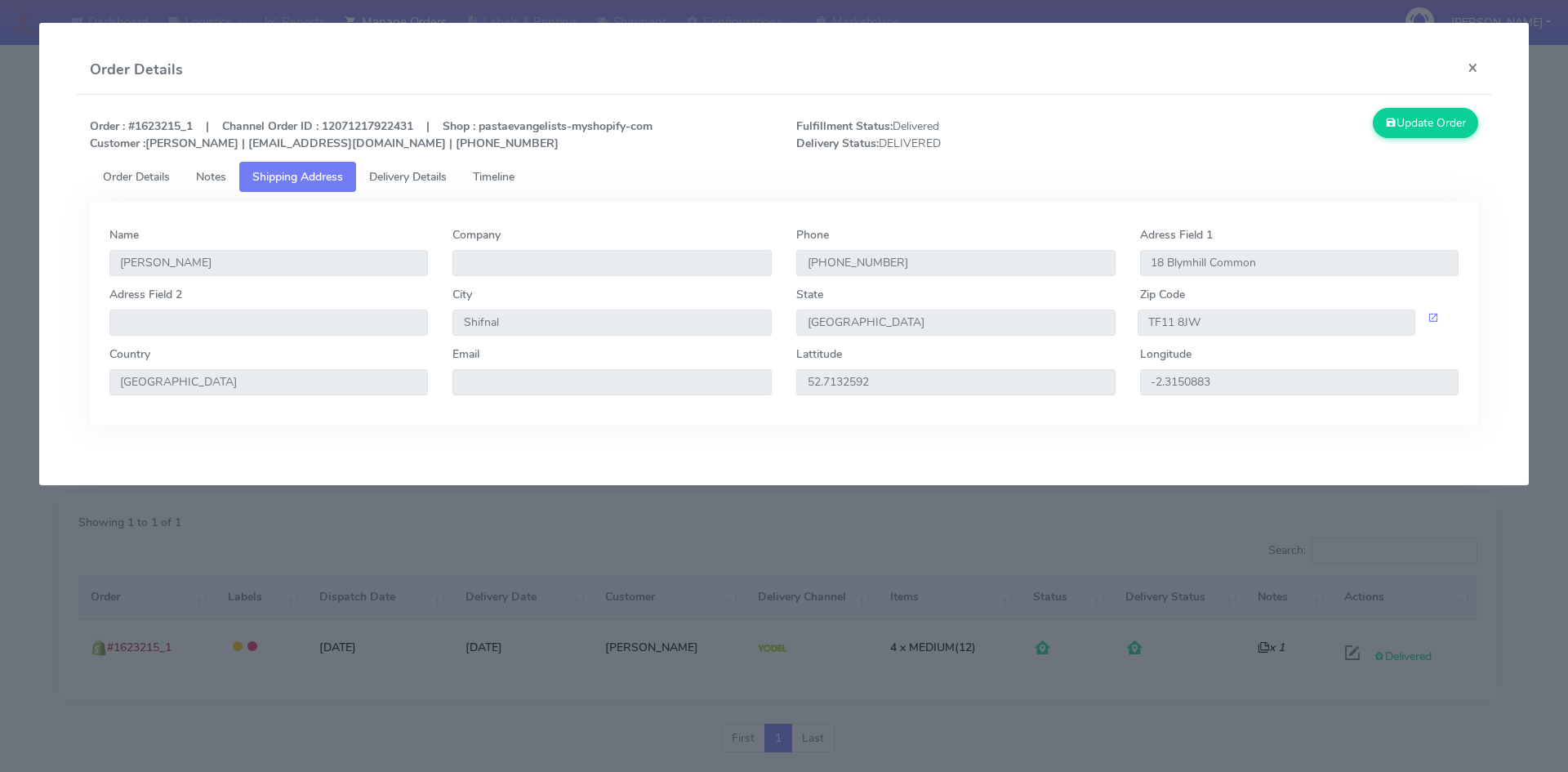
click at [204, 176] on span "Notes" at bounding box center [210, 177] width 31 height 16
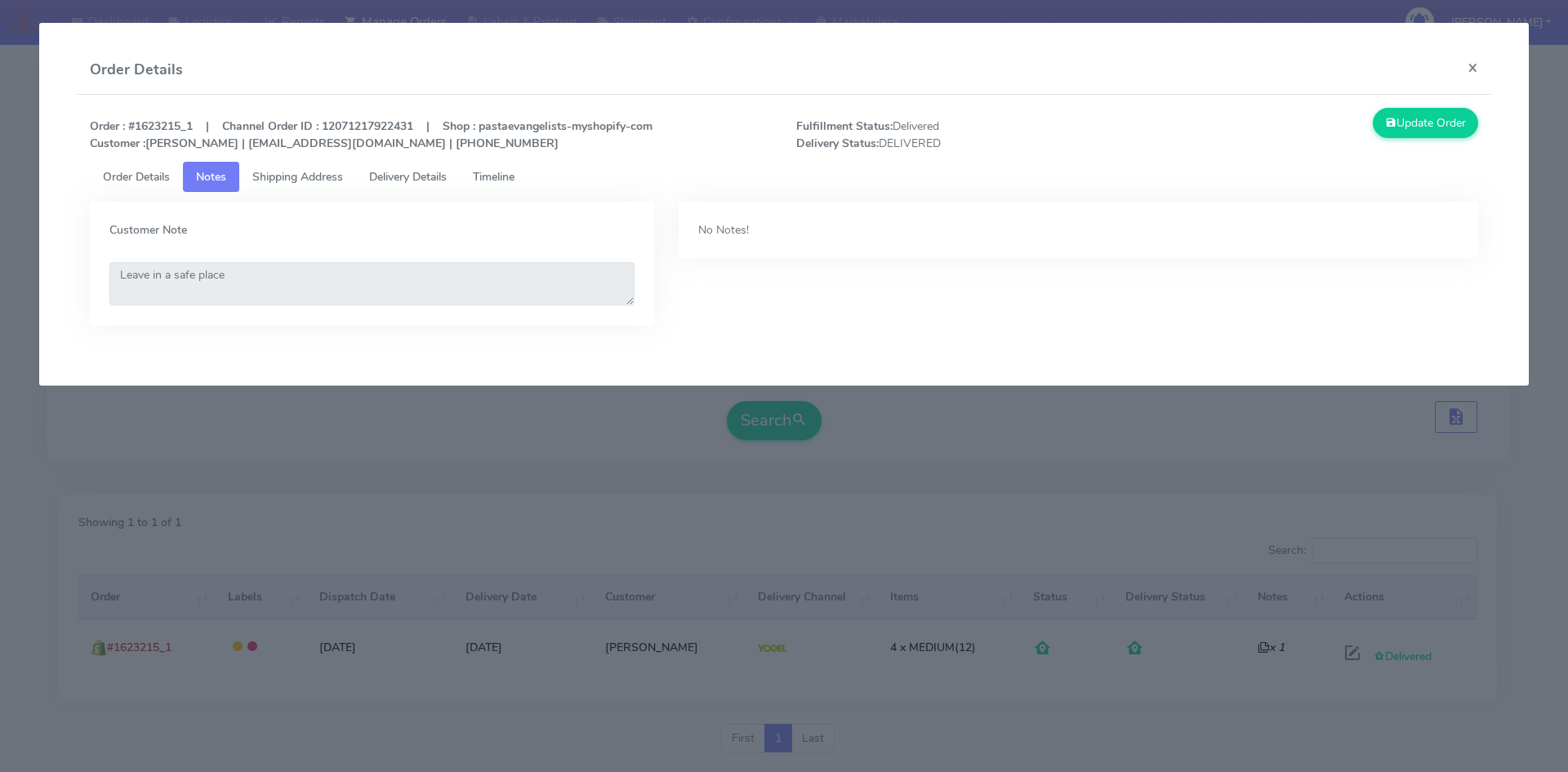
click at [148, 183] on span "Order Details" at bounding box center [136, 177] width 67 height 16
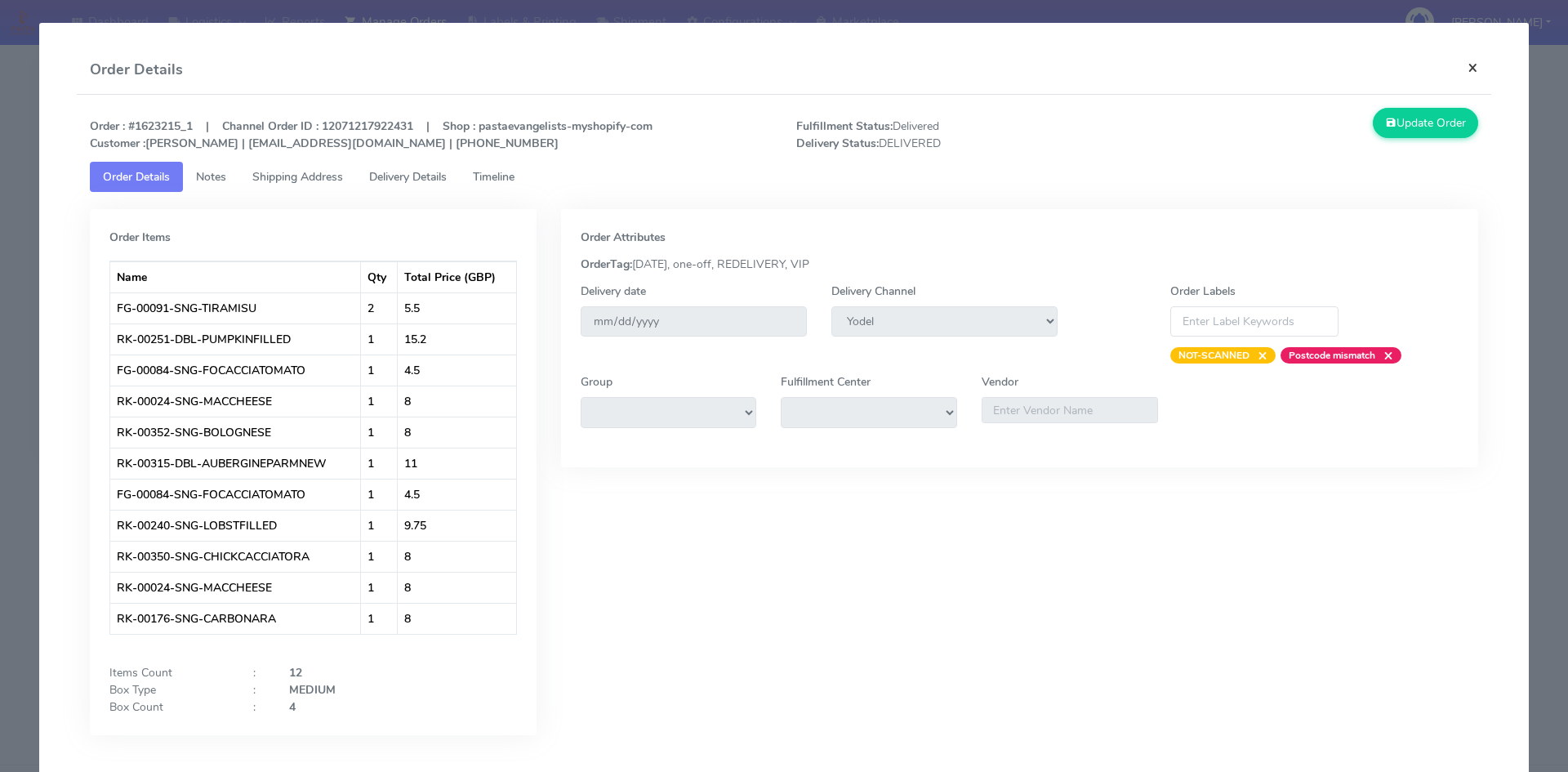
click at [1454, 68] on button "×" at bounding box center [1472, 67] width 37 height 43
